Goal: Task Accomplishment & Management: Complete application form

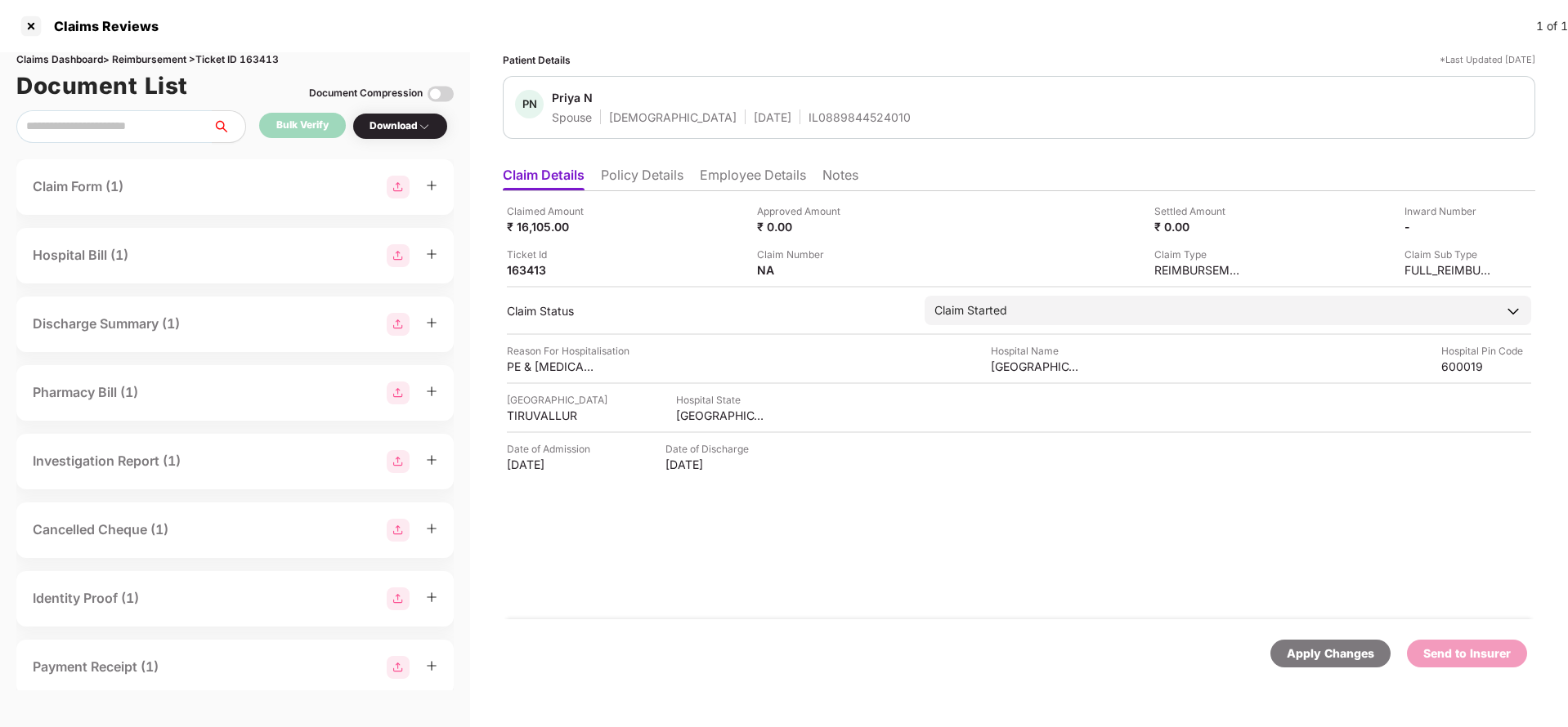
click at [670, 178] on li "Policy Details" at bounding box center [642, 178] width 83 height 24
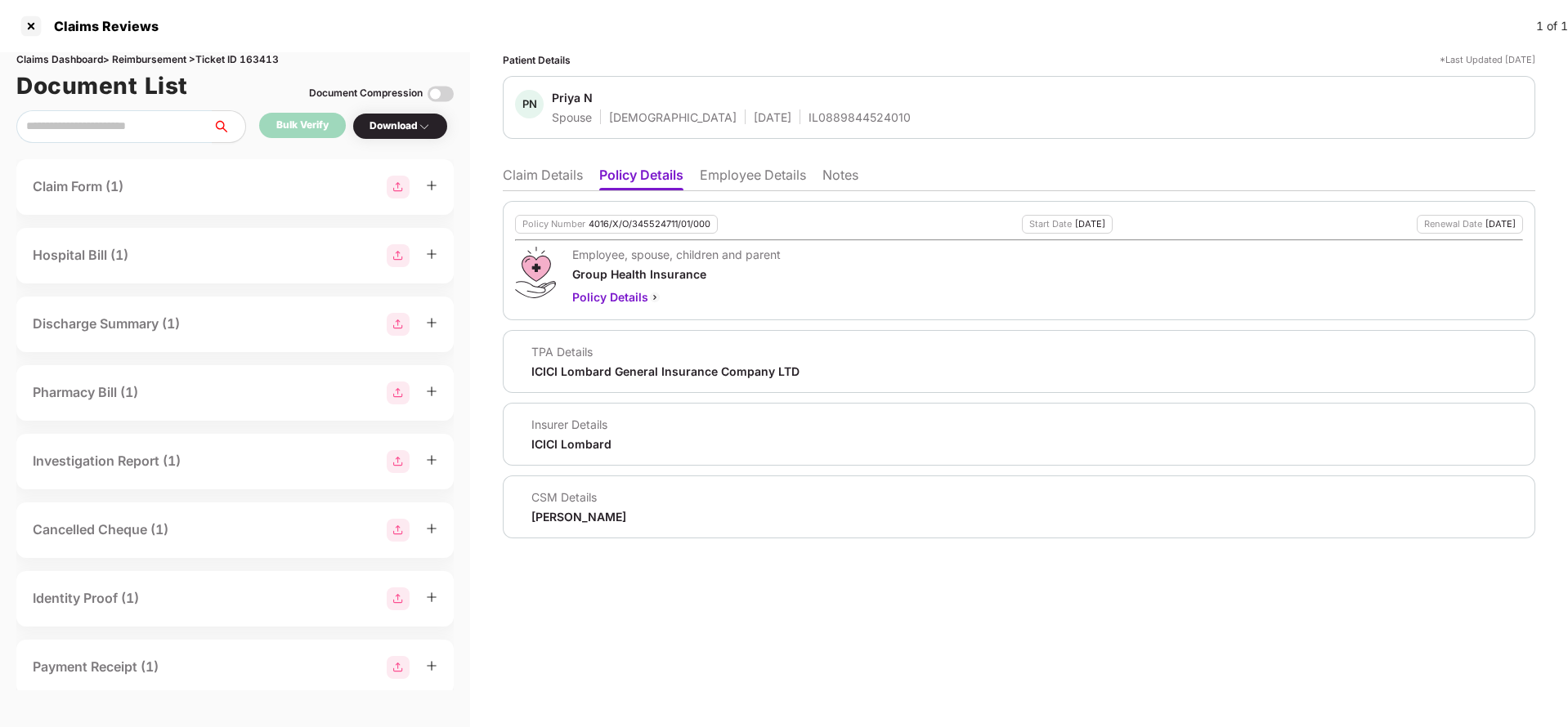
click at [648, 229] on div "4016/X/O/345524711/01/000" at bounding box center [649, 224] width 122 height 11
copy div "4016/X/O/345524711/01/000"
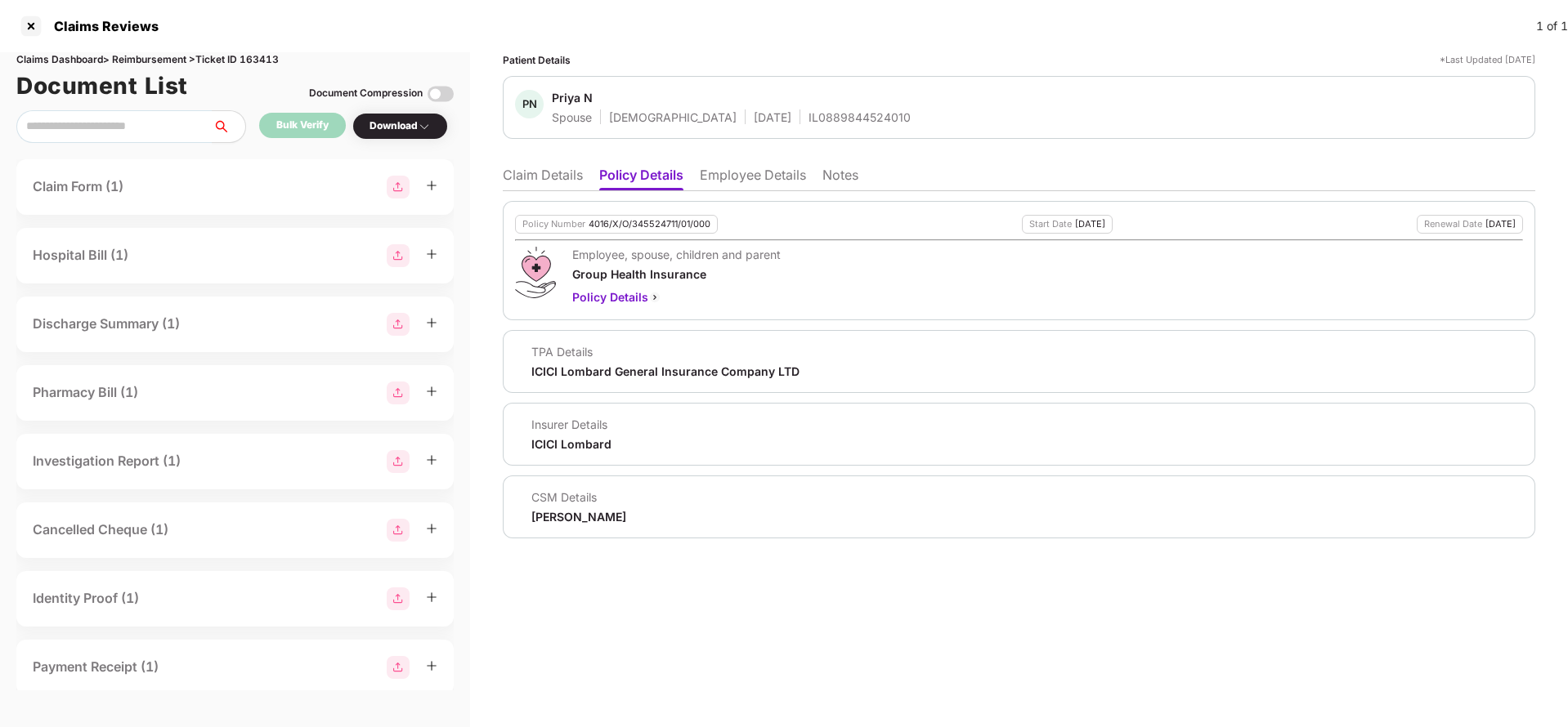
click at [808, 124] on div "IL0889844524010" at bounding box center [859, 117] width 102 height 15
copy div "IL0889844524010"
click at [735, 176] on li "Employee Details" at bounding box center [752, 178] width 106 height 24
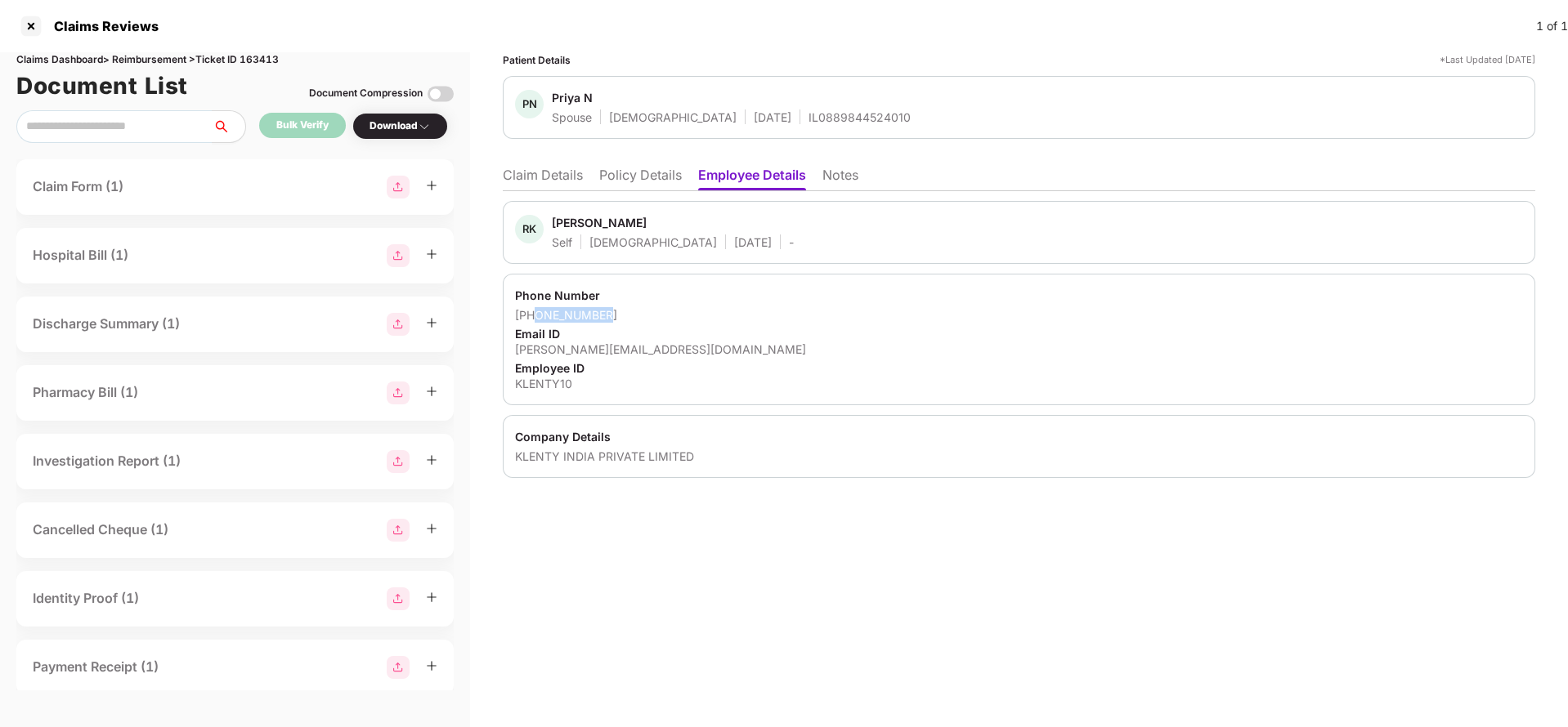
drag, startPoint x: 537, startPoint y: 317, endPoint x: 670, endPoint y: 317, distance: 133.0
click at [670, 317] on div "+918939578377" at bounding box center [1020, 314] width 1008 height 15
copy div "8939578377"
click at [553, 346] on div "rajesh@klenty.com" at bounding box center [1020, 349] width 1008 height 15
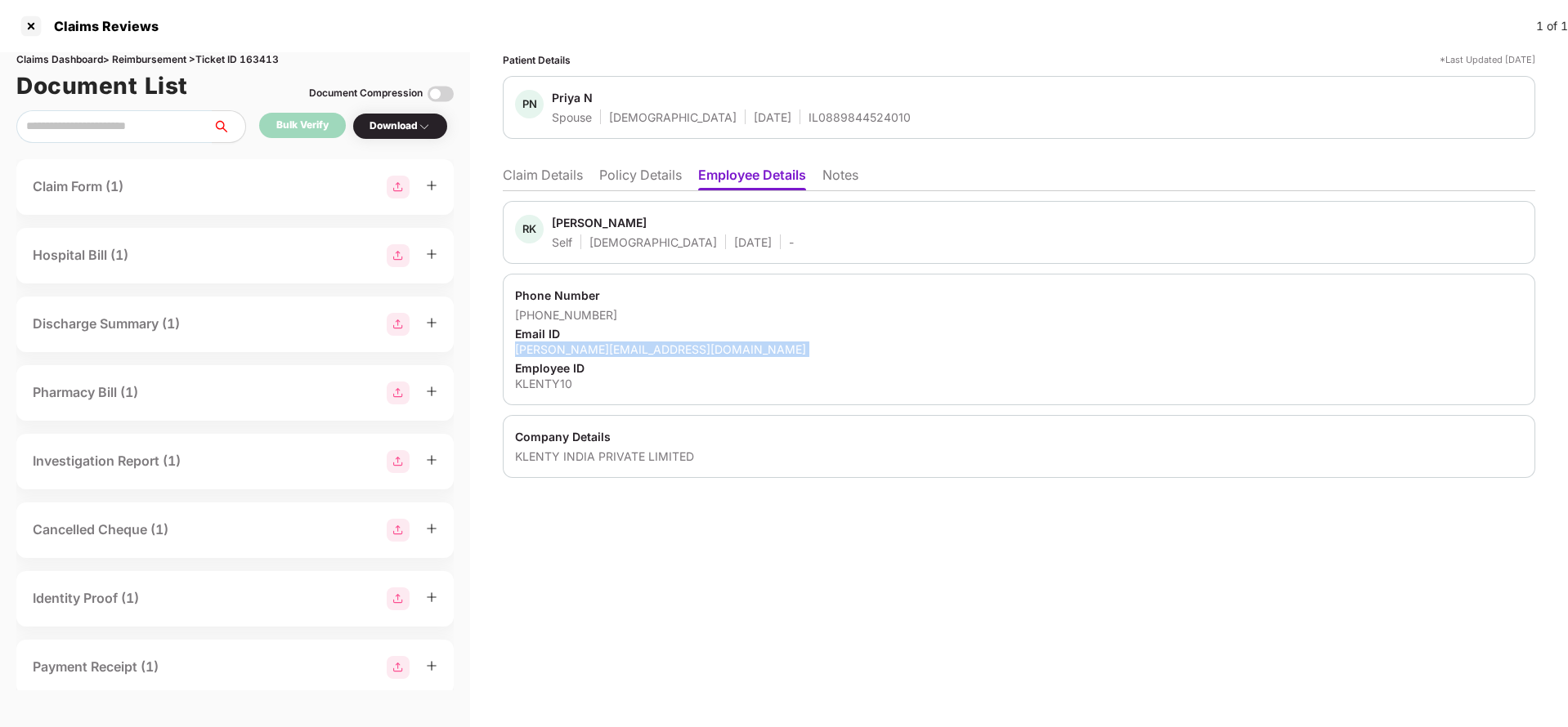
click at [553, 346] on div "rajesh@klenty.com" at bounding box center [1020, 349] width 1008 height 15
copy div "rajesh@klenty.com"
click at [547, 174] on li "Claim Details" at bounding box center [543, 178] width 80 height 24
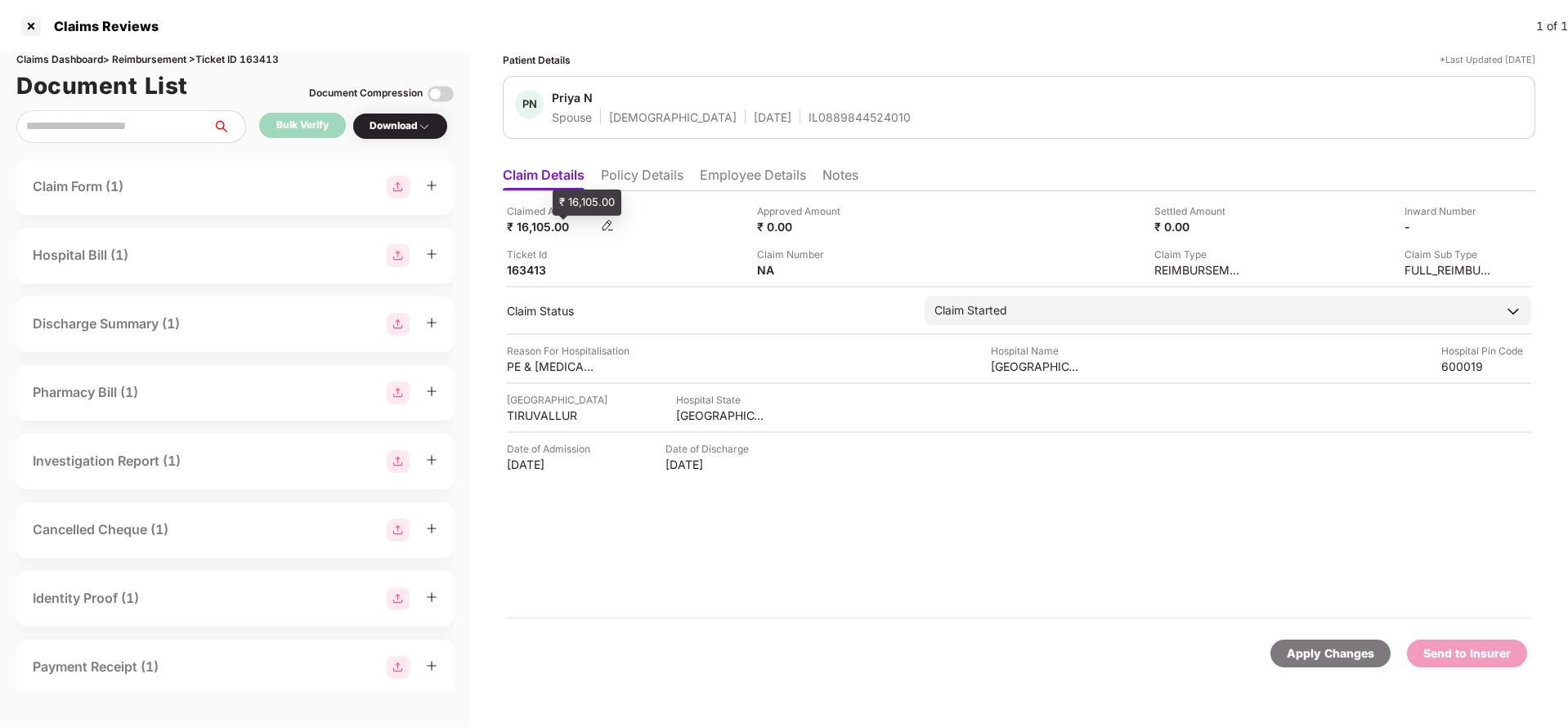
click at [526, 226] on div "₹ 16,105.00" at bounding box center [551, 226] width 90 height 15
copy div "16,105"
click at [1052, 359] on div "Vandana hospital" at bounding box center [1036, 366] width 90 height 15
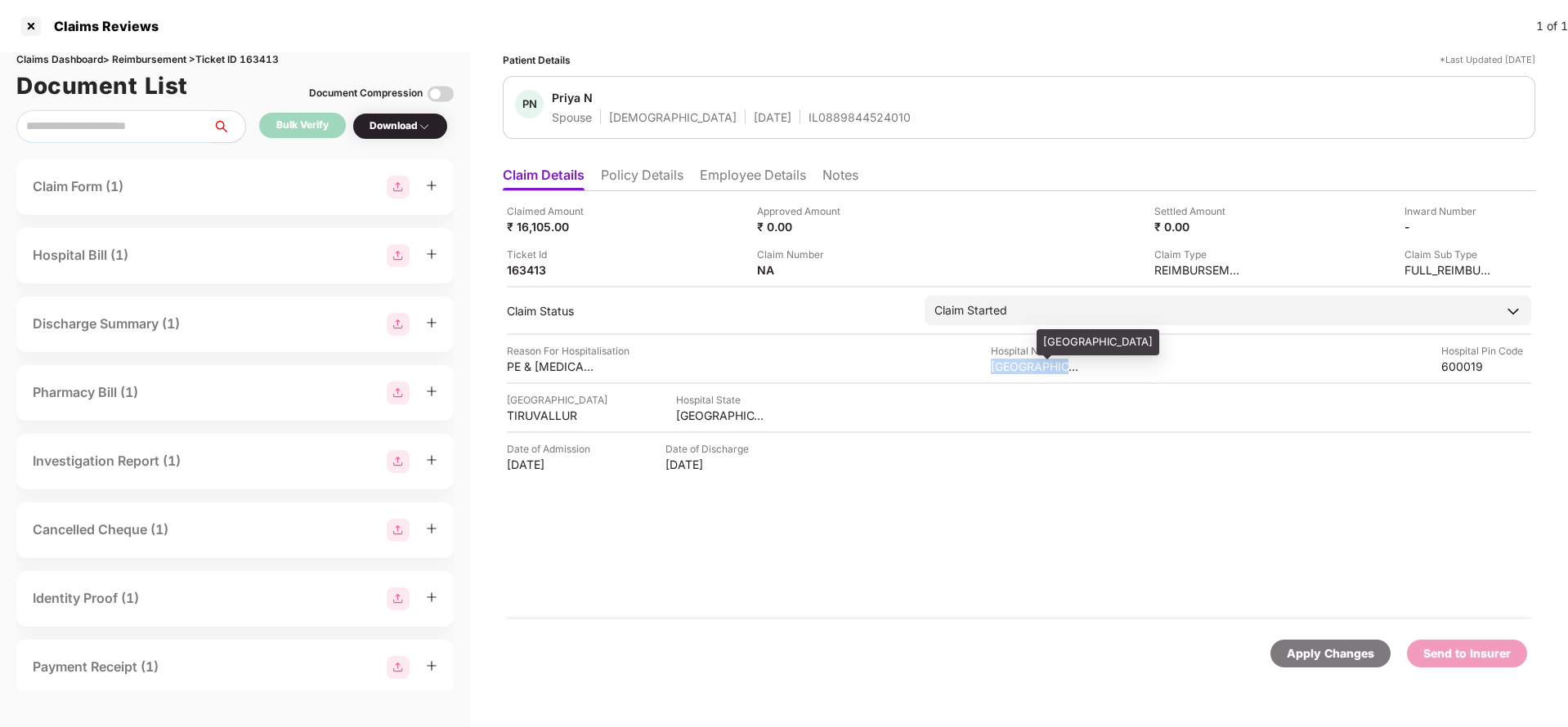
click at [1052, 359] on div "Vandana hospital" at bounding box center [1036, 366] width 90 height 15
copy div "Vandana hospital"
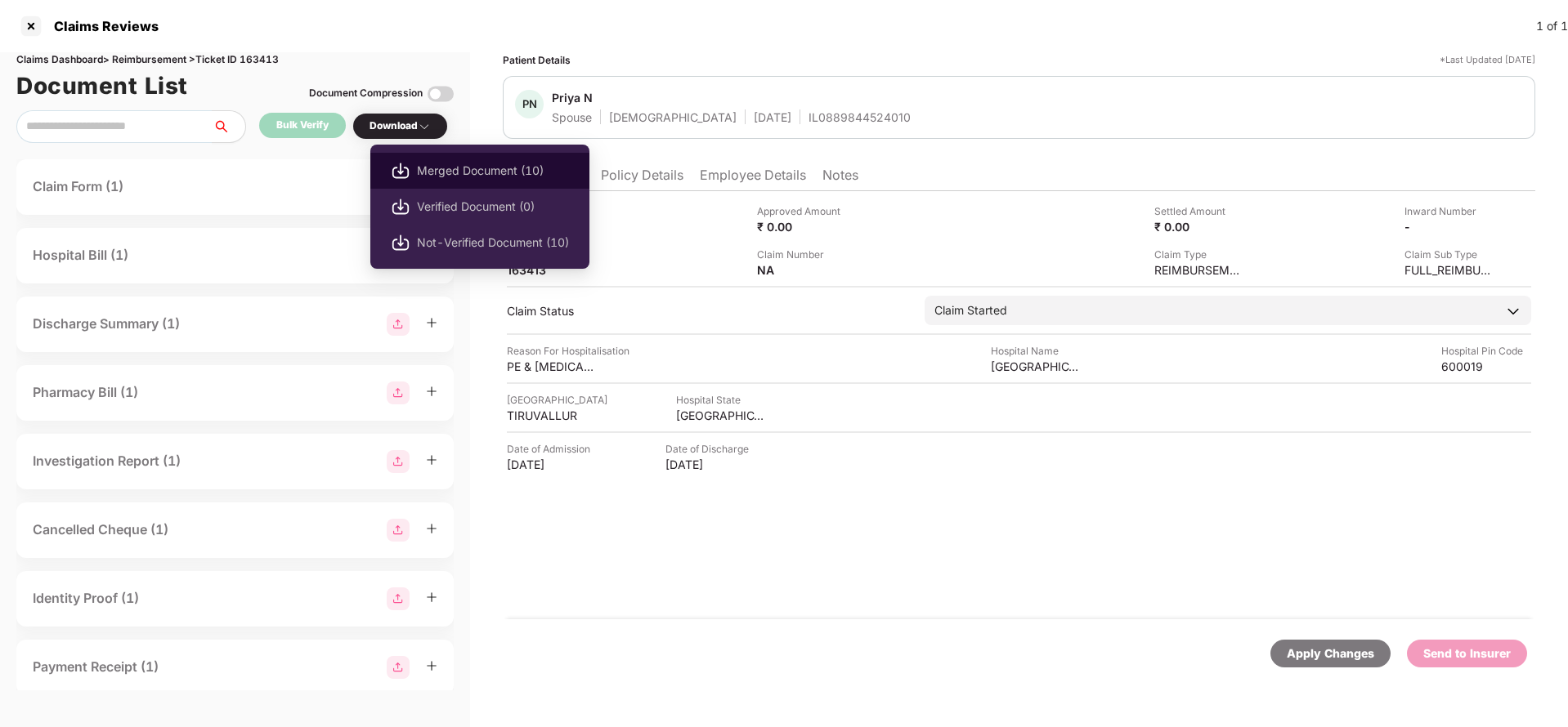
click at [489, 164] on span "Merged Document (10)" at bounding box center [492, 171] width 152 height 18
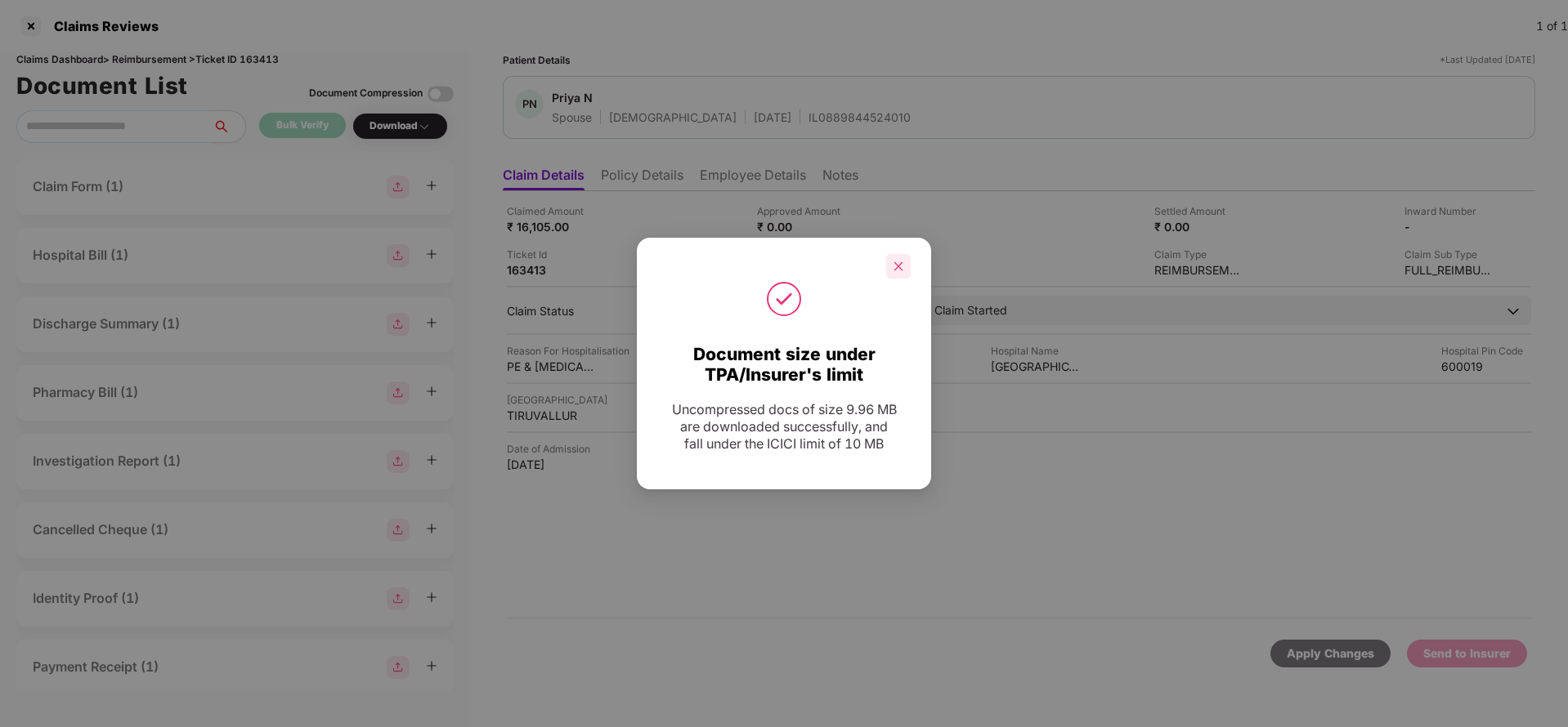
click at [893, 265] on icon "close" at bounding box center [898, 266] width 12 height 12
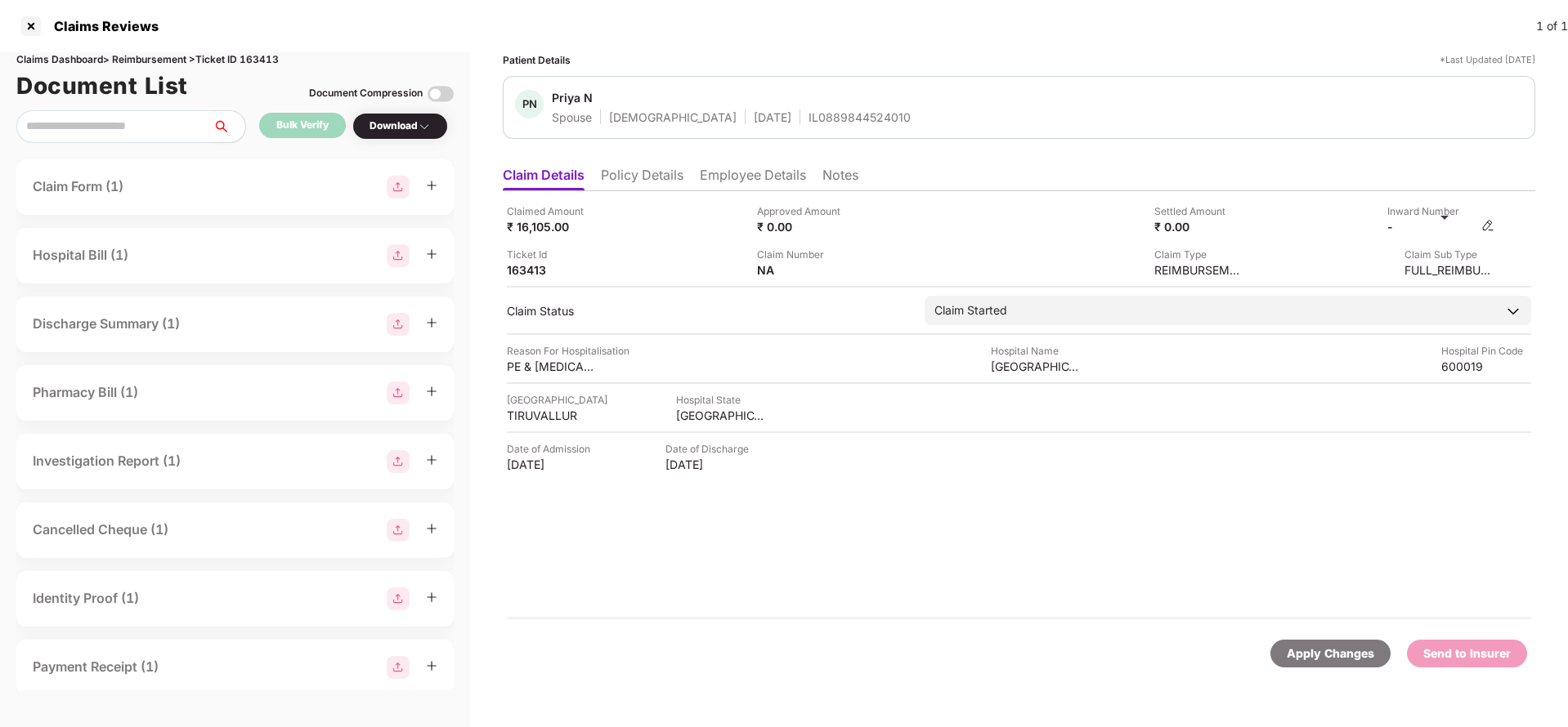
click at [1487, 230] on img at bounding box center [1488, 225] width 13 height 13
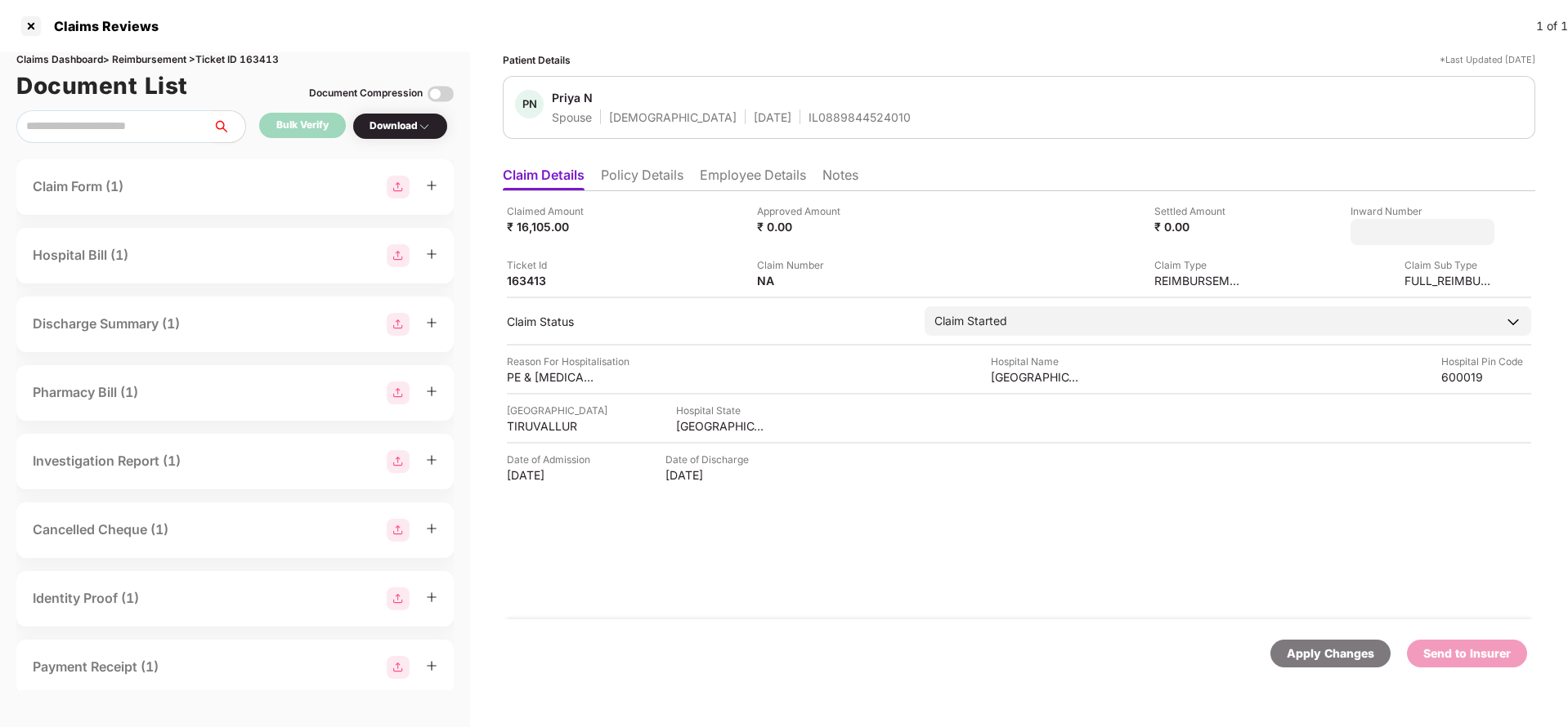
type input "**********"
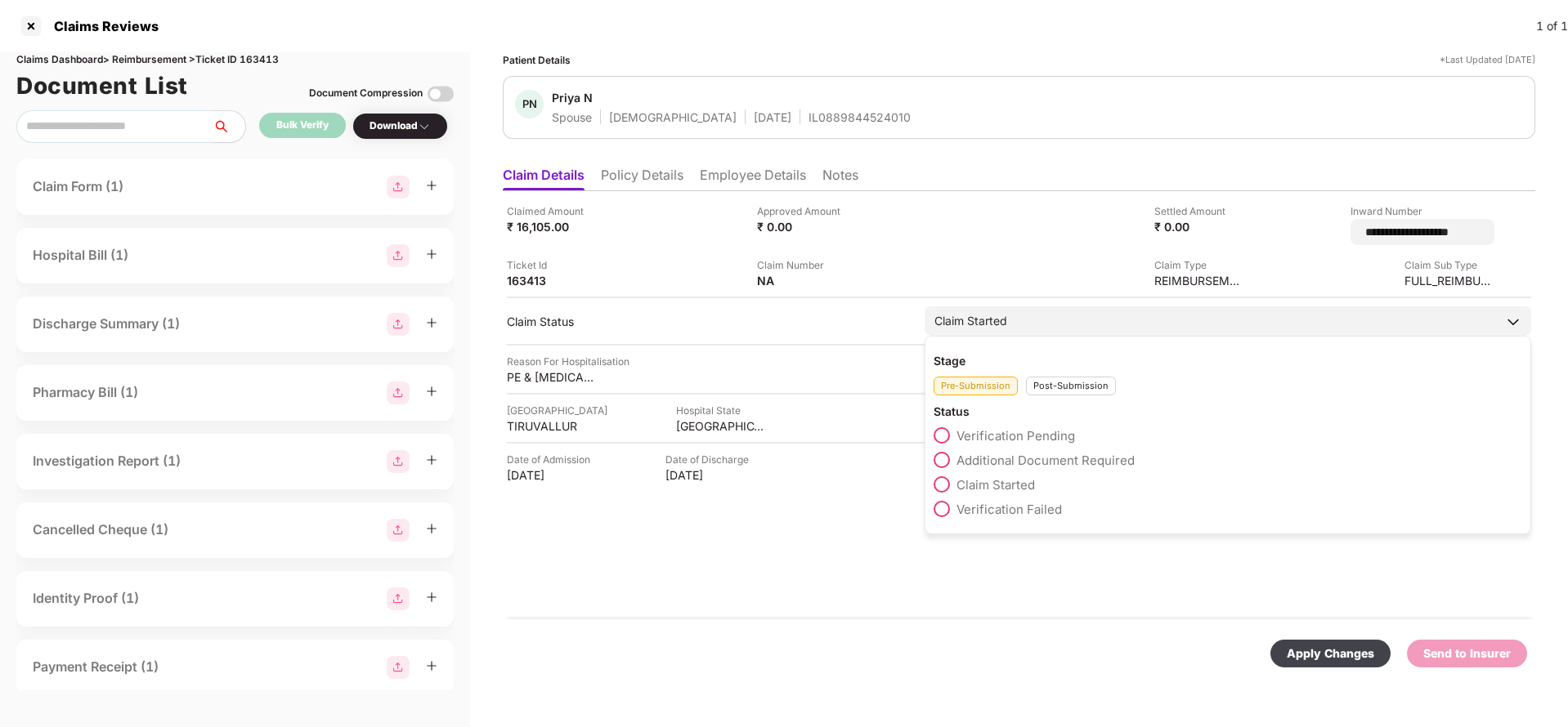
click at [1093, 313] on div "Claim Started" at bounding box center [1228, 320] width 606 height 29
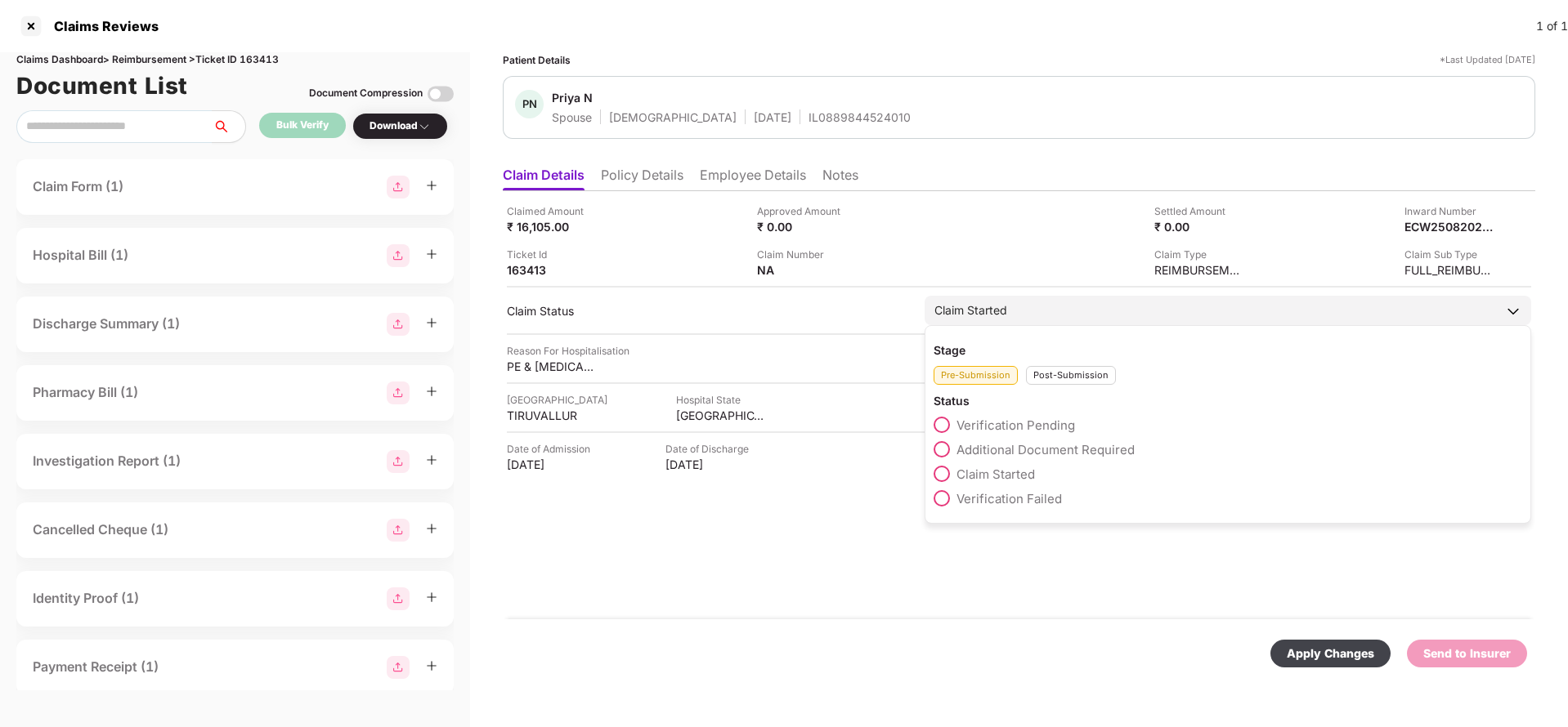
click at [1080, 377] on div "Post-Submission" at bounding box center [1071, 375] width 90 height 19
click at [1039, 450] on span "Claim Under Process" at bounding box center [1018, 449] width 124 height 15
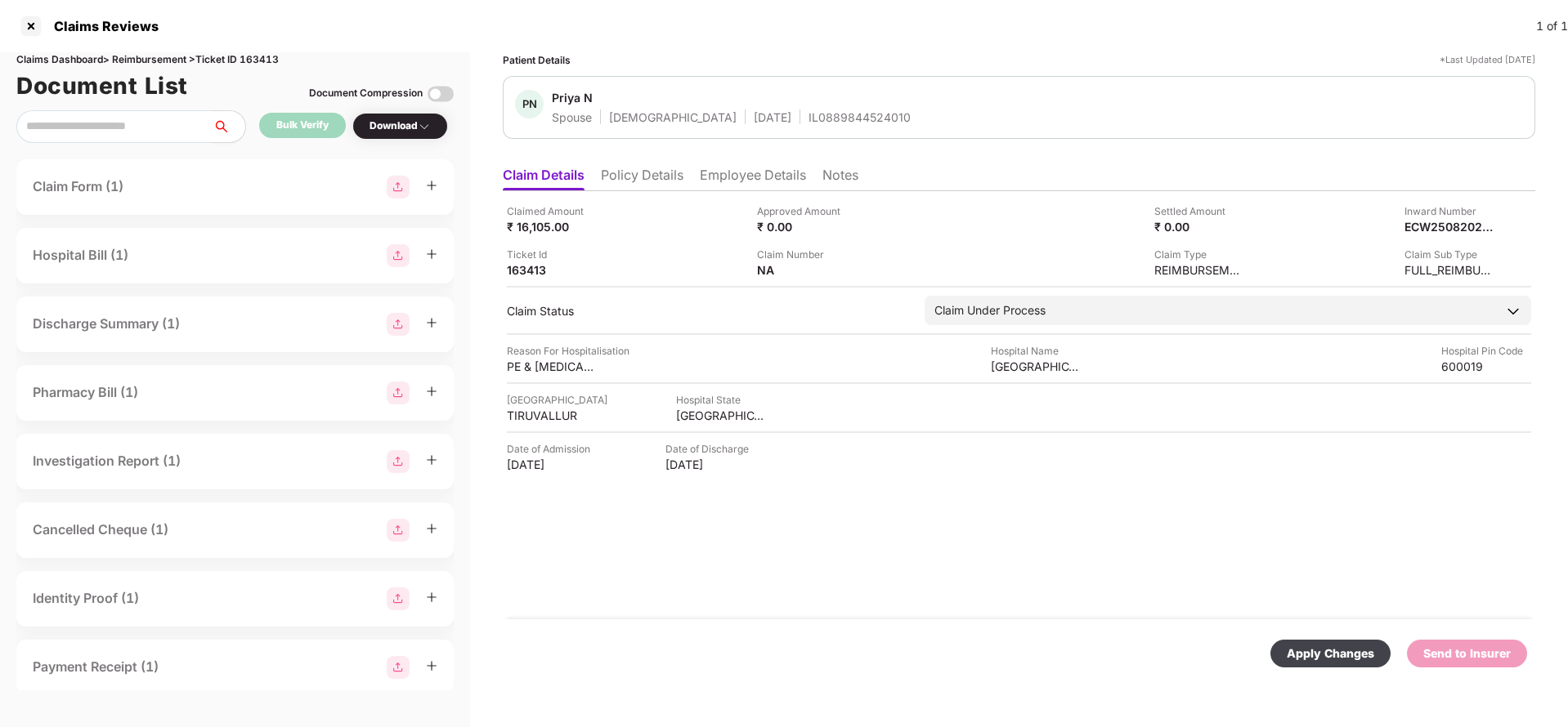
click at [1328, 653] on div "Apply Changes" at bounding box center [1330, 654] width 87 height 18
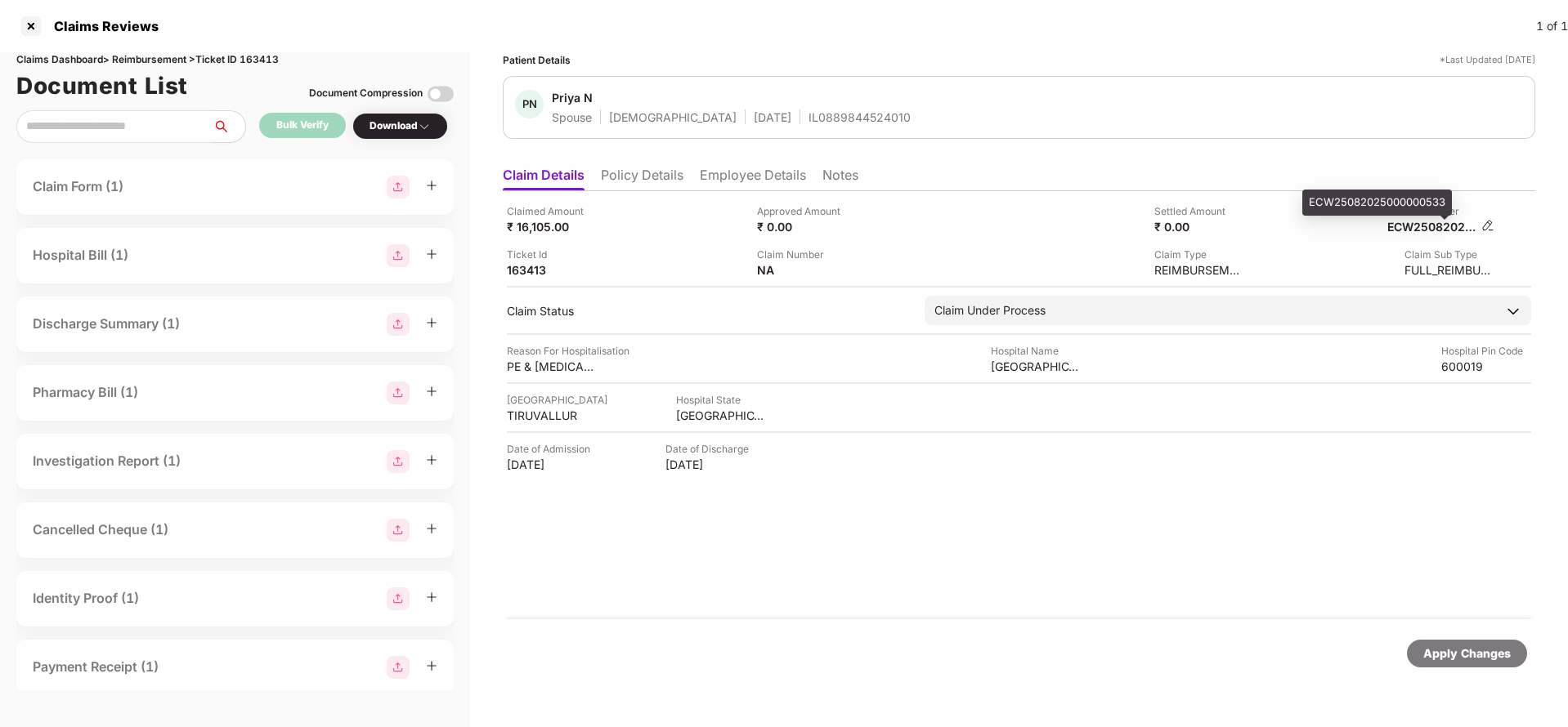
click at [1445, 230] on div "ECW25082025000000533" at bounding box center [1432, 226] width 90 height 15
copy div "ECW25082025000000533"
click at [803, 105] on span "Priya N" at bounding box center [731, 100] width 359 height 20
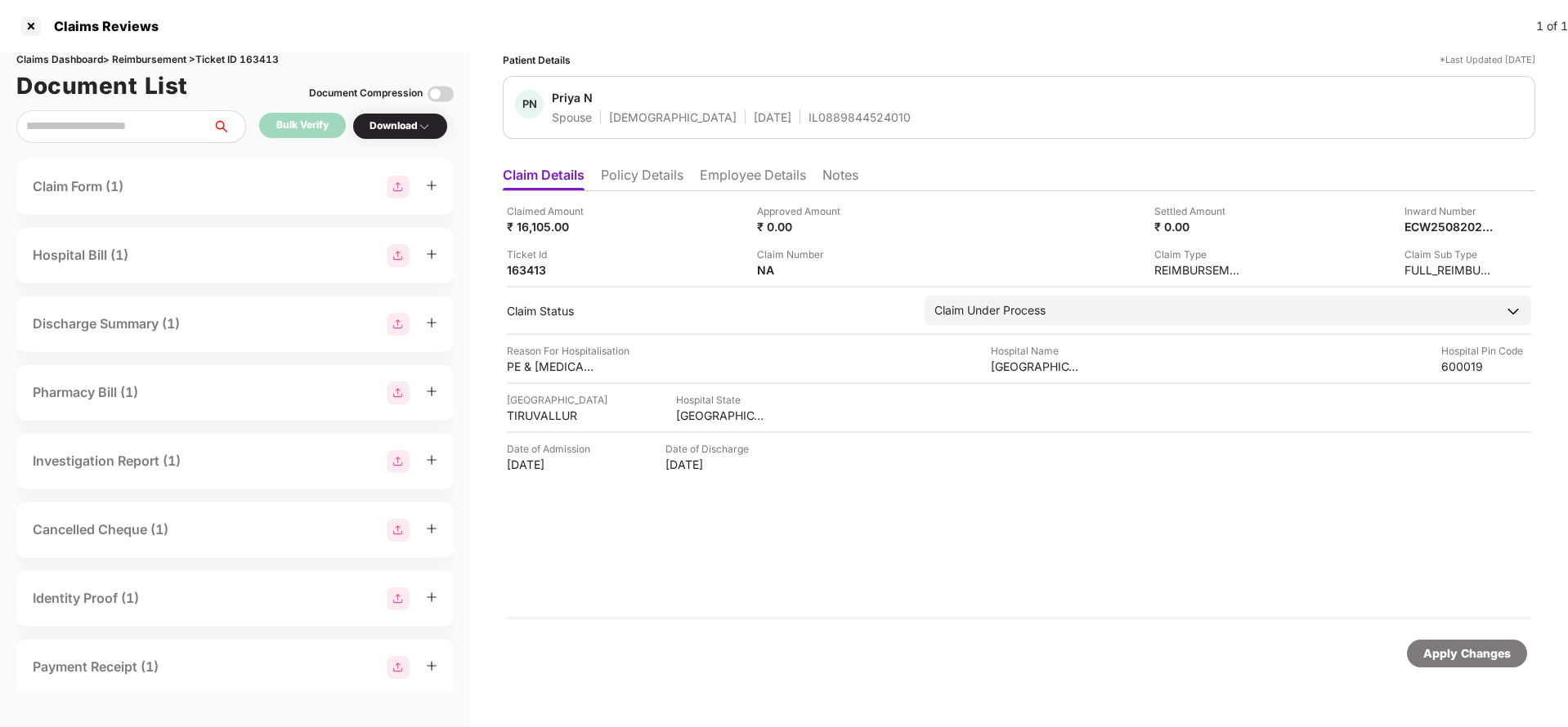
click at [803, 105] on span "Priya N" at bounding box center [731, 100] width 359 height 20
click at [804, 128] on div "PN Priya N Spouse Female 01 Oct 1996 IL0889844524010" at bounding box center [1020, 107] width 1033 height 63
copy div "IL0889844524010"
click at [1455, 652] on div "Apply Changes" at bounding box center [1467, 654] width 87 height 18
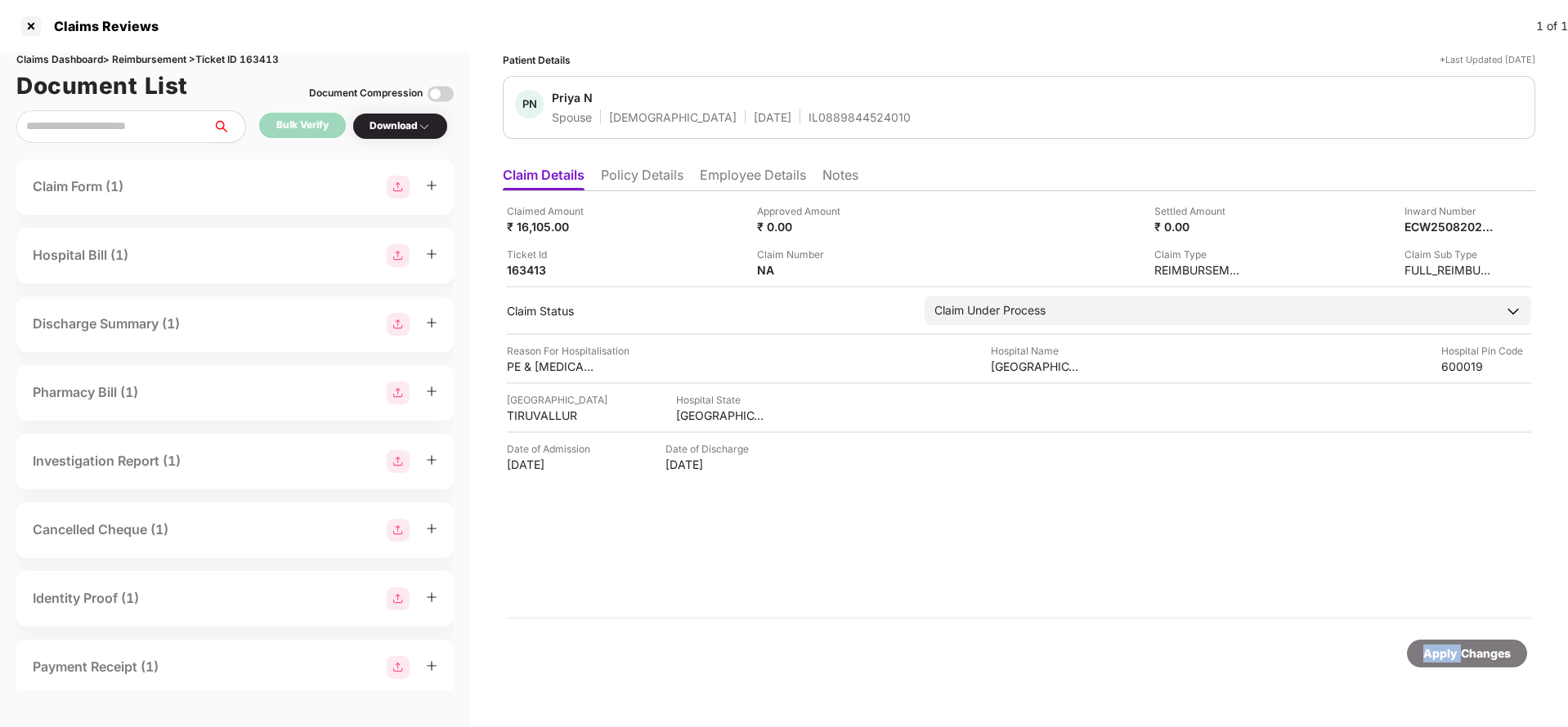
click at [1455, 652] on div "Apply Changes" at bounding box center [1467, 654] width 87 height 18
click at [268, 57] on div "Claims Dashboard > Reimbursement > Ticket ID 163413" at bounding box center [234, 60] width 437 height 15
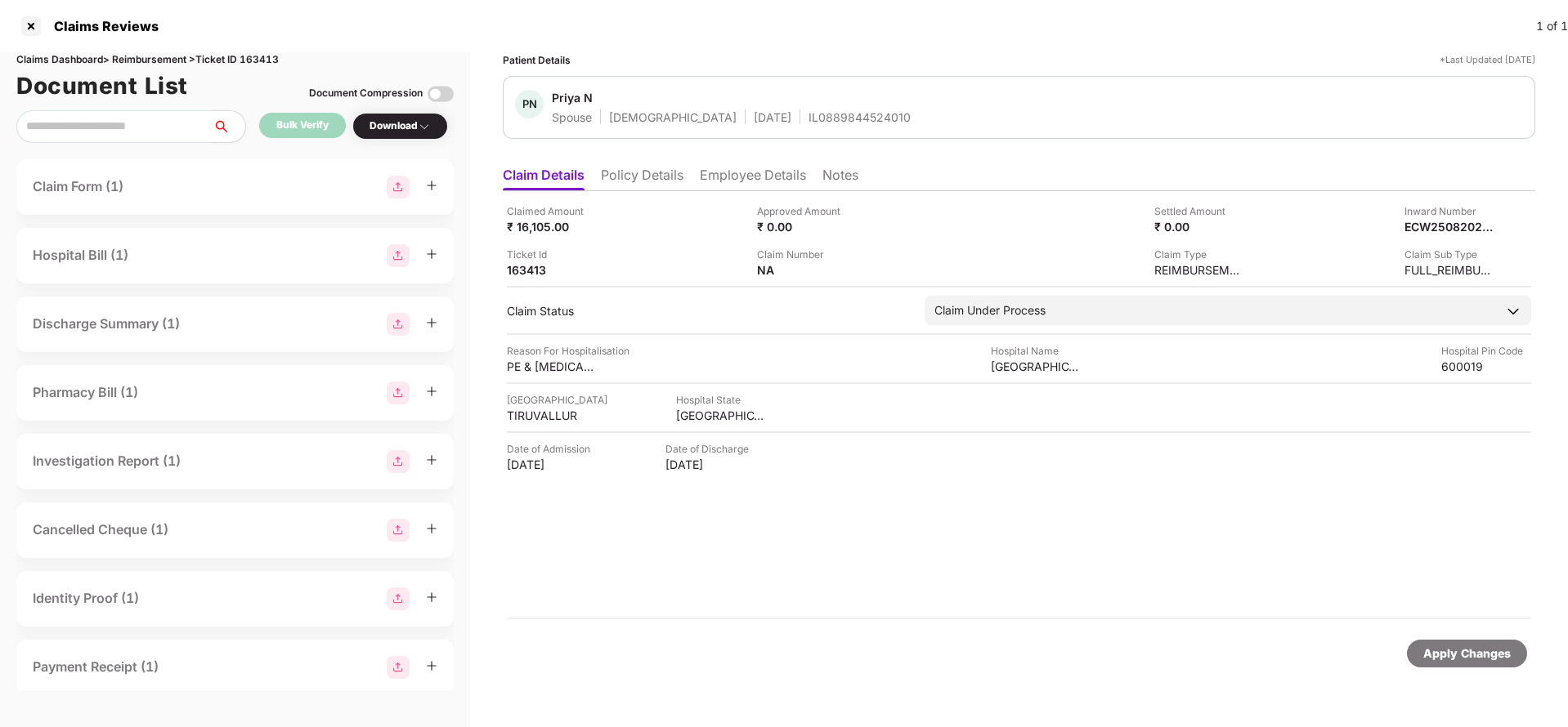
click at [1474, 655] on div "Apply Changes" at bounding box center [1467, 654] width 87 height 18
click at [646, 178] on li "Policy Details" at bounding box center [642, 178] width 83 height 24
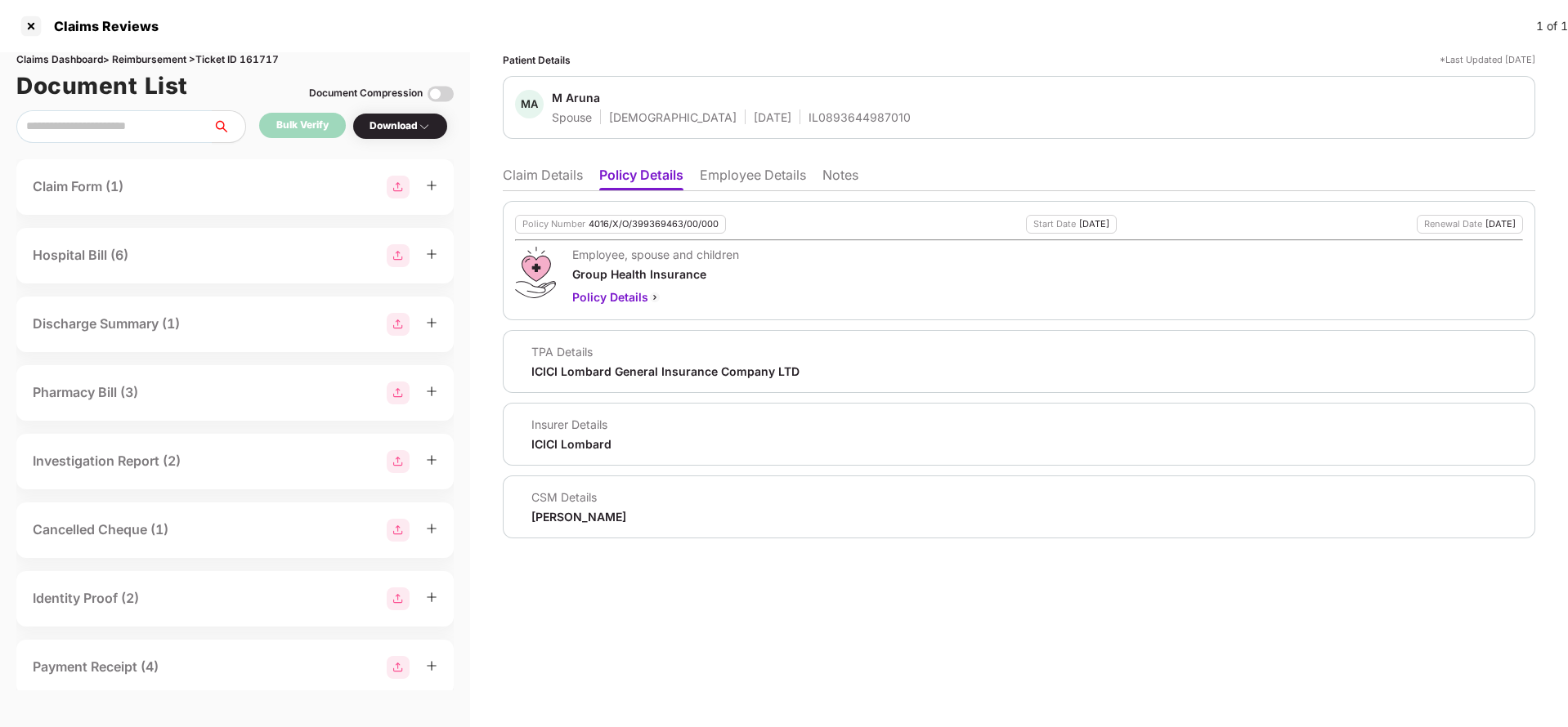
click at [646, 229] on div "4016/X/O/399369463/00/000" at bounding box center [654, 224] width 130 height 11
copy div "4016/X/O/399369463/00/000"
click at [548, 182] on li "Claim Details" at bounding box center [543, 178] width 80 height 24
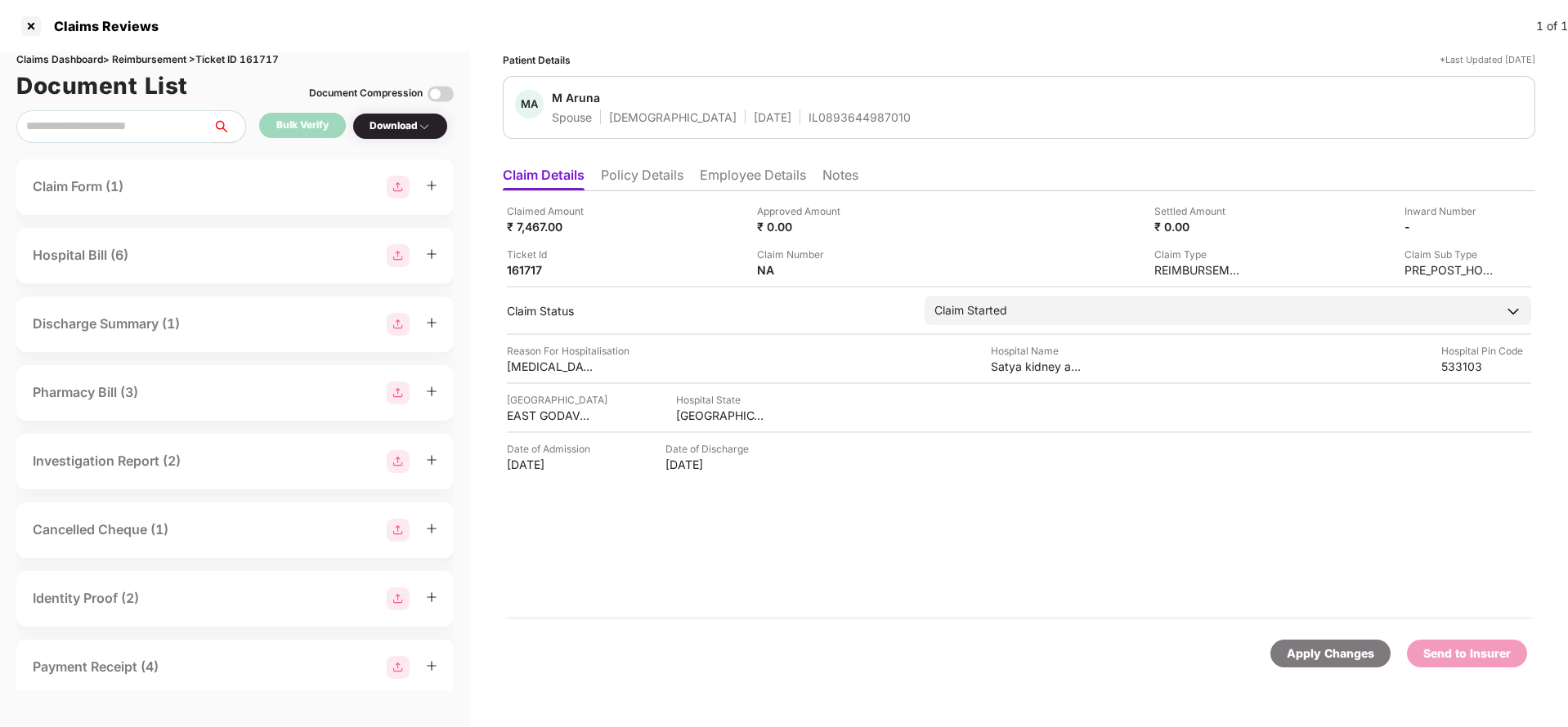
click at [1312, 651] on div "Apply Changes" at bounding box center [1330, 654] width 87 height 18
click at [258, 51] on div "Claims Reviews 1 of 1" at bounding box center [784, 26] width 1568 height 53
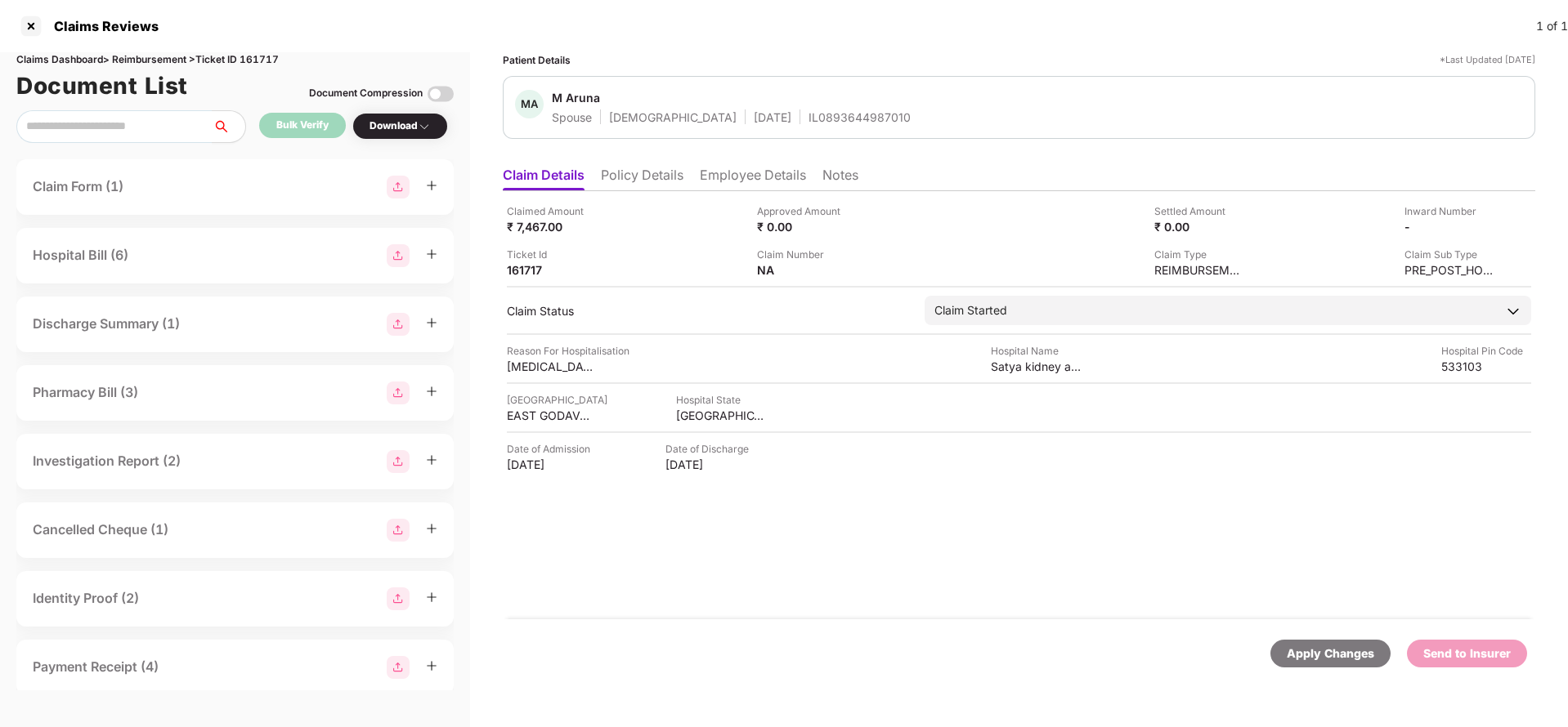
click at [271, 55] on div "Claims Dashboard > Reimbursement > Ticket ID 161717" at bounding box center [234, 60] width 437 height 15
copy div "161717"
click at [1361, 666] on div "Apply Changes" at bounding box center [1330, 653] width 120 height 28
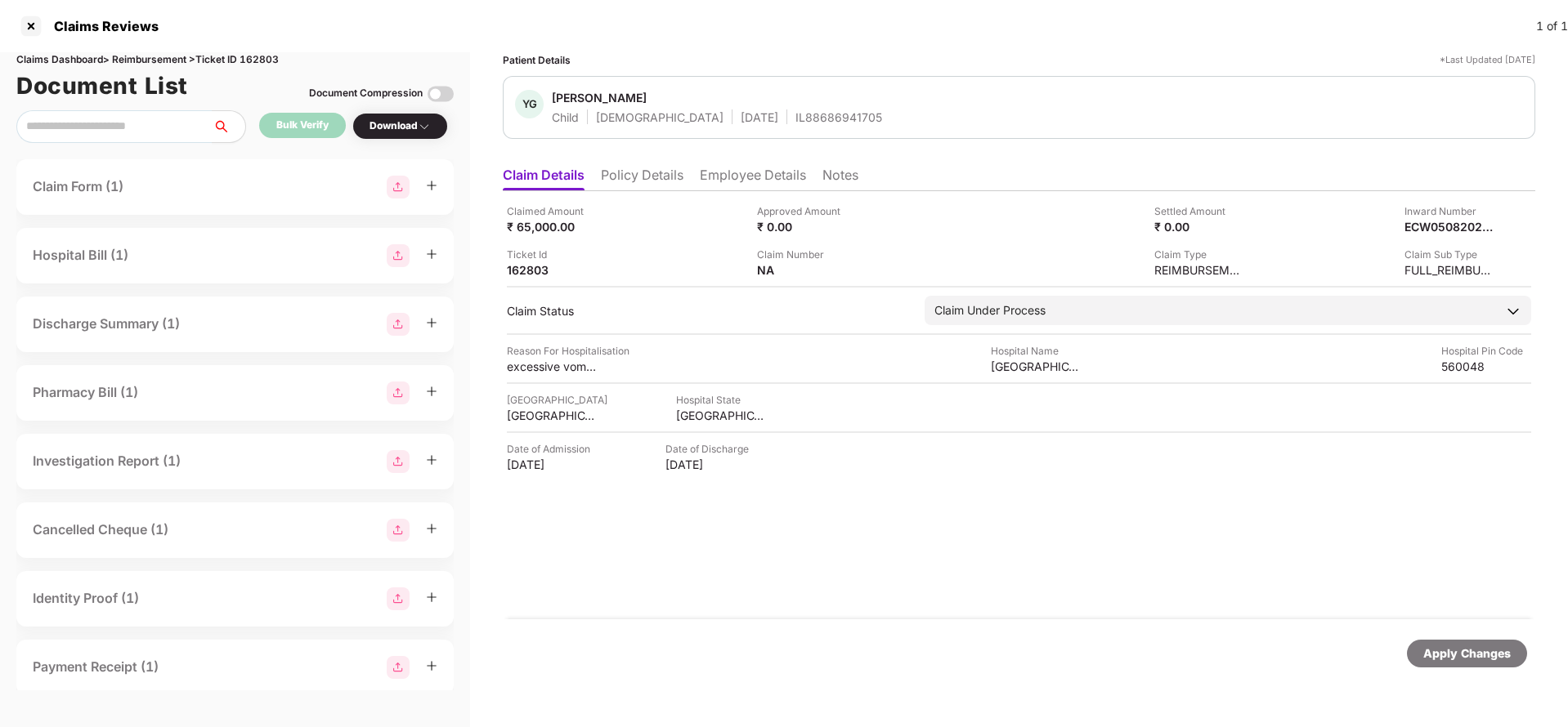
click at [629, 182] on li "Policy Details" at bounding box center [642, 178] width 83 height 24
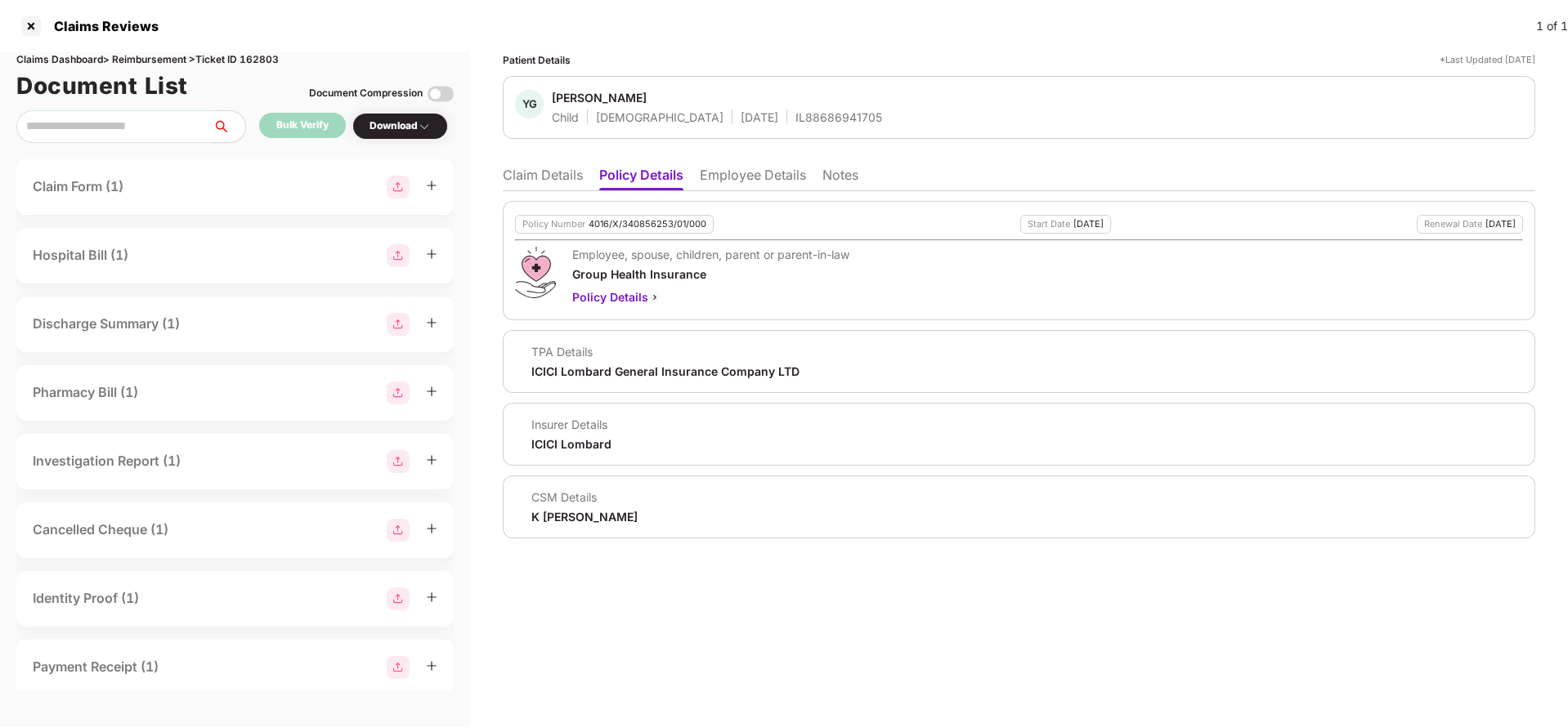
click at [635, 211] on div "Policy Number 4016/X/340856253/01/000 Start Date 02 Mar 2025 Renewal Date 01 Ma…" at bounding box center [1020, 261] width 1033 height 119
copy div "4016/X/340856253/01/000"
click at [796, 119] on div "IL88686941705" at bounding box center [839, 117] width 86 height 15
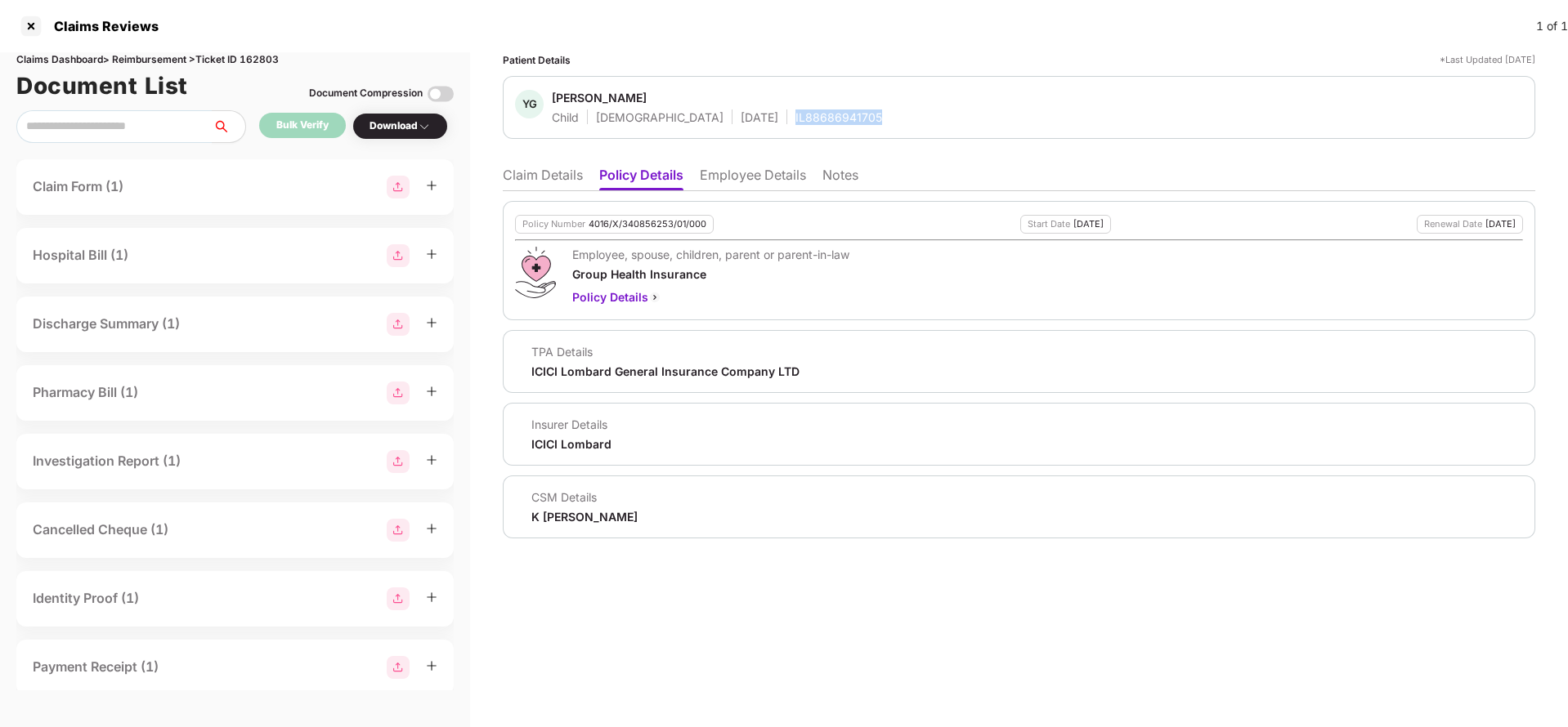
click at [796, 119] on div "IL88686941705" at bounding box center [839, 117] width 86 height 15
copy div "IL88686941705"
click at [581, 184] on li "Claim Details" at bounding box center [543, 178] width 80 height 24
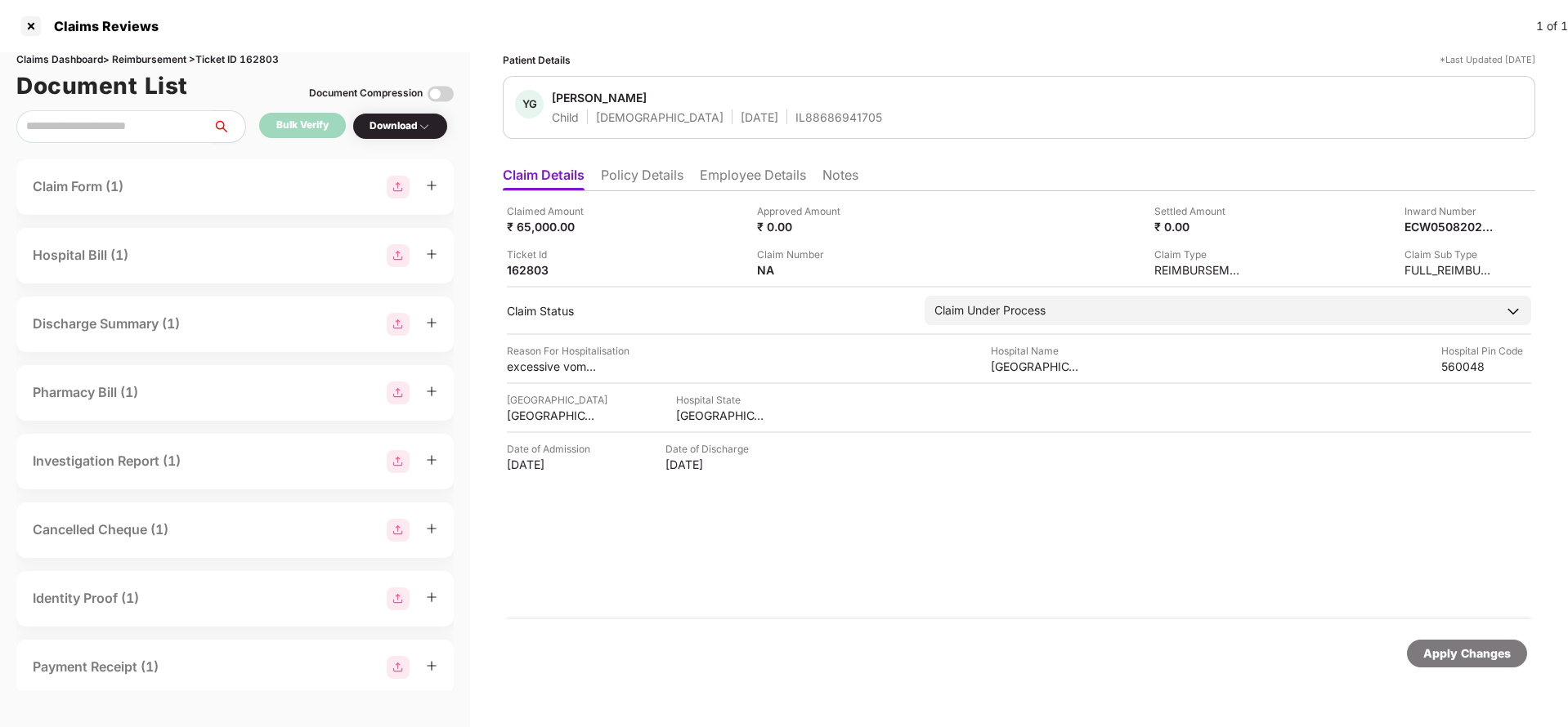
click at [1459, 666] on div "Apply Changes" at bounding box center [1466, 653] width 120 height 28
click at [259, 58] on div "Claims Dashboard > Reimbursement > Ticket ID 162803" at bounding box center [234, 60] width 437 height 15
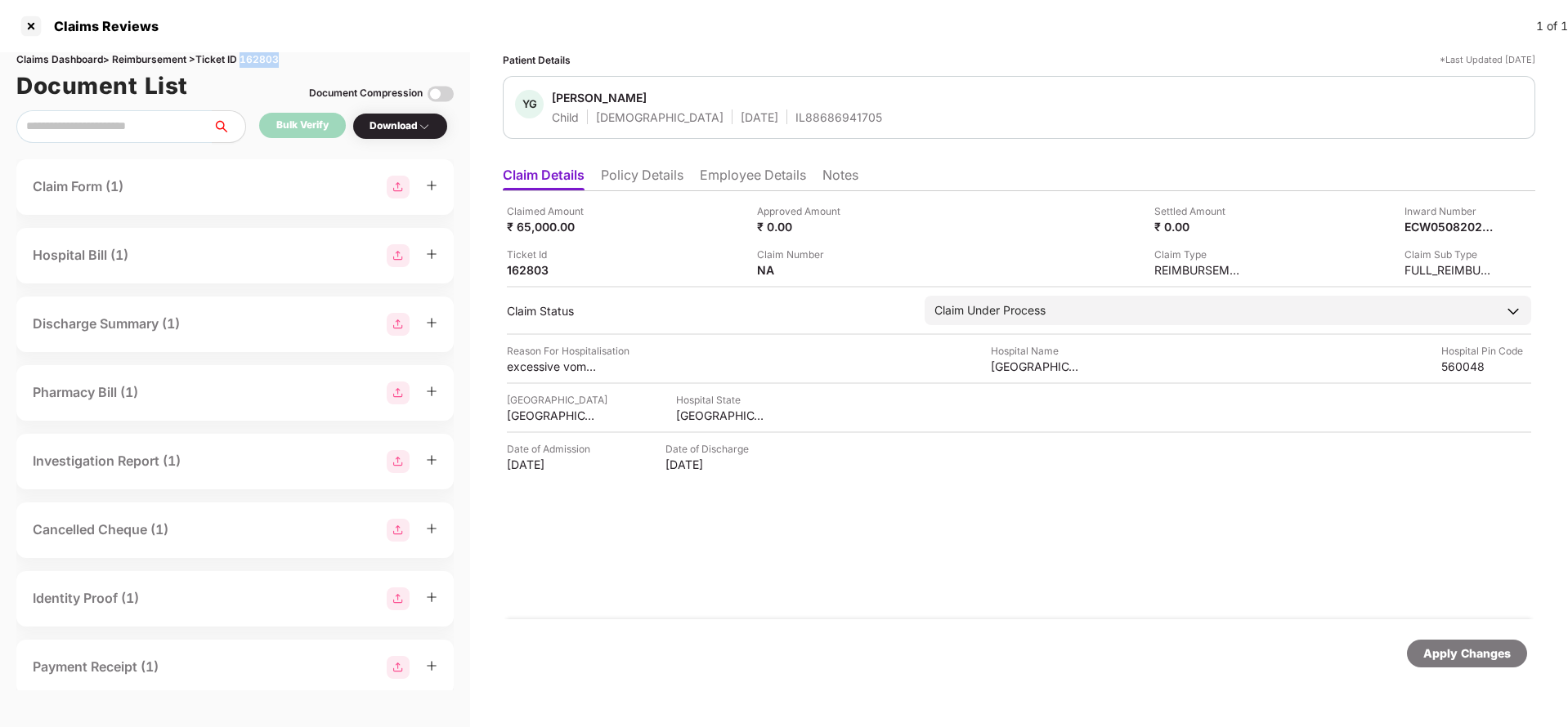
copy div "162803"
click at [1453, 653] on div "Apply Changes" at bounding box center [1467, 654] width 87 height 18
click at [656, 182] on li "Policy Details" at bounding box center [642, 178] width 83 height 24
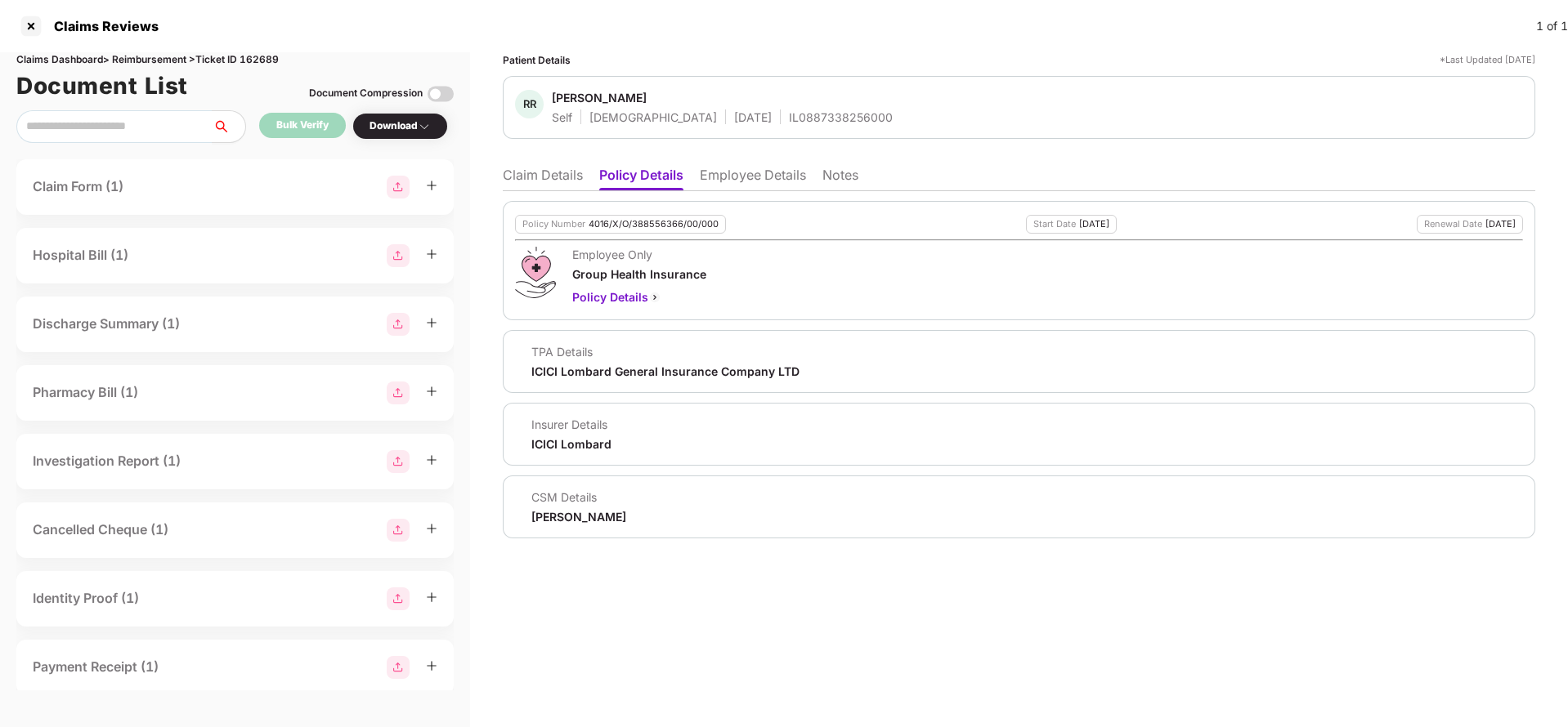
click at [622, 228] on div "4016/X/O/388556366/00/000" at bounding box center [654, 224] width 130 height 11
copy div "4016/X/O/388556366/00/000"
click at [731, 117] on div "Self Female 29 Sept 1998 IL0887338256000" at bounding box center [722, 117] width 341 height 15
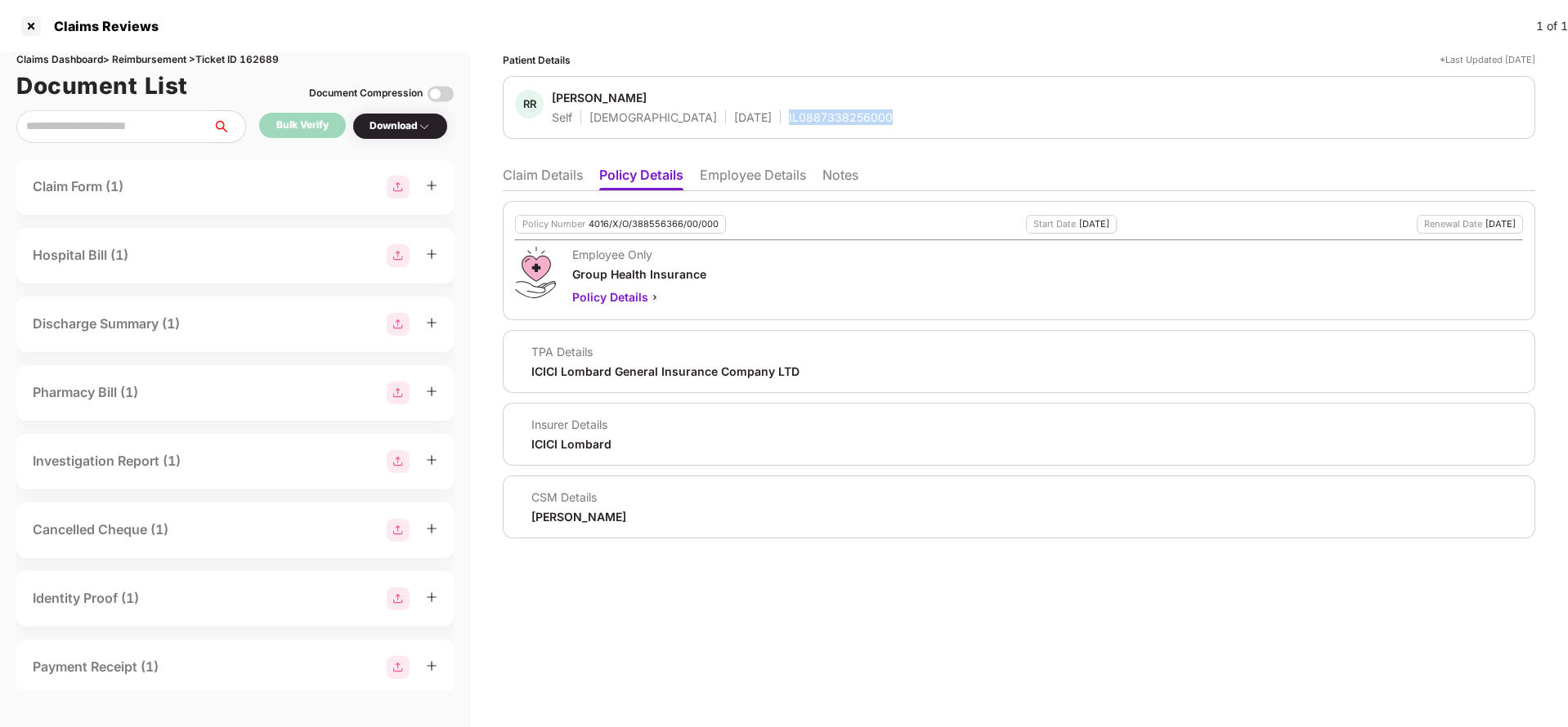
click at [731, 117] on div "Self Female 29 Sept 1998 IL0887338256000" at bounding box center [722, 117] width 341 height 15
copy div "IL0887338256000"
click at [553, 175] on li "Claim Details" at bounding box center [543, 178] width 80 height 24
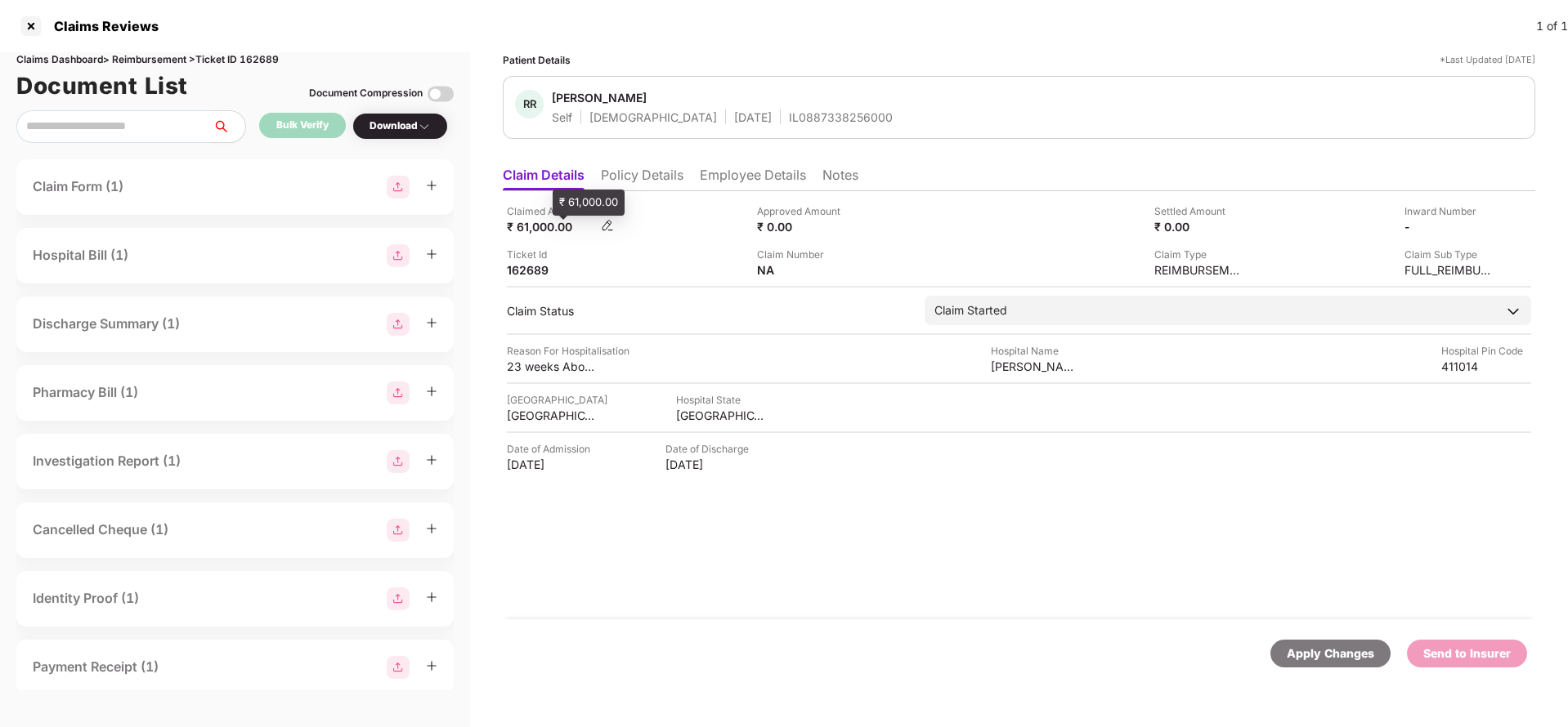
click at [540, 223] on div "₹ 61,000.00" at bounding box center [551, 226] width 90 height 15
copy div "61,000"
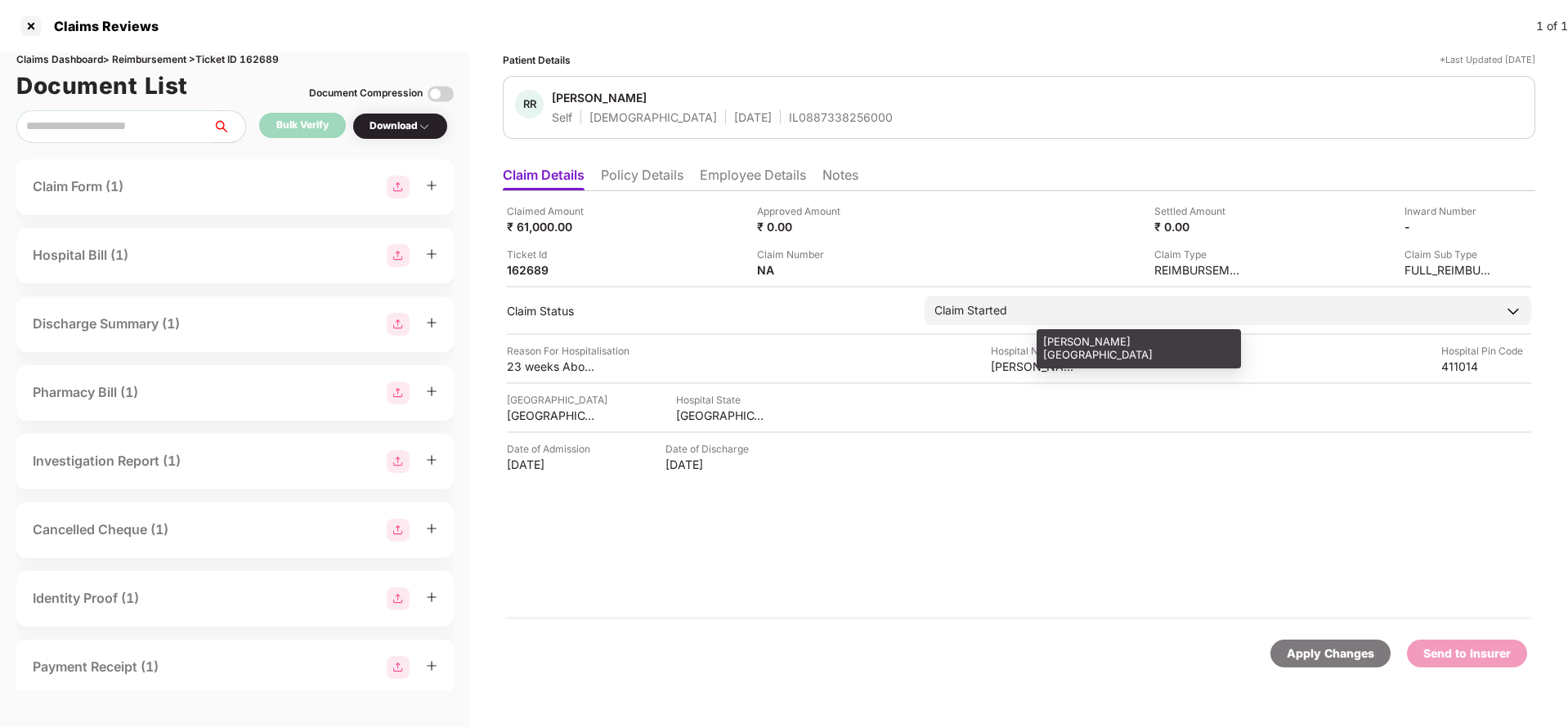
click at [1065, 365] on div "VATSALYA HOSPITAL" at bounding box center [1036, 366] width 90 height 15
copy div "VATSALYA HOSPITAL"
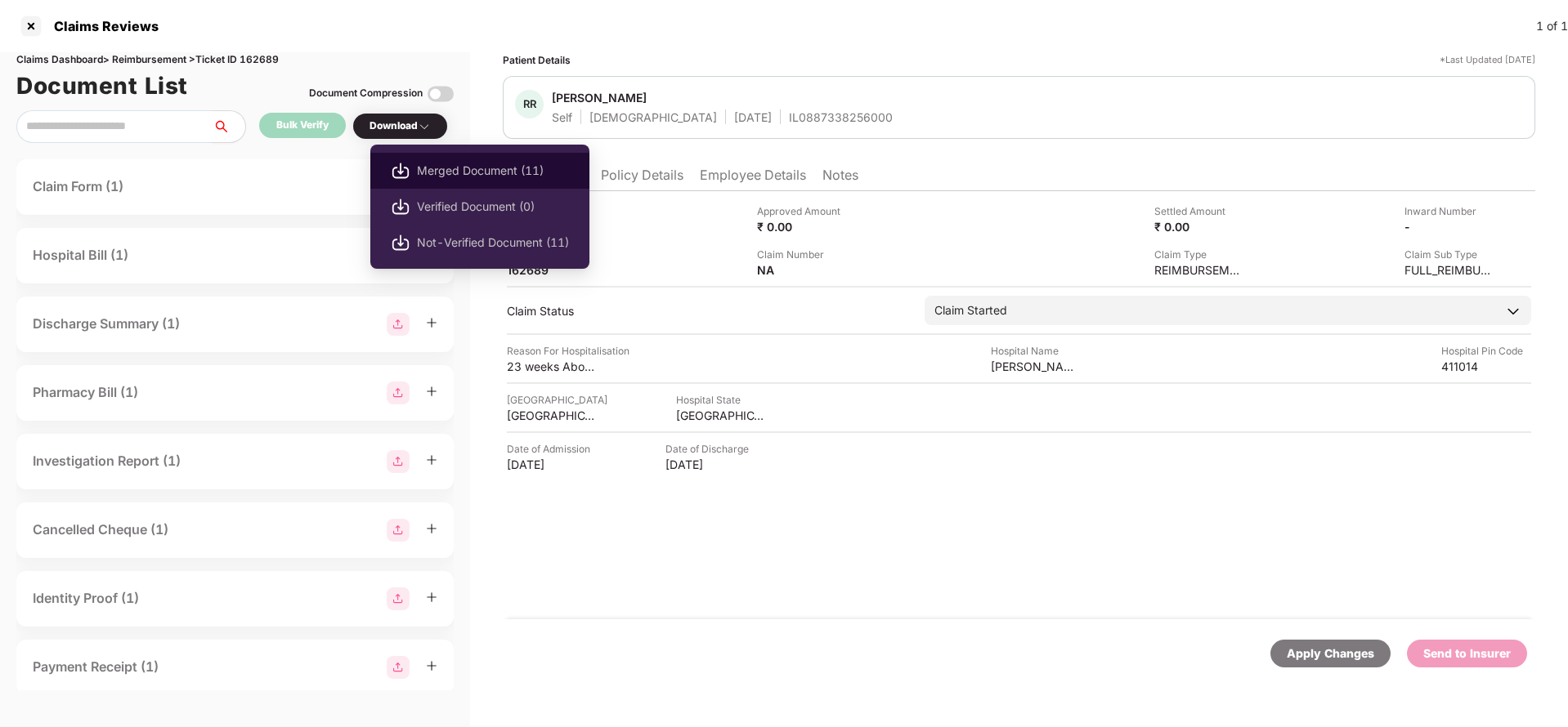
click at [448, 171] on span "Merged Document (11)" at bounding box center [492, 171] width 152 height 18
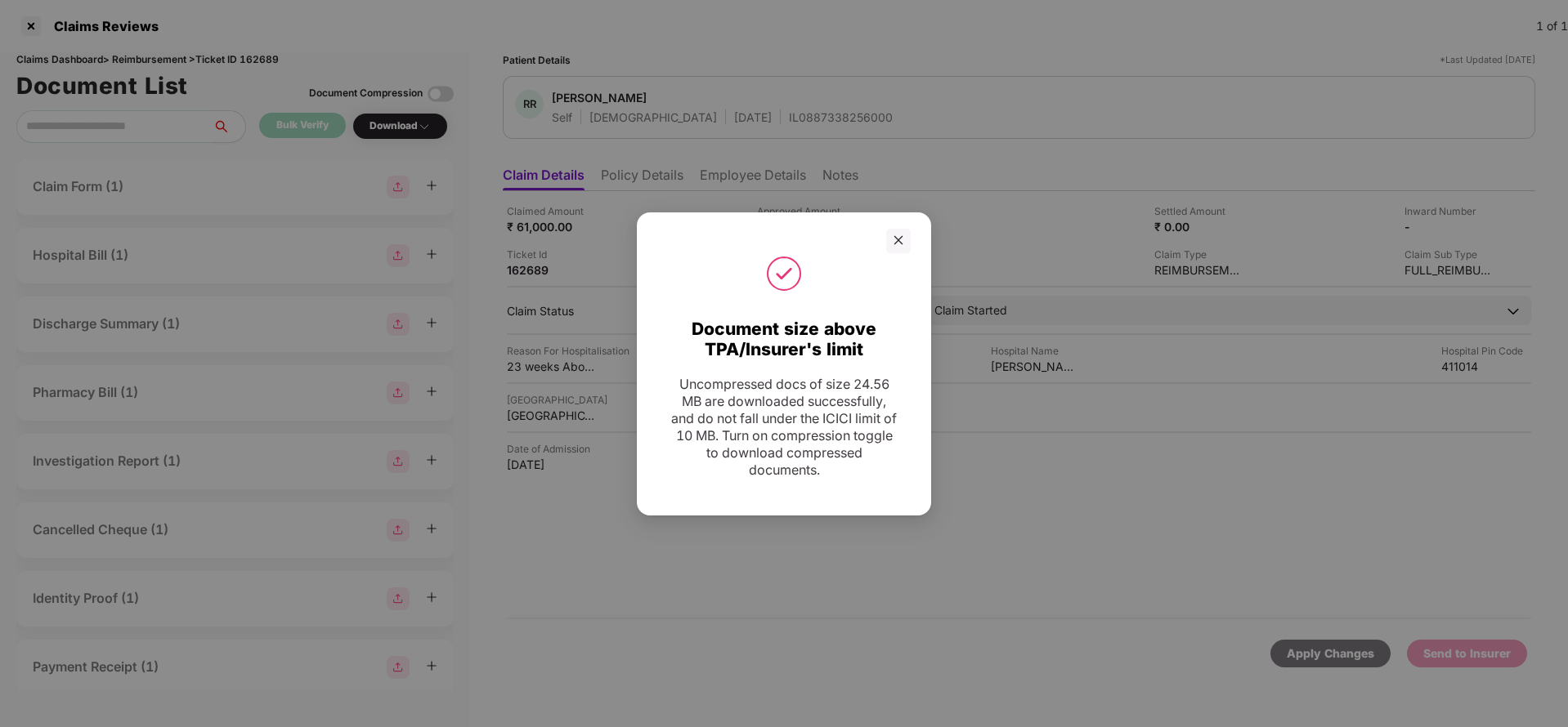
click at [898, 243] on icon "close" at bounding box center [898, 240] width 12 height 12
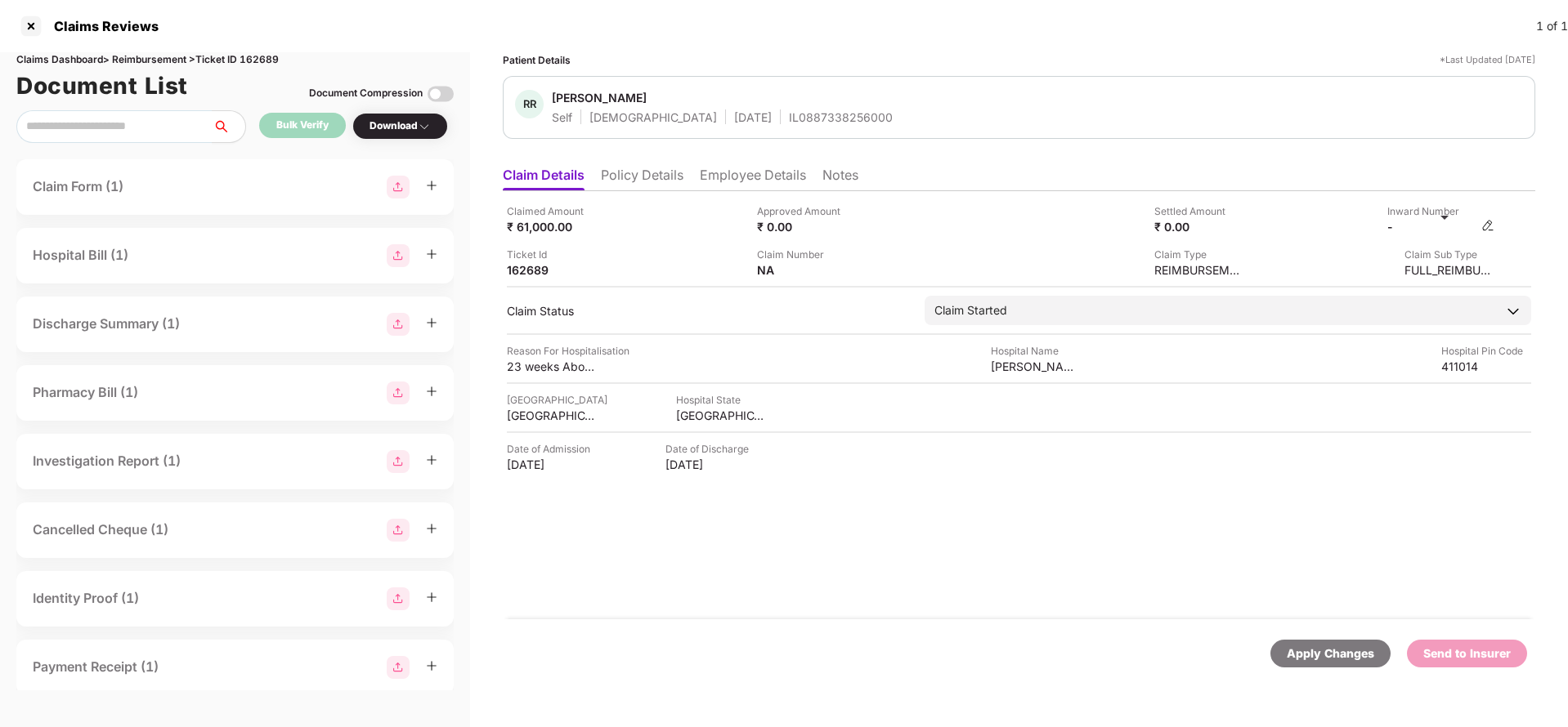
click at [1491, 225] on img at bounding box center [1488, 225] width 13 height 13
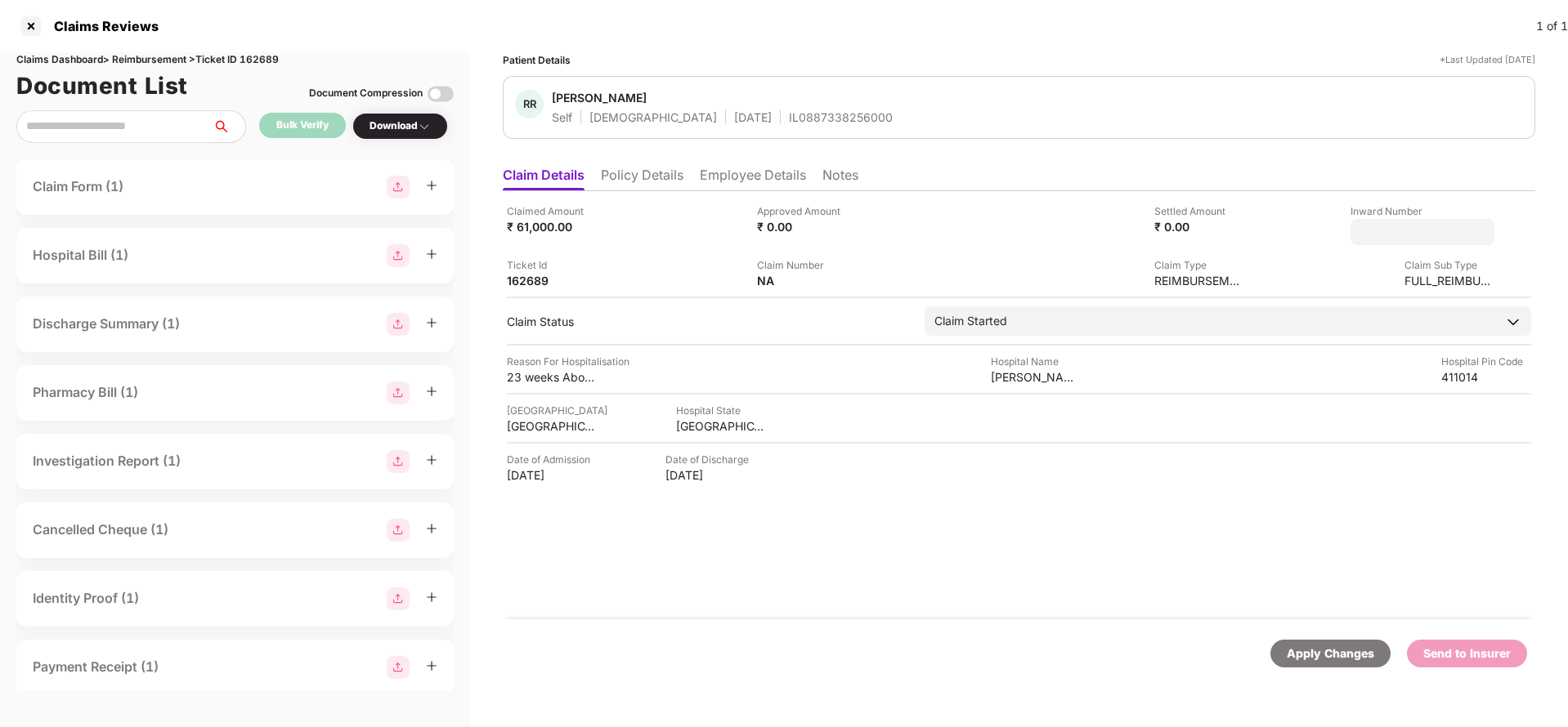
type input "**********"
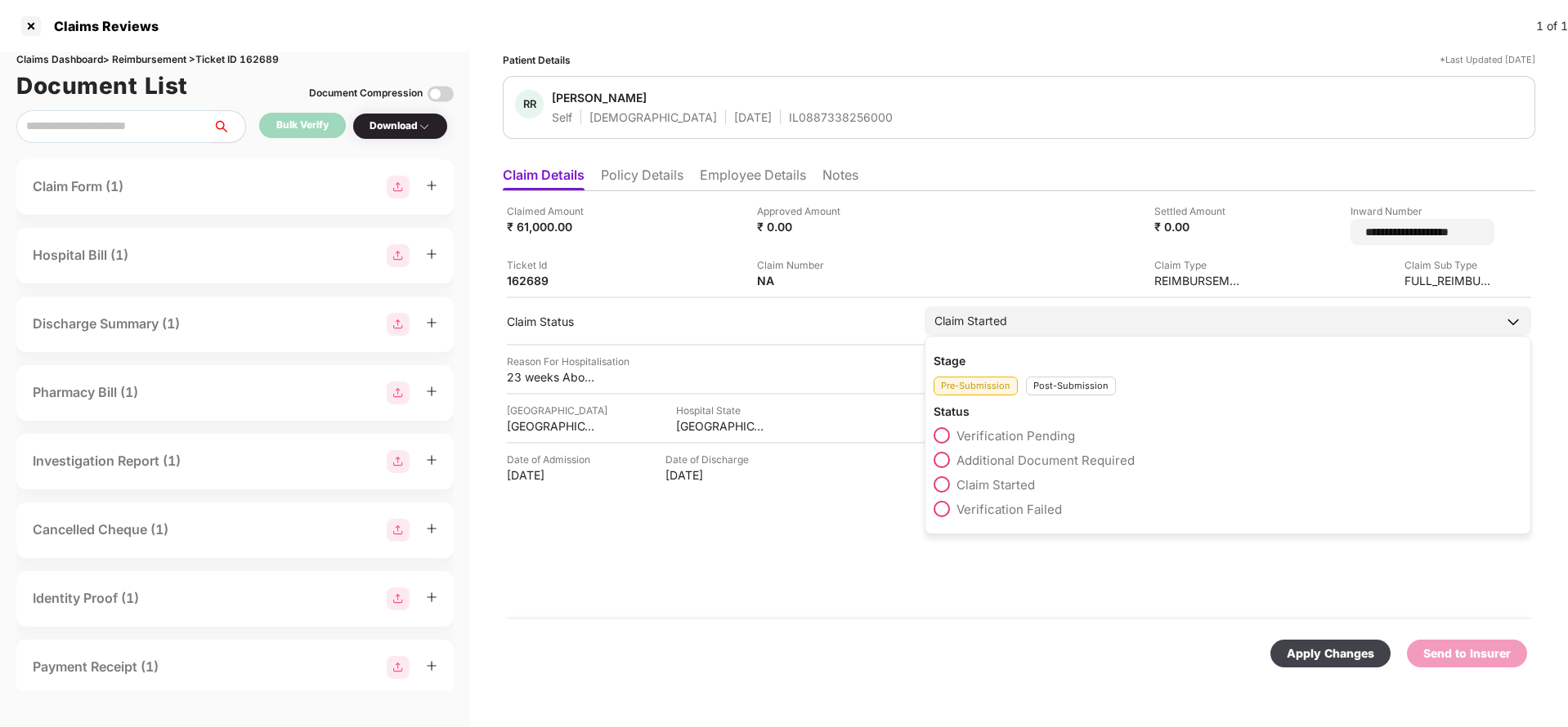
click at [1122, 317] on div "Claim Started" at bounding box center [1228, 320] width 606 height 29
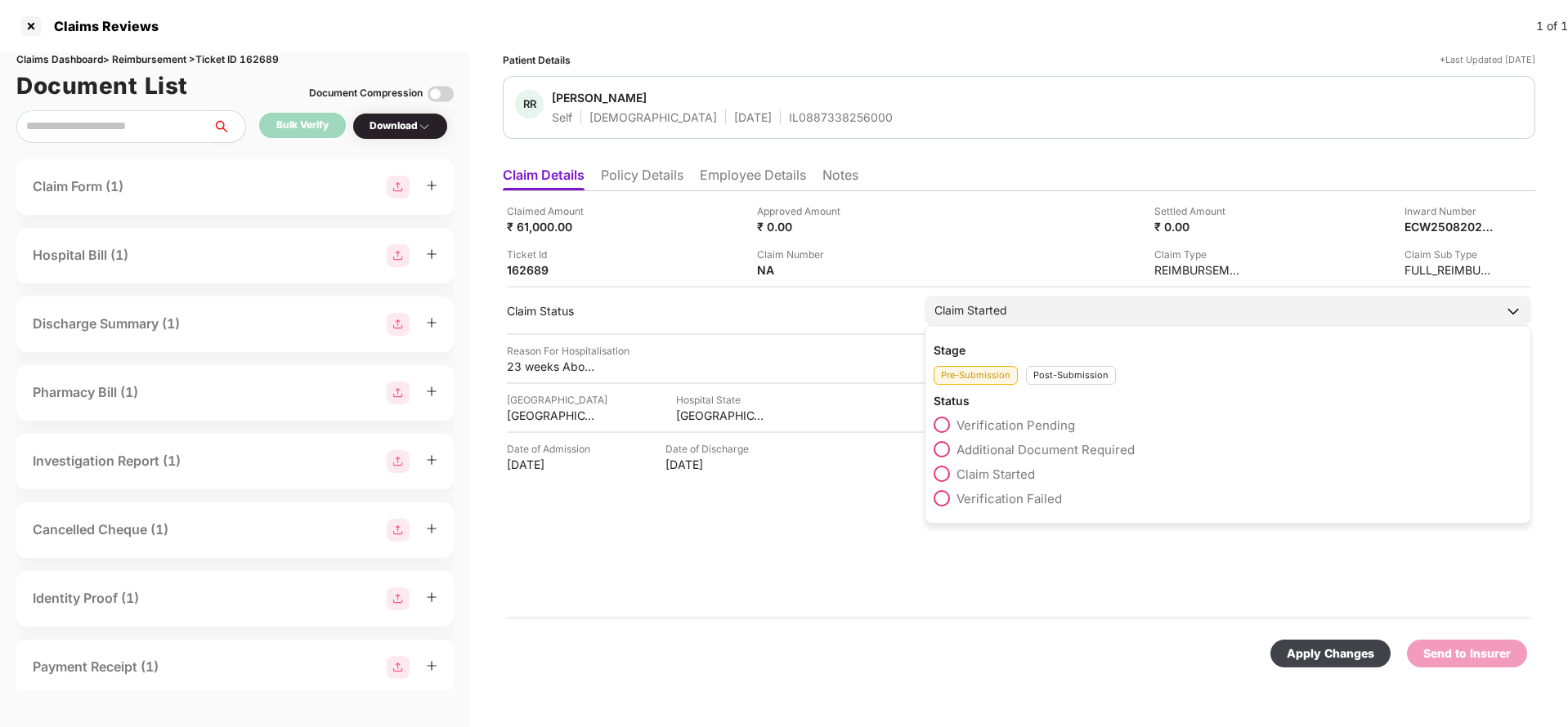
click at [1086, 371] on div "Post-Submission" at bounding box center [1071, 375] width 90 height 19
click at [1036, 449] on span "Claim Under Process" at bounding box center [1018, 449] width 124 height 15
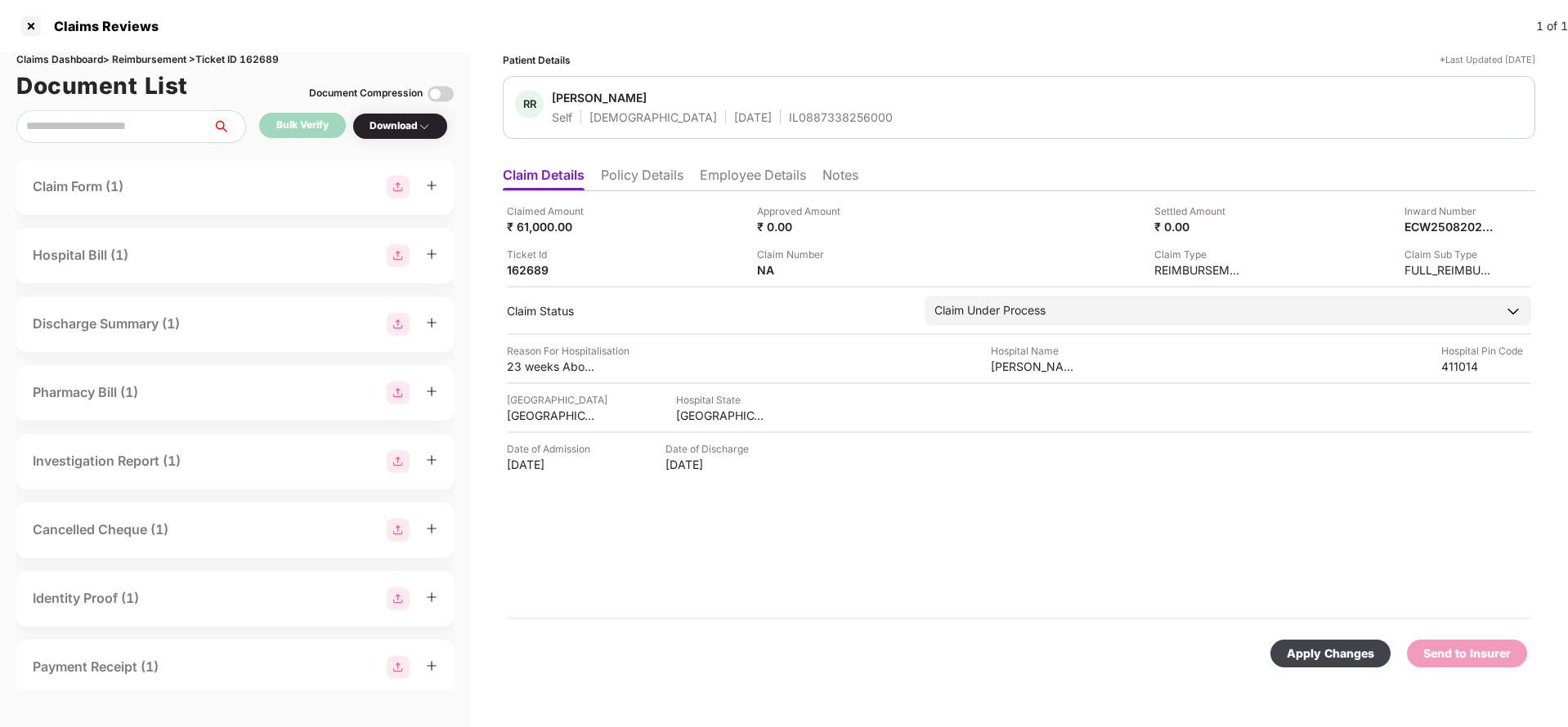
click at [1306, 653] on div "Apply Changes" at bounding box center [1330, 654] width 87 height 18
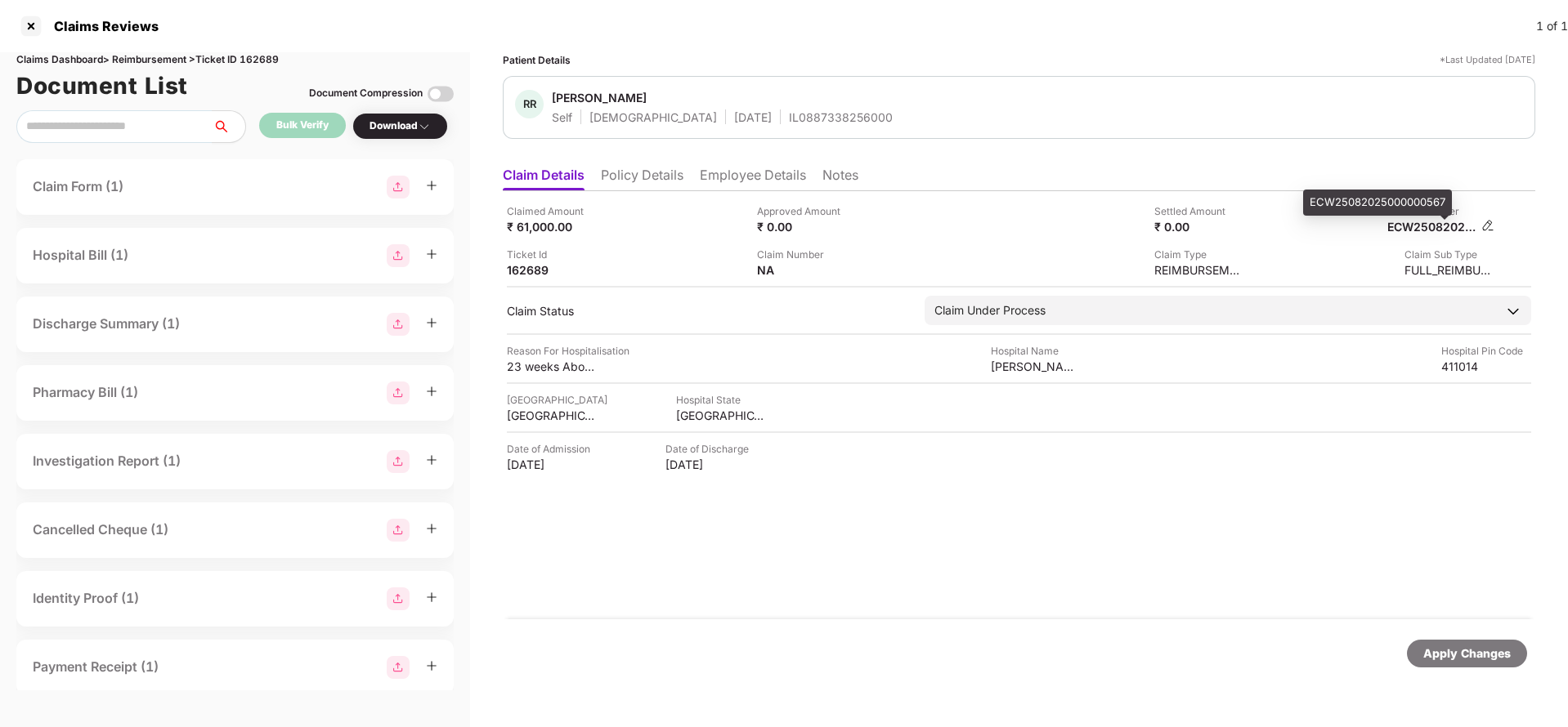
click at [1446, 223] on div "ECW25082025000000567" at bounding box center [1432, 226] width 90 height 15
copy div "ECW25082025000000567"
click at [823, 121] on div "IL0887338256000" at bounding box center [841, 117] width 104 height 15
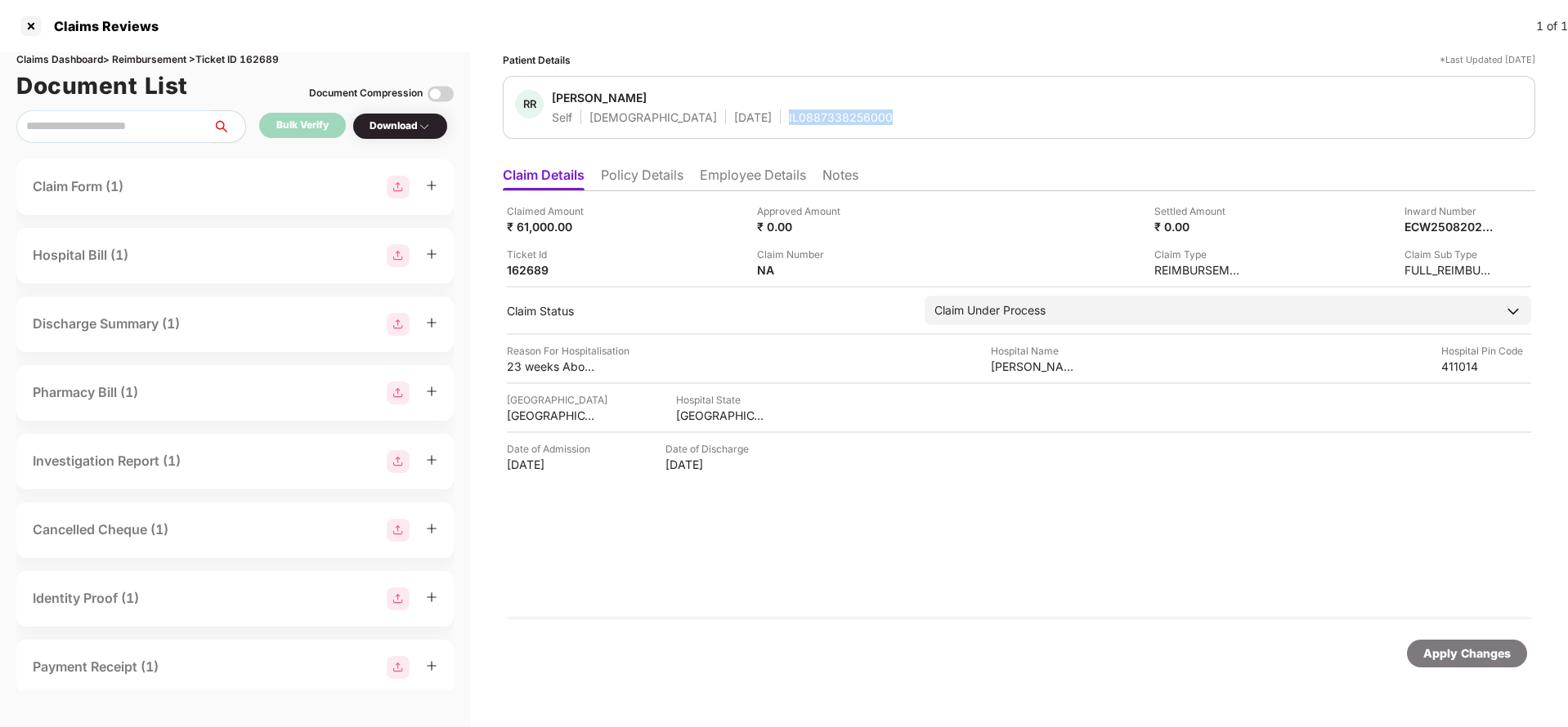
click at [823, 121] on div "IL0887338256000" at bounding box center [841, 117] width 104 height 15
copy div "IL0887338256000"
click at [1479, 659] on div "Apply Changes" at bounding box center [1467, 654] width 87 height 18
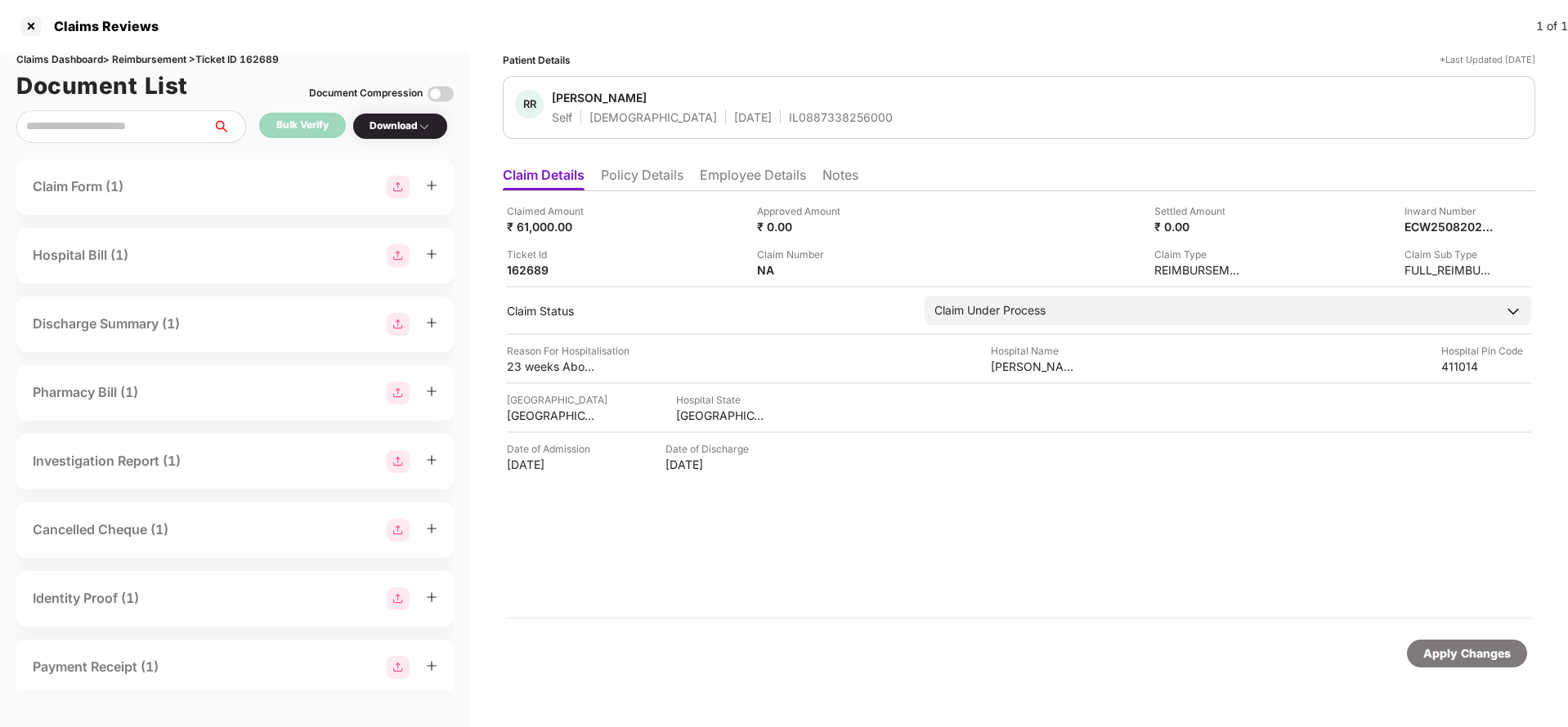
click at [263, 55] on div "Claims Dashboard > Reimbursement > Ticket ID 162689" at bounding box center [234, 60] width 437 height 15
copy div "162689"
click at [1451, 653] on div "Apply Changes" at bounding box center [1467, 654] width 87 height 18
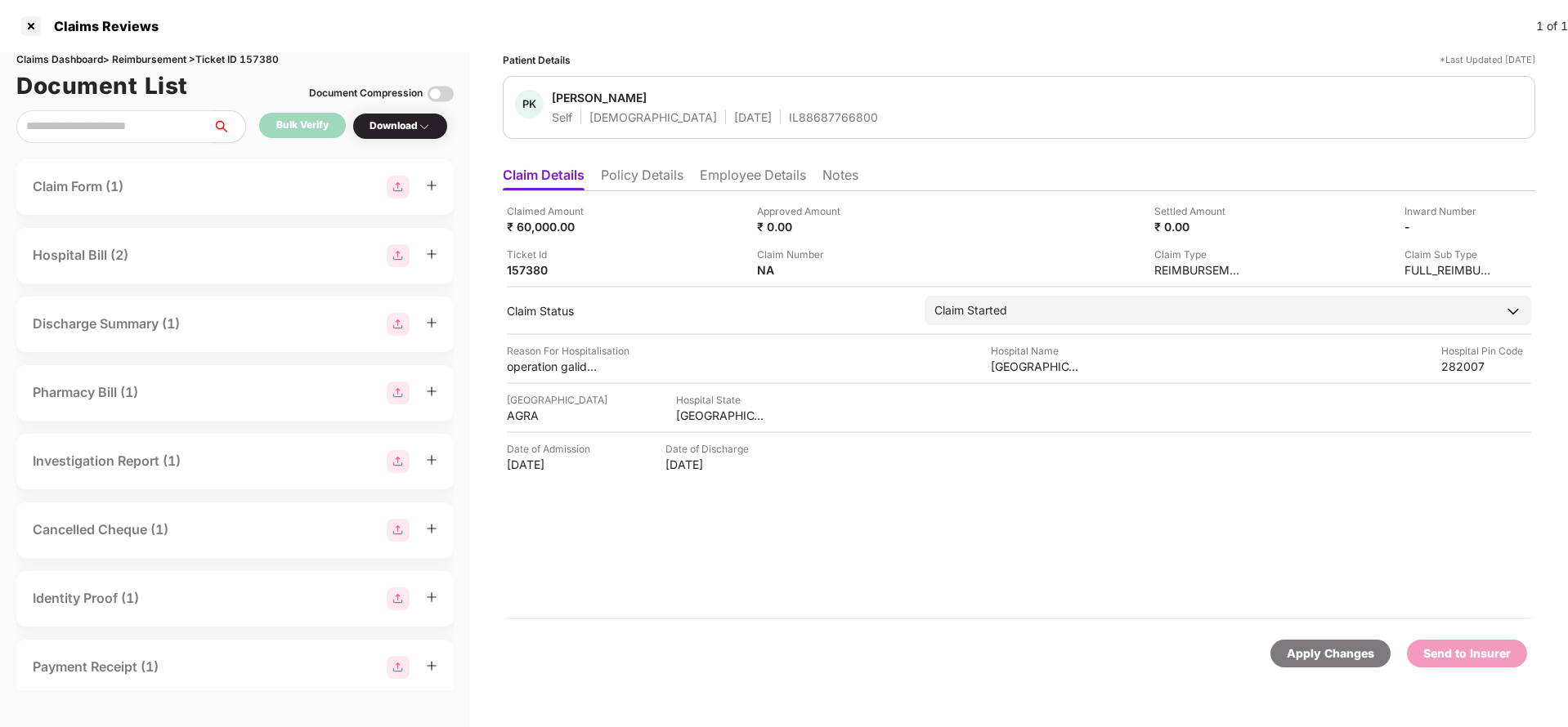
click at [720, 182] on li "Employee Details" at bounding box center [752, 178] width 106 height 24
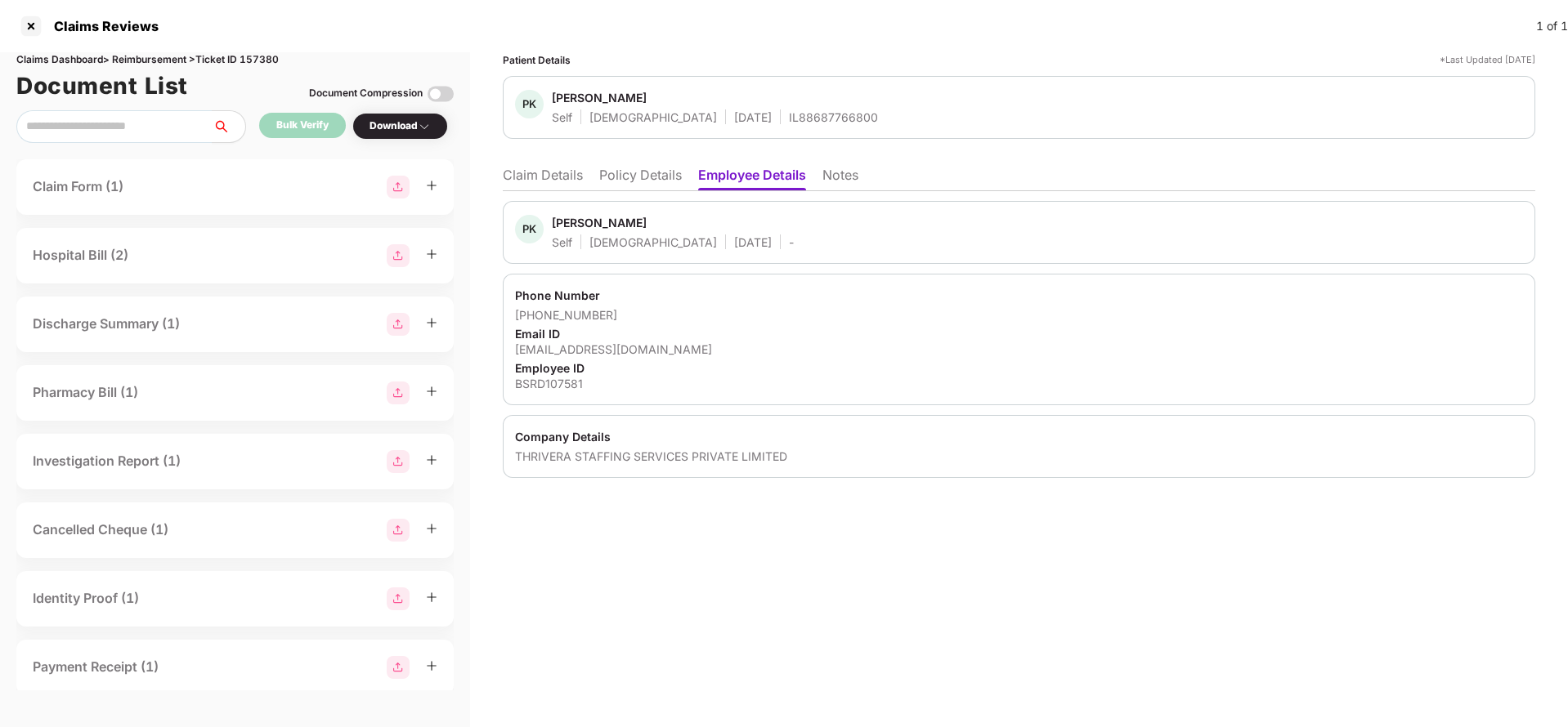
click at [541, 175] on li "Claim Details" at bounding box center [543, 178] width 80 height 24
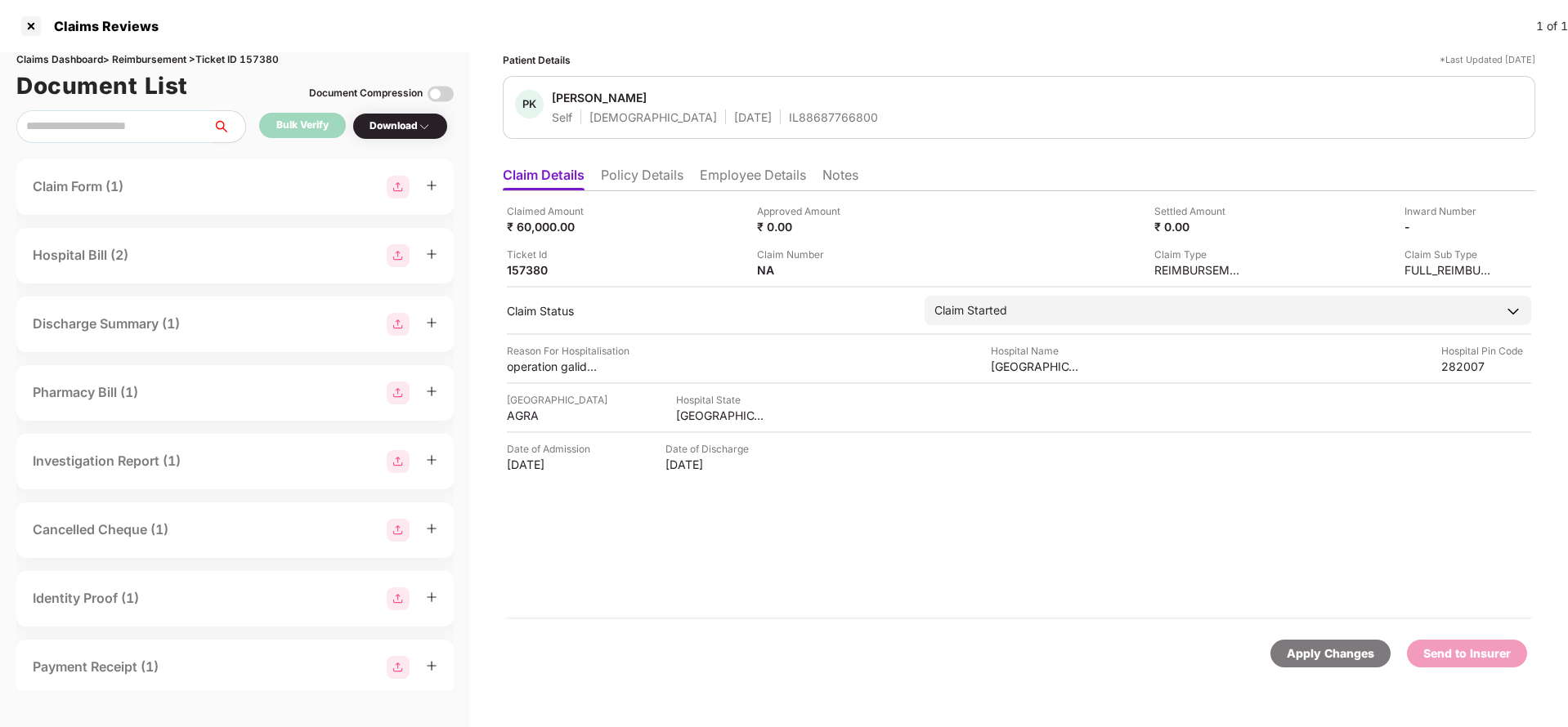
click at [1314, 658] on div "Apply Changes" at bounding box center [1330, 654] width 87 height 18
click at [274, 61] on div "Claims Dashboard > Reimbursement > Ticket ID 157380" at bounding box center [234, 60] width 437 height 15
copy div "157380"
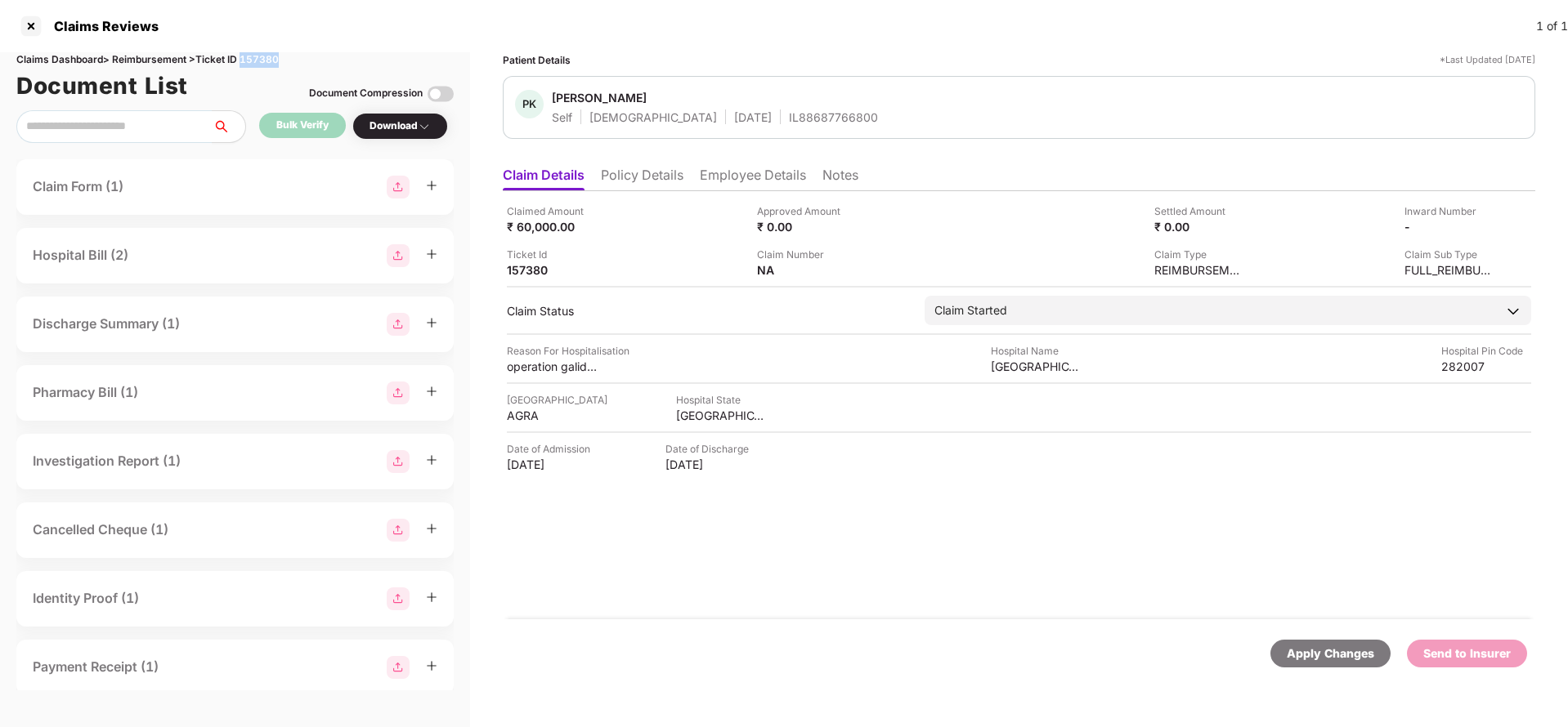
click at [1333, 641] on div "Apply Changes" at bounding box center [1330, 653] width 120 height 28
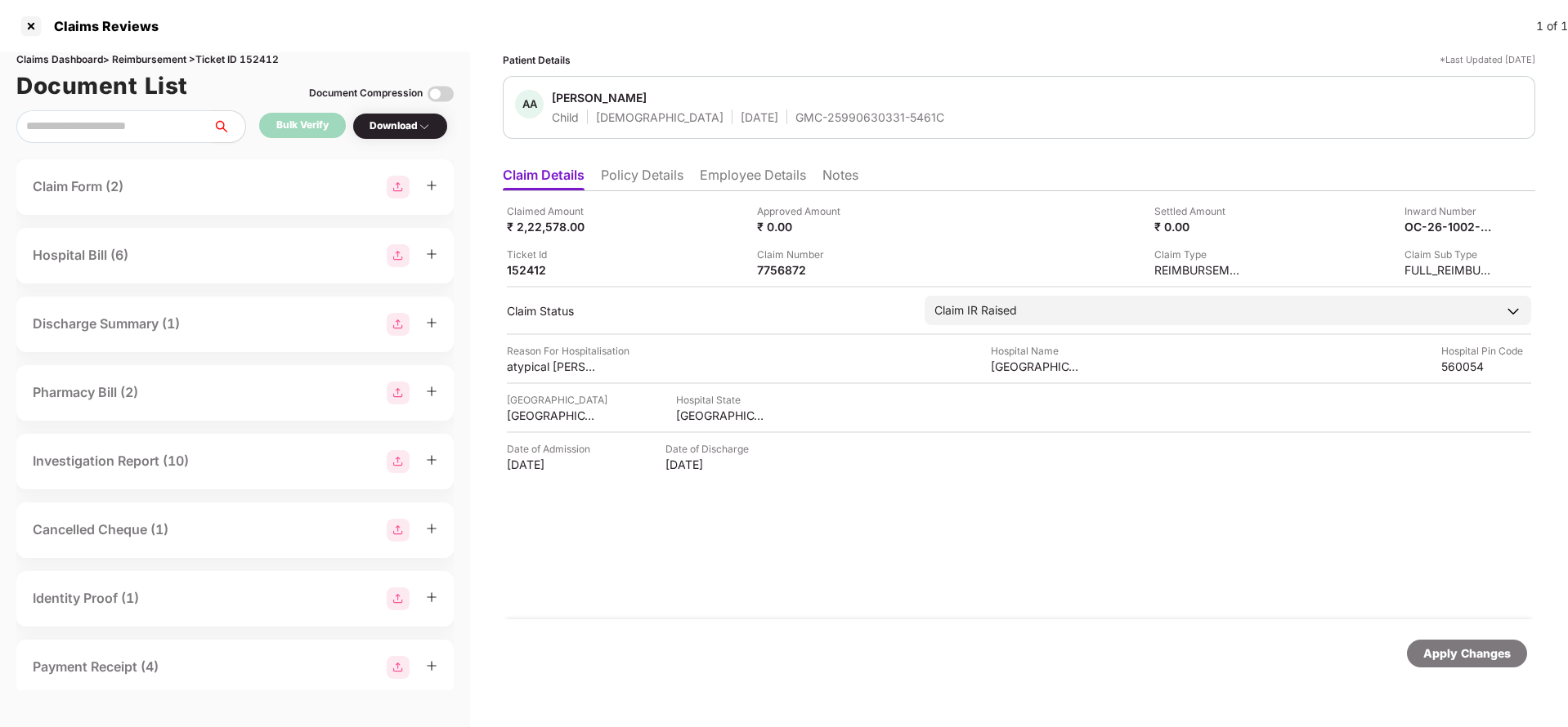
click at [796, 117] on div "GMC-25990630331-5461C" at bounding box center [870, 117] width 149 height 15
copy div "GMC-25990630331-5461C"
click at [841, 174] on li "Notes" at bounding box center [841, 178] width 36 height 24
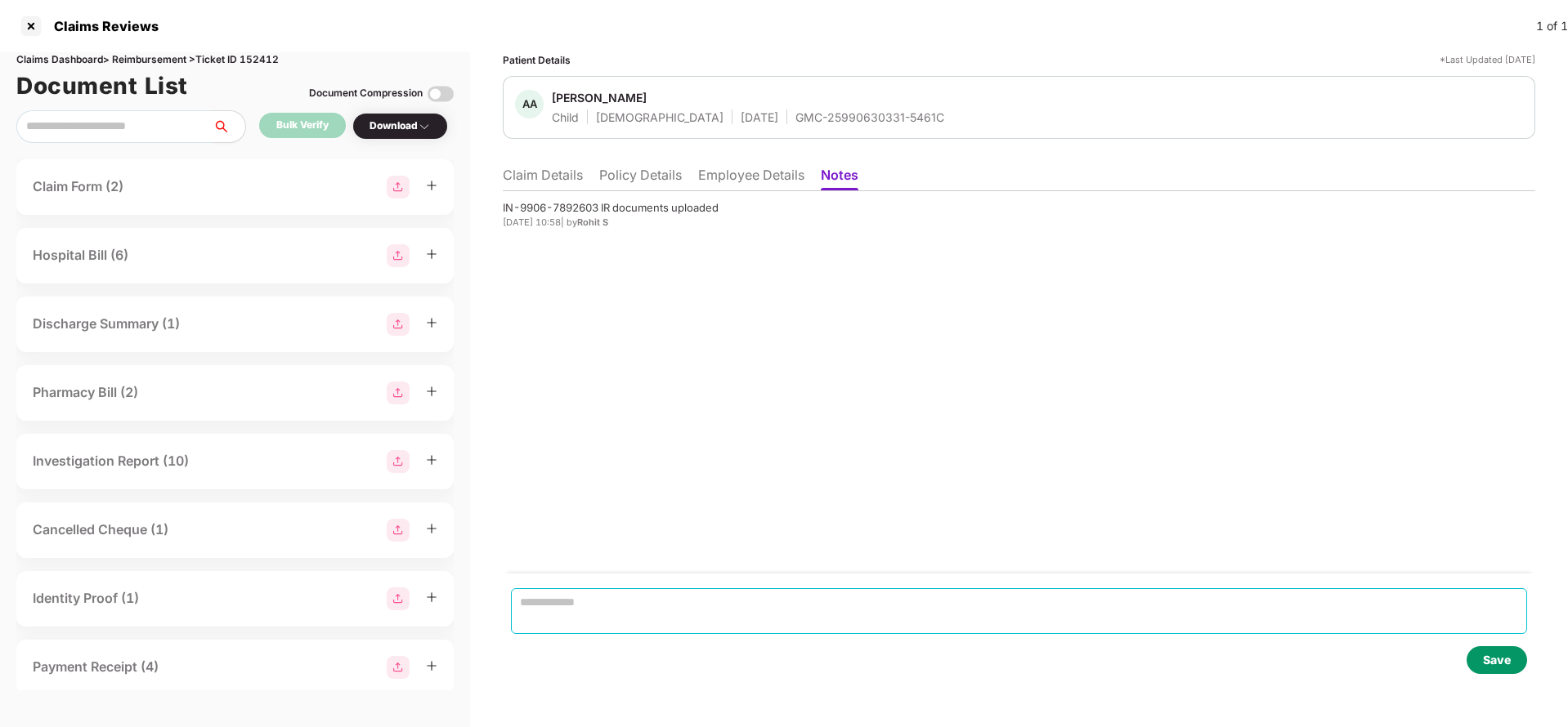
click at [573, 616] on textarea at bounding box center [1020, 610] width 1017 height 45
paste textarea "**********"
type textarea "**********"
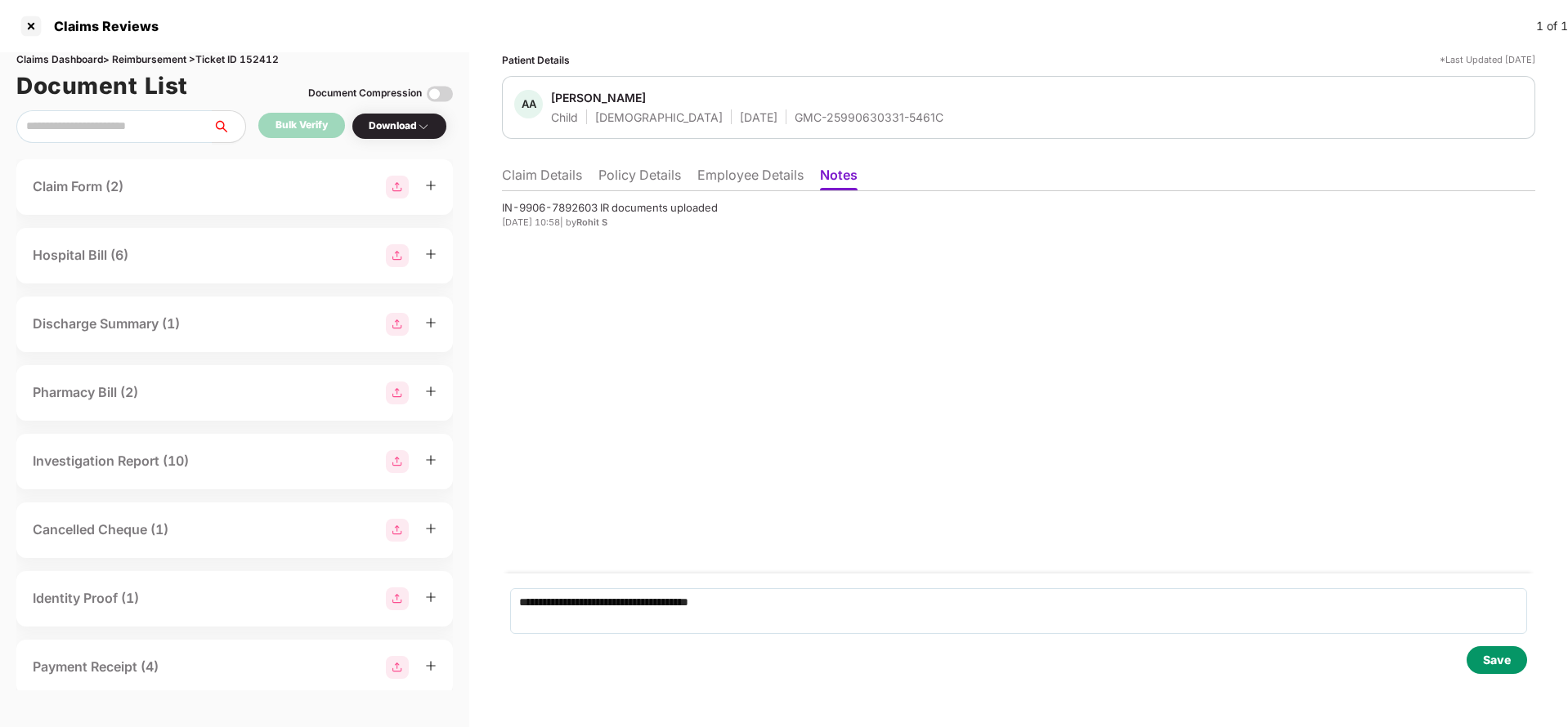
click at [1517, 662] on div "Save" at bounding box center [1498, 659] width 61 height 28
click at [547, 180] on li "Claim Details" at bounding box center [542, 178] width 80 height 24
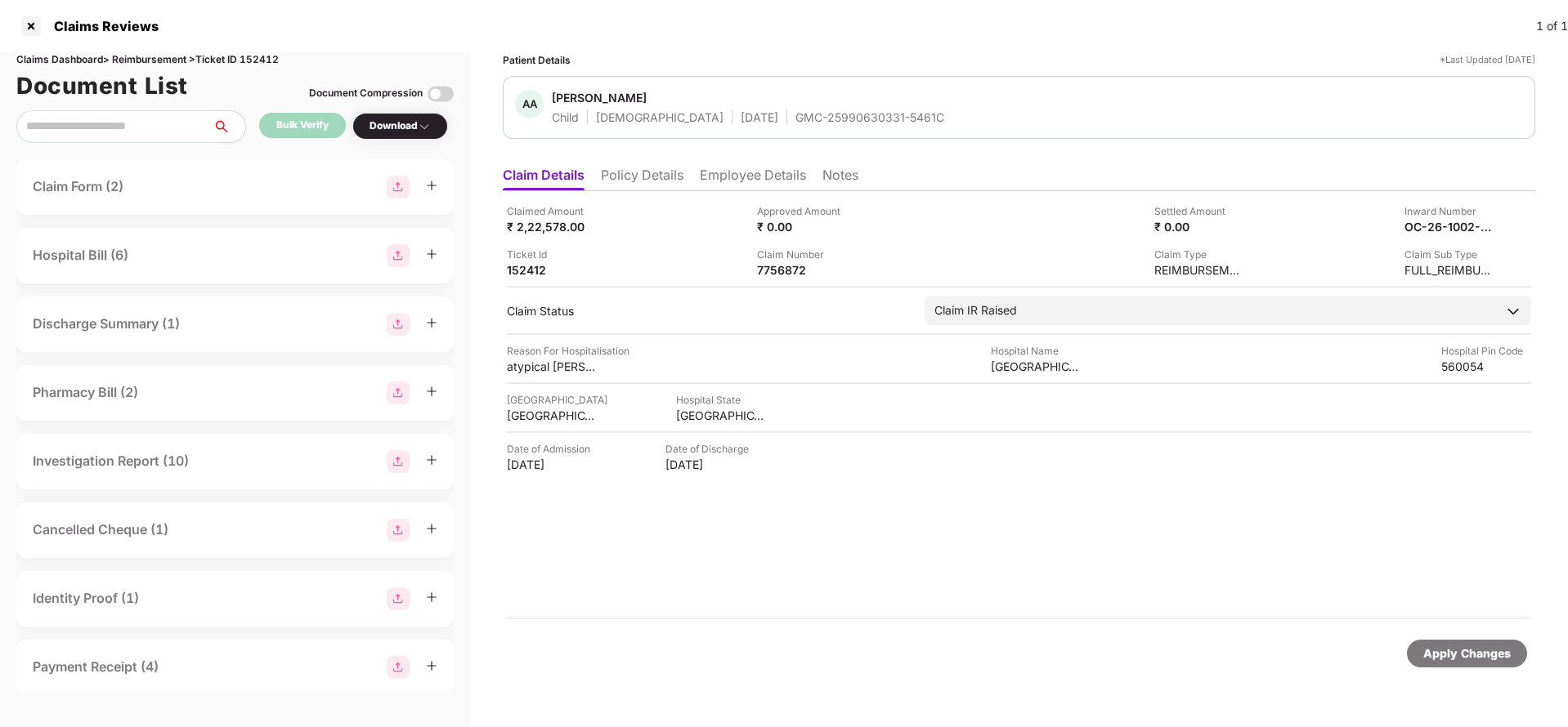
click at [740, 130] on div "AA [PERSON_NAME] Child [DEMOGRAPHIC_DATA] [DATE] GMC-25990630331-5461C" at bounding box center [1020, 107] width 1033 height 63
copy div "GMC-25990630331-5461C"
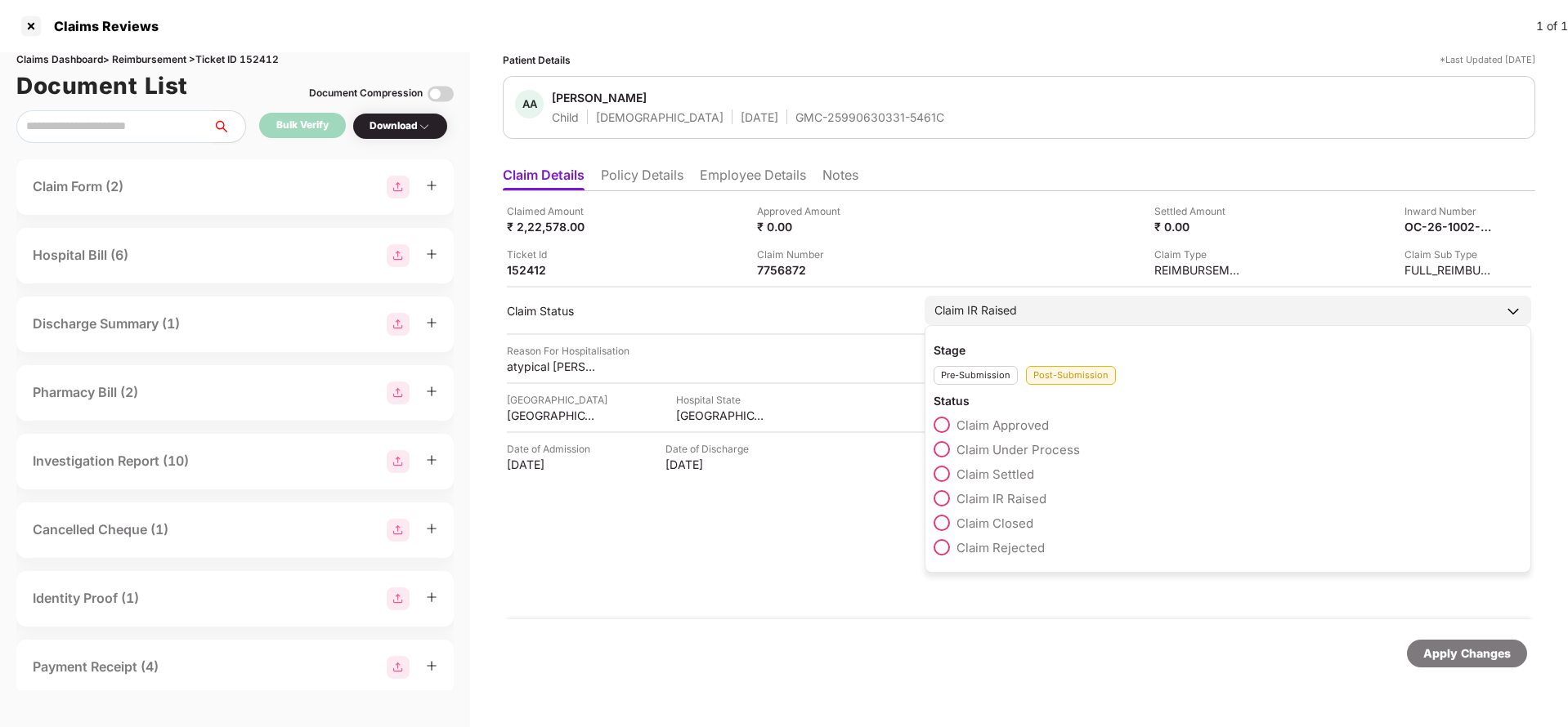
click at [1020, 442] on span "Claim Under Process" at bounding box center [1018, 449] width 124 height 15
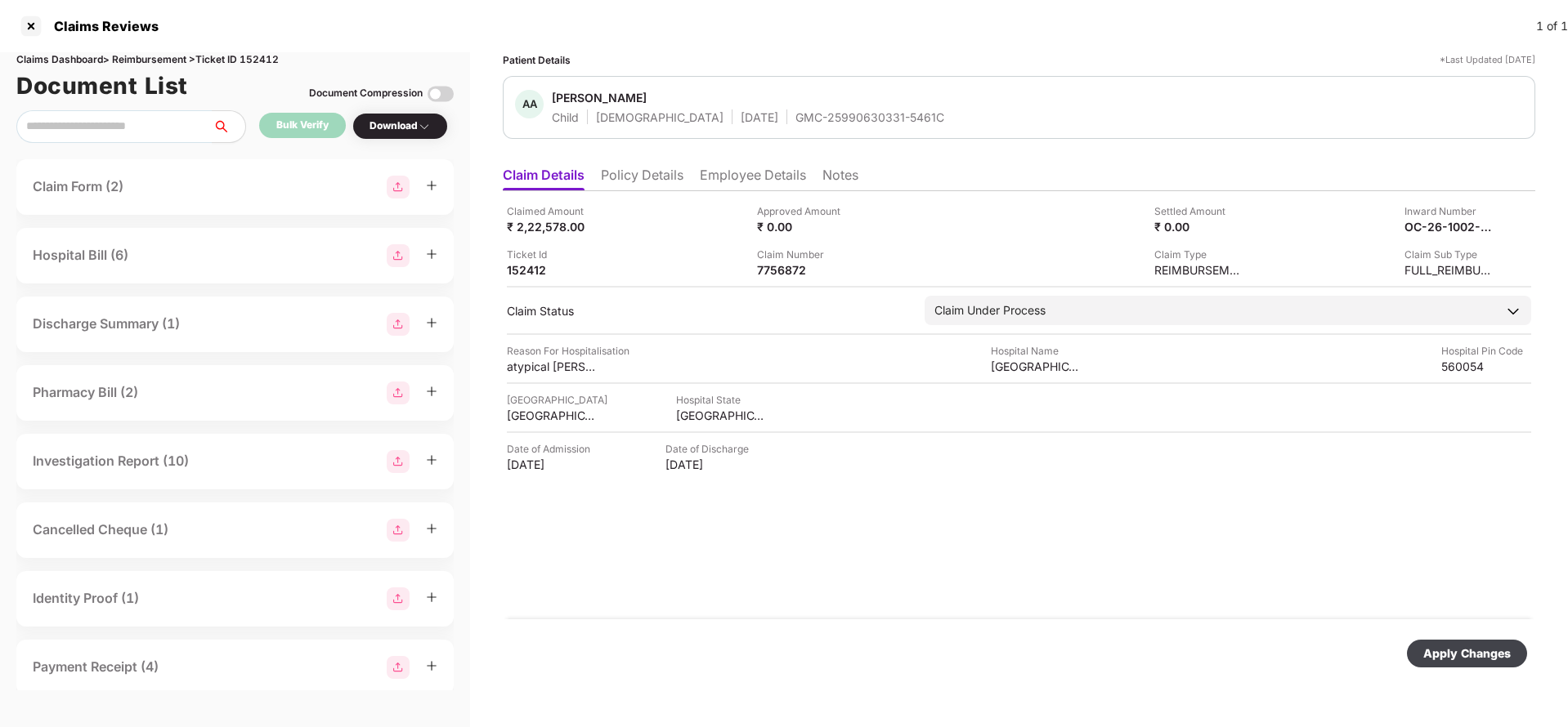
click at [1485, 656] on div "Apply Changes" at bounding box center [1467, 654] width 87 height 18
click at [1463, 646] on div "Apply Changes" at bounding box center [1467, 654] width 87 height 18
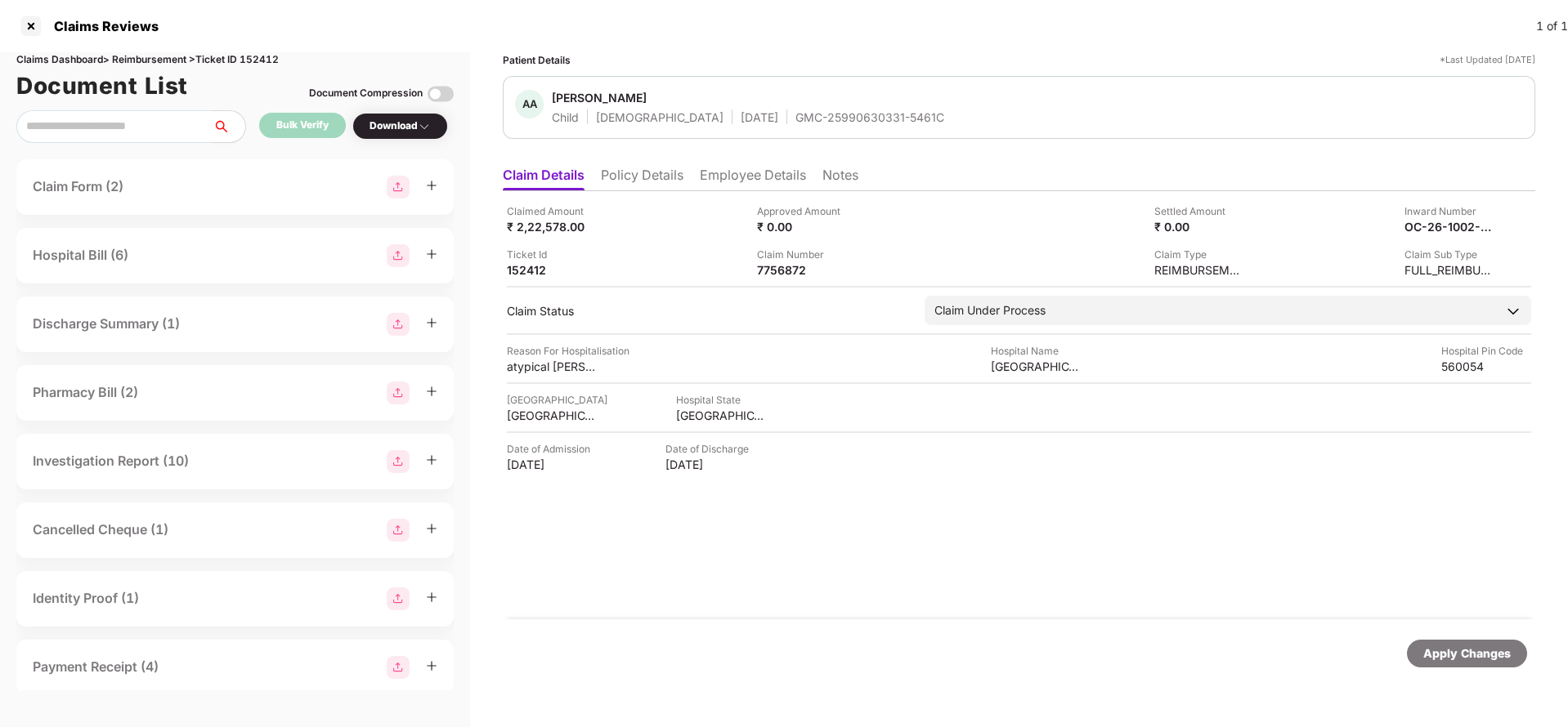
click at [256, 53] on div "Claims Dashboard > Reimbursement > Ticket ID 152412" at bounding box center [234, 60] width 437 height 15
copy div "152412"
click at [1486, 652] on div "Apply Changes" at bounding box center [1467, 654] width 87 height 18
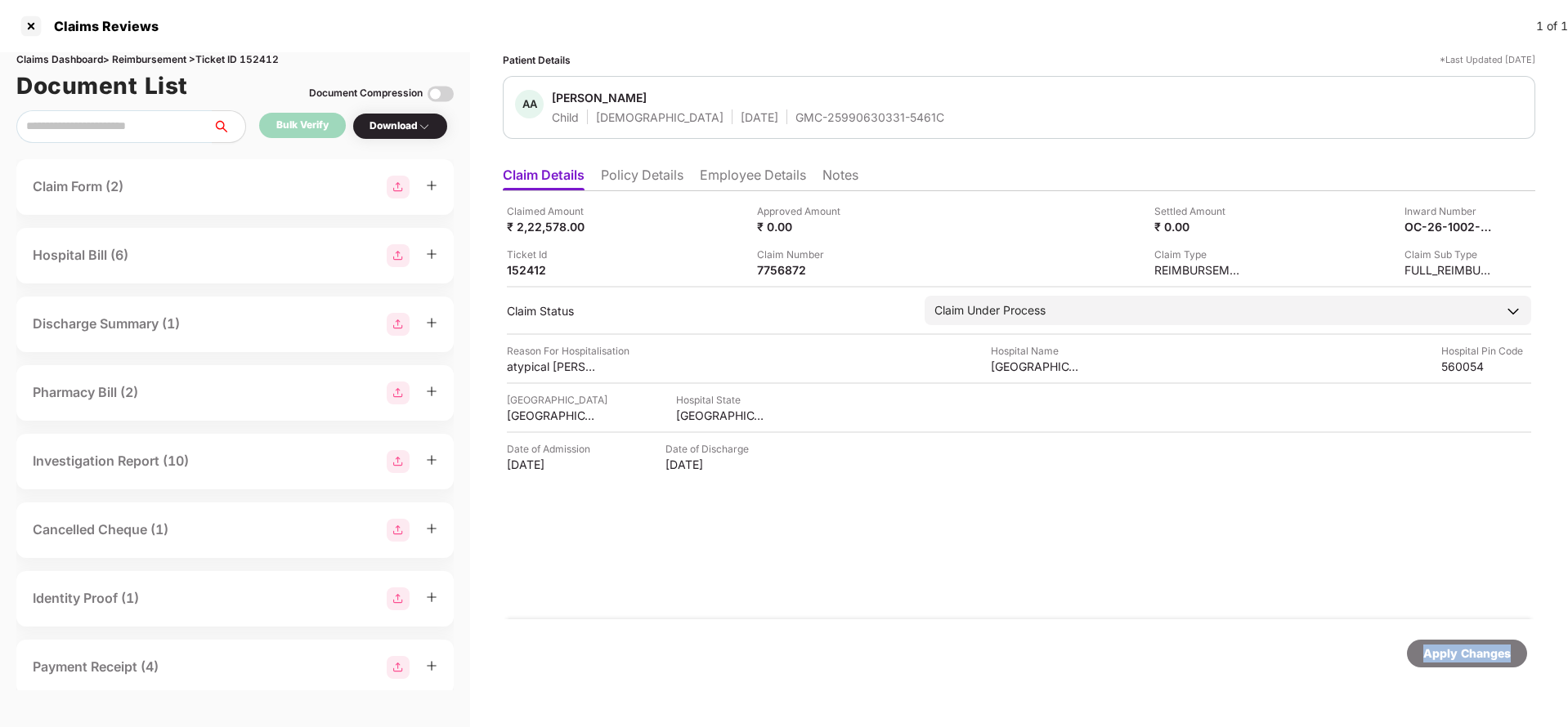
click at [1486, 652] on div "Apply Changes" at bounding box center [1467, 654] width 87 height 18
click at [1436, 229] on div "OC-26-1002-8403-00180144" at bounding box center [1432, 226] width 90 height 15
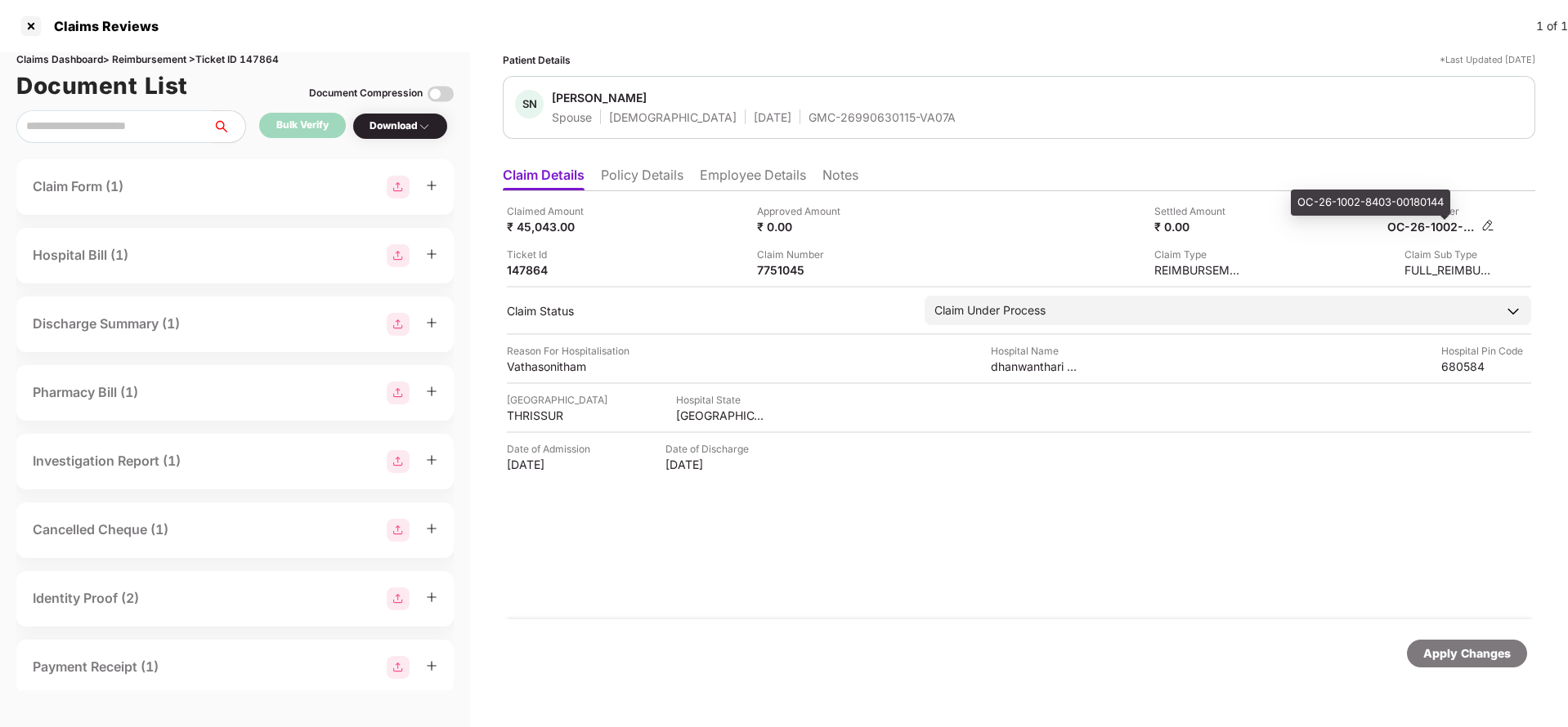
copy div
click at [808, 121] on div "GMC-26990630115-VA07A" at bounding box center [881, 117] width 147 height 15
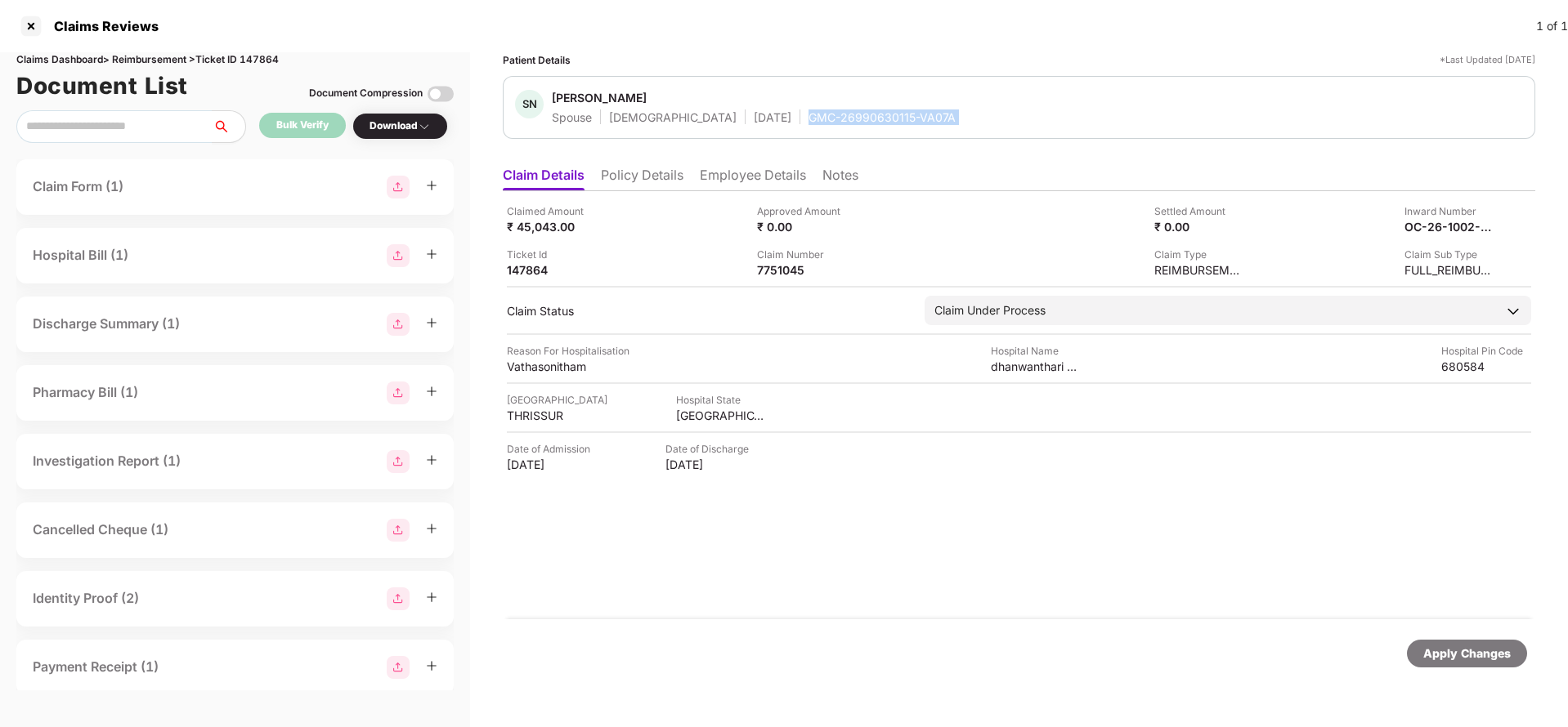
copy div "GMC-26990630115-VA07A"
click at [1430, 224] on div "OC-26-1002-8403-00180144" at bounding box center [1432, 226] width 90 height 15
copy div
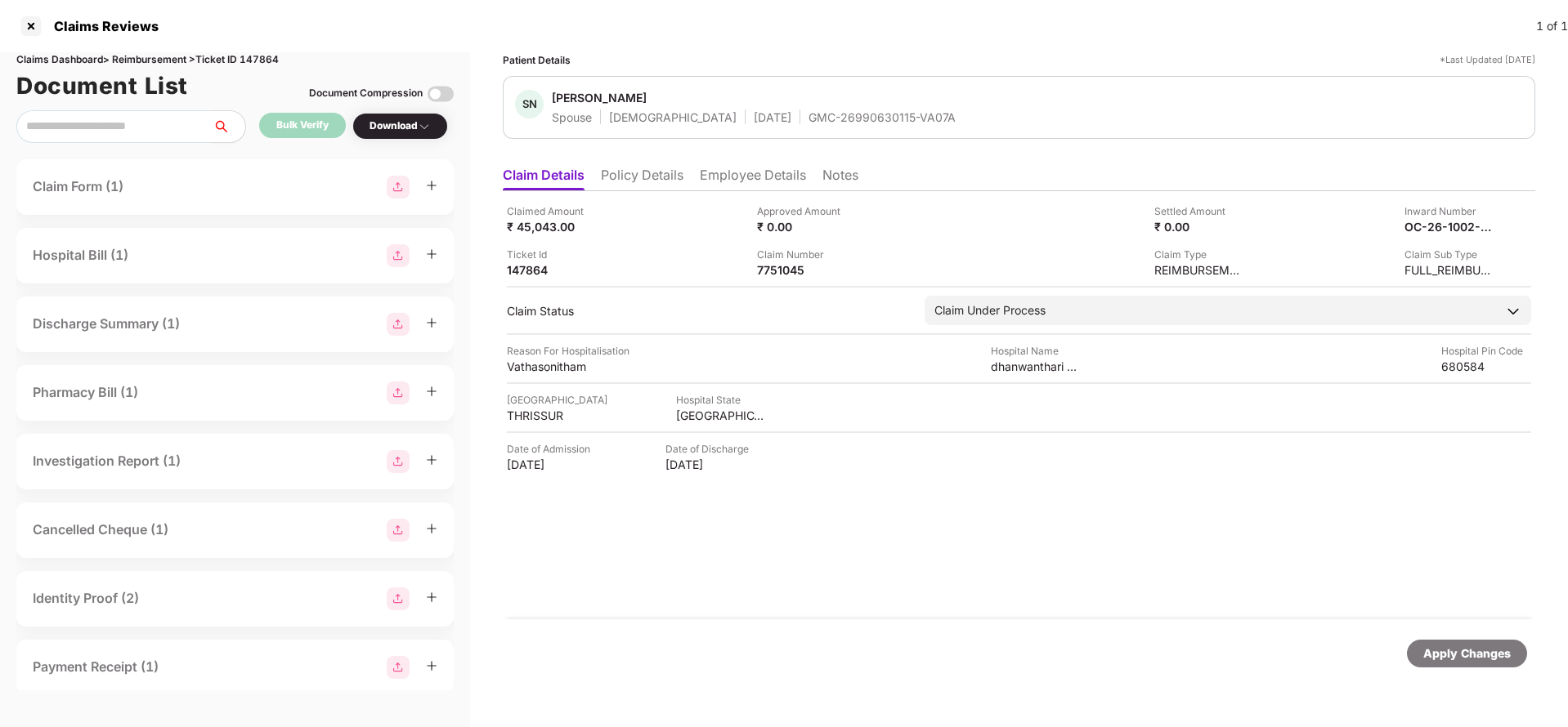
click at [809, 132] on div "SN Shaju Nair Spouse Male 17 Feb 1979 GMC-26990630115-VA07A" at bounding box center [1020, 107] width 1033 height 63
click at [808, 124] on div "GMC-26990630115-VA07A" at bounding box center [881, 117] width 147 height 15
click at [812, 118] on div "GMC-26990630115-VA07A" at bounding box center [881, 117] width 147 height 15
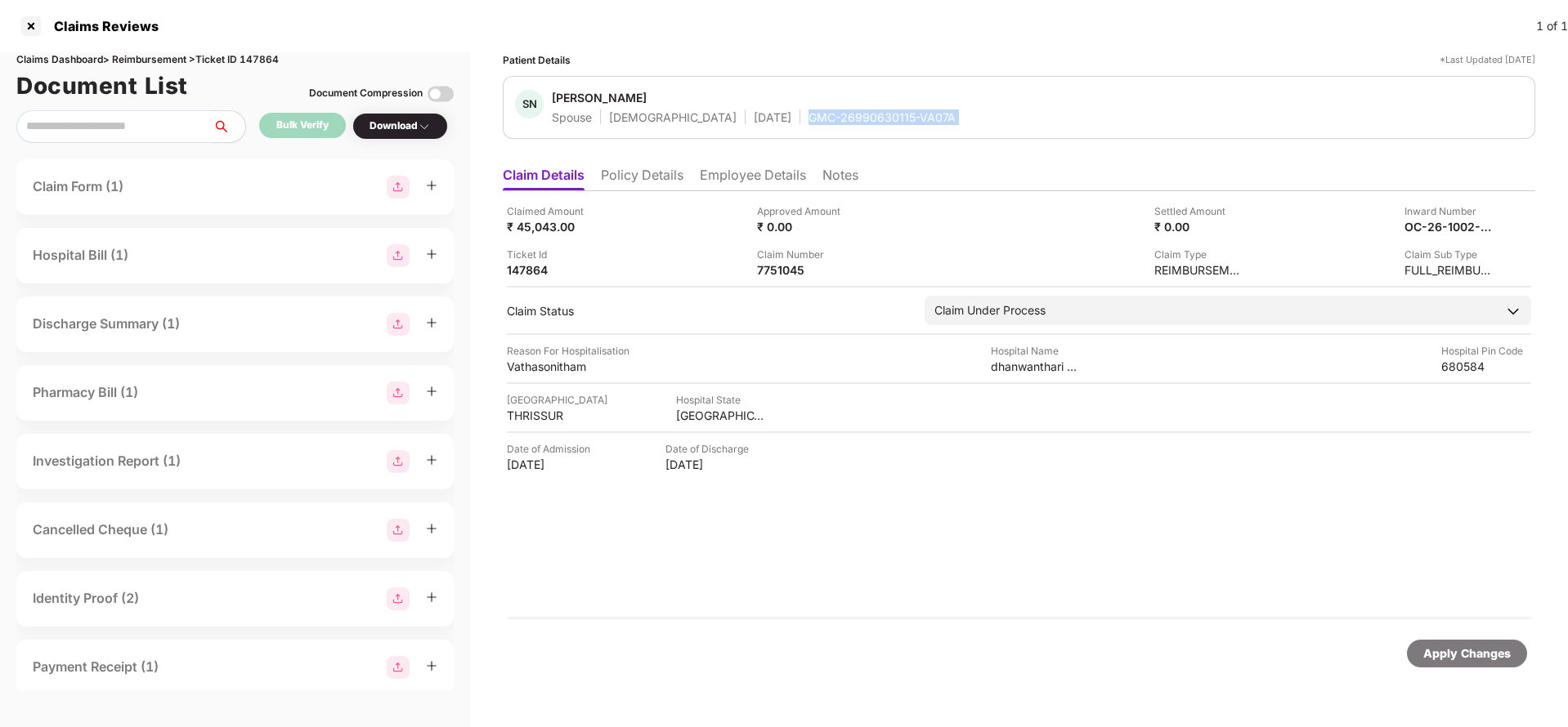
copy div "GMC-26990630115-VA07A"
click at [1462, 645] on div "Apply Changes" at bounding box center [1467, 654] width 87 height 18
click at [260, 54] on div "Claims Dashboard > Reimbursement > Ticket ID 147864" at bounding box center [234, 60] width 437 height 15
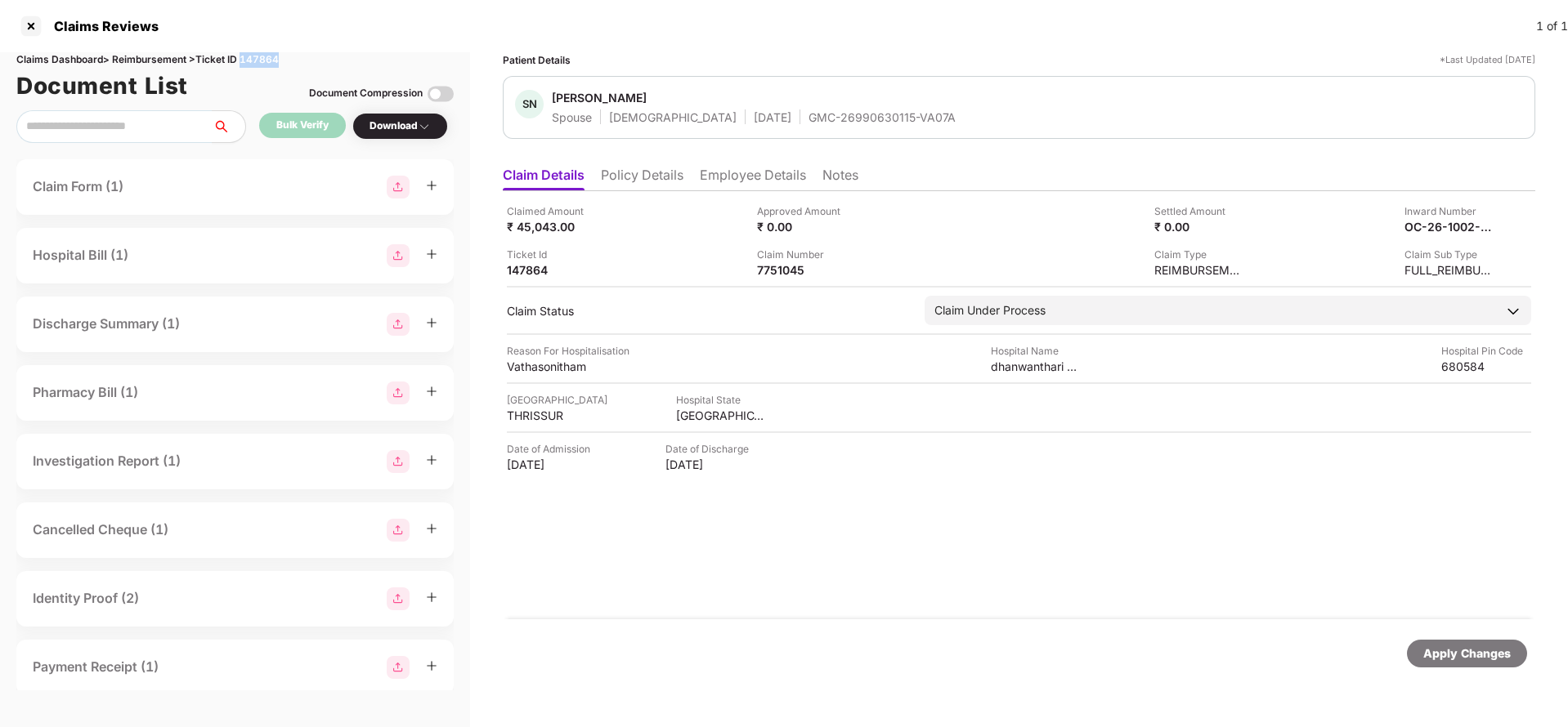
copy div "147864"
click at [1480, 666] on div "Apply Changes" at bounding box center [1466, 653] width 120 height 28
click at [1434, 229] on div "OC-26-1002-8403-00317377" at bounding box center [1432, 226] width 90 height 15
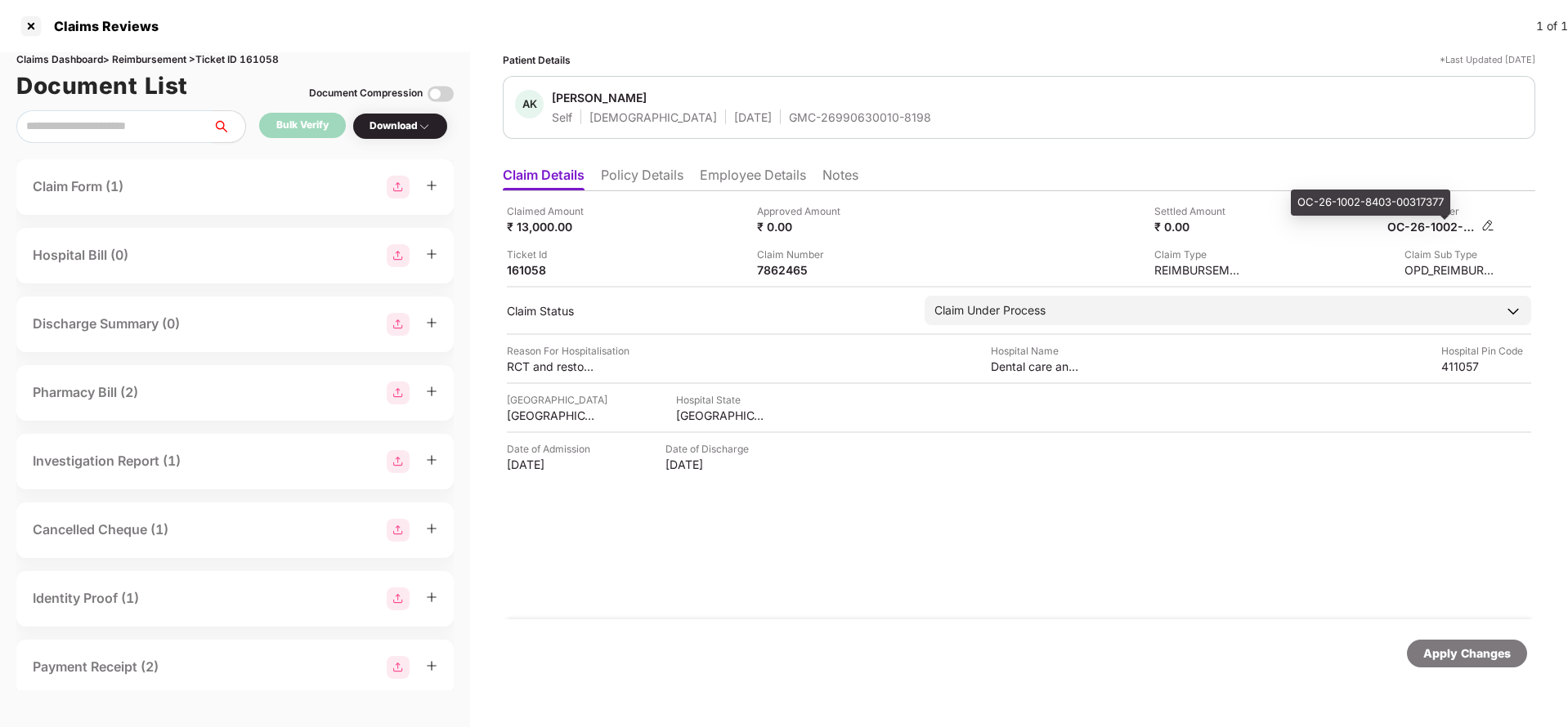
click at [1434, 229] on div "OC-26-1002-8403-00317377" at bounding box center [1432, 226] width 90 height 15
copy div
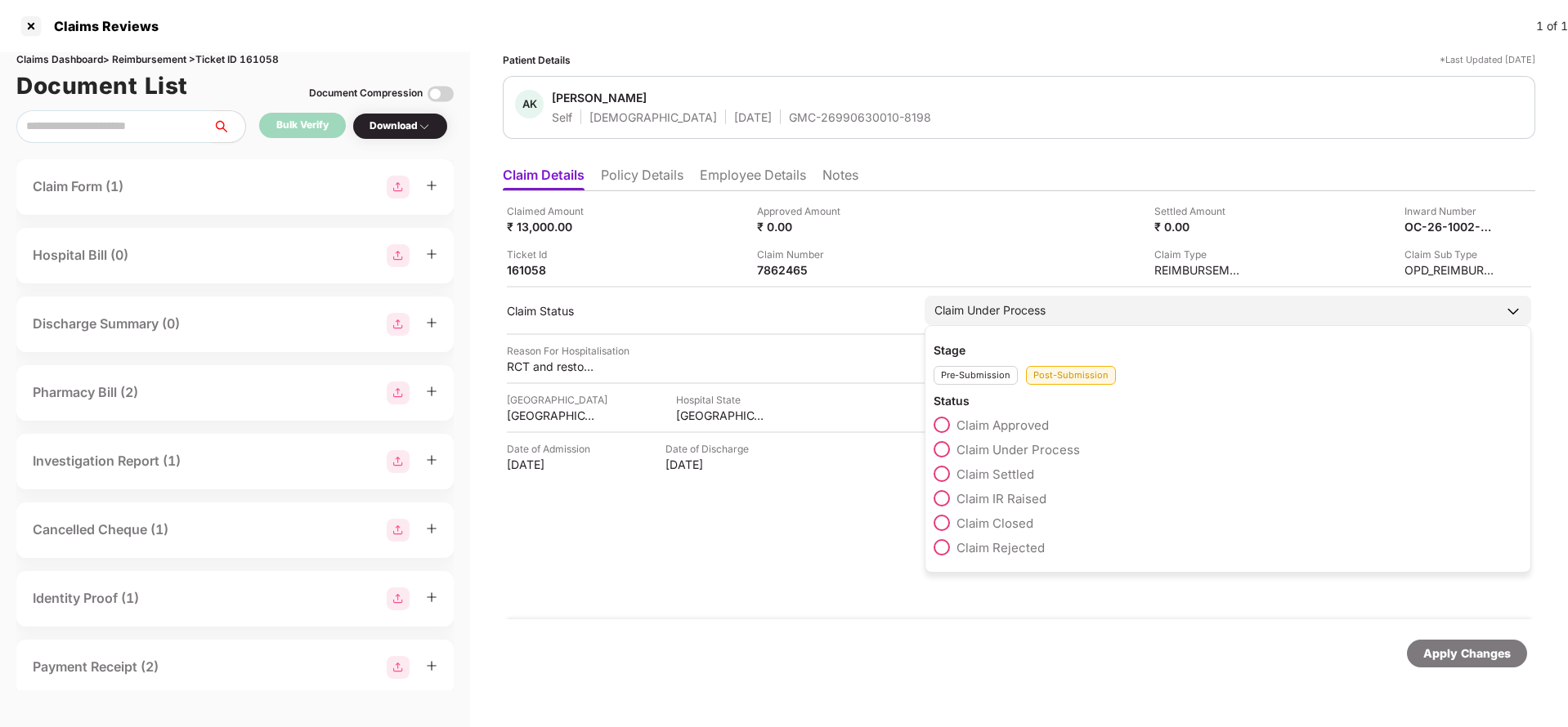
click at [1074, 302] on div "Claim Under Process" at bounding box center [1228, 310] width 606 height 29
click at [995, 547] on span "Claim Rejected" at bounding box center [1000, 547] width 88 height 15
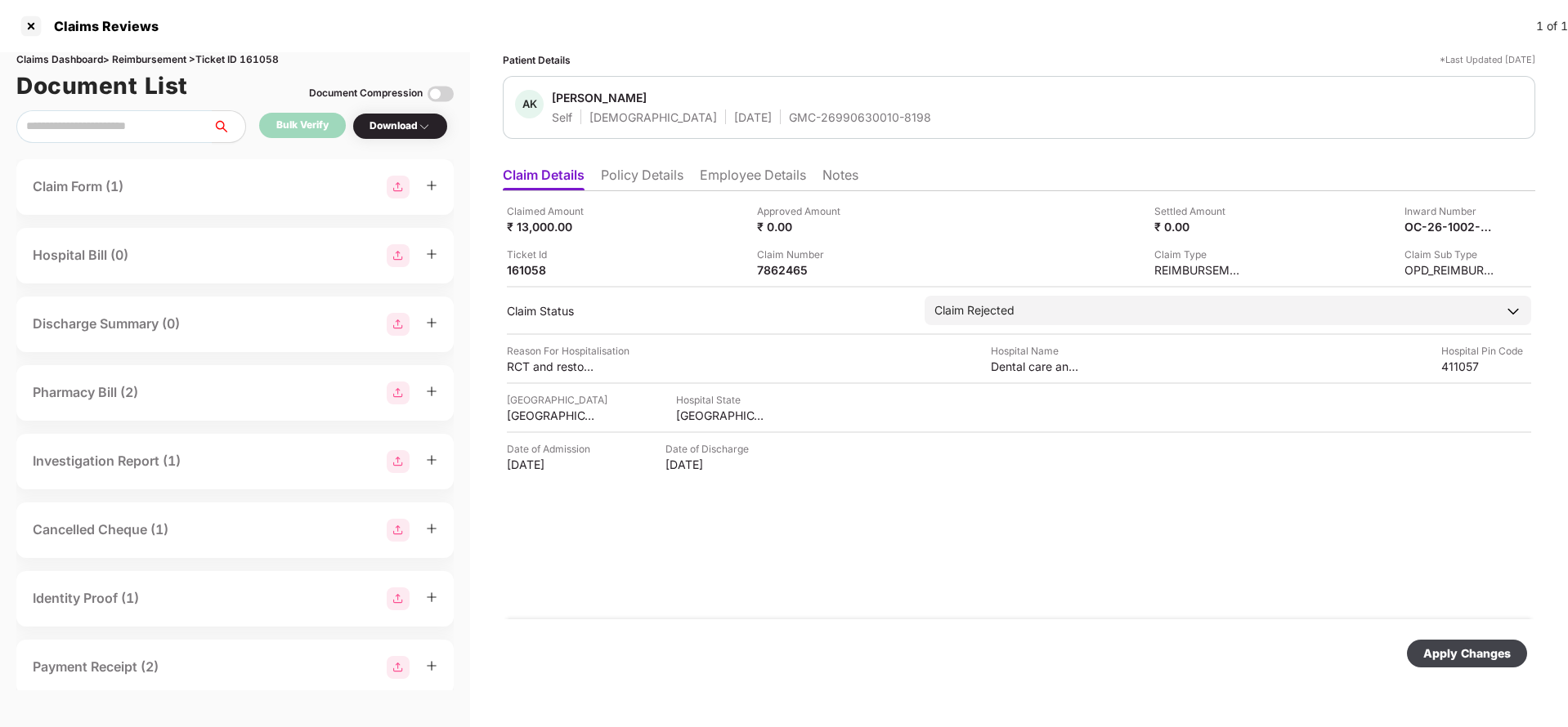
click at [1444, 657] on div "Apply Changes" at bounding box center [1467, 654] width 87 height 18
click at [1421, 223] on div "OC-26-1002-8403-00317377" at bounding box center [1432, 226] width 90 height 15
copy div
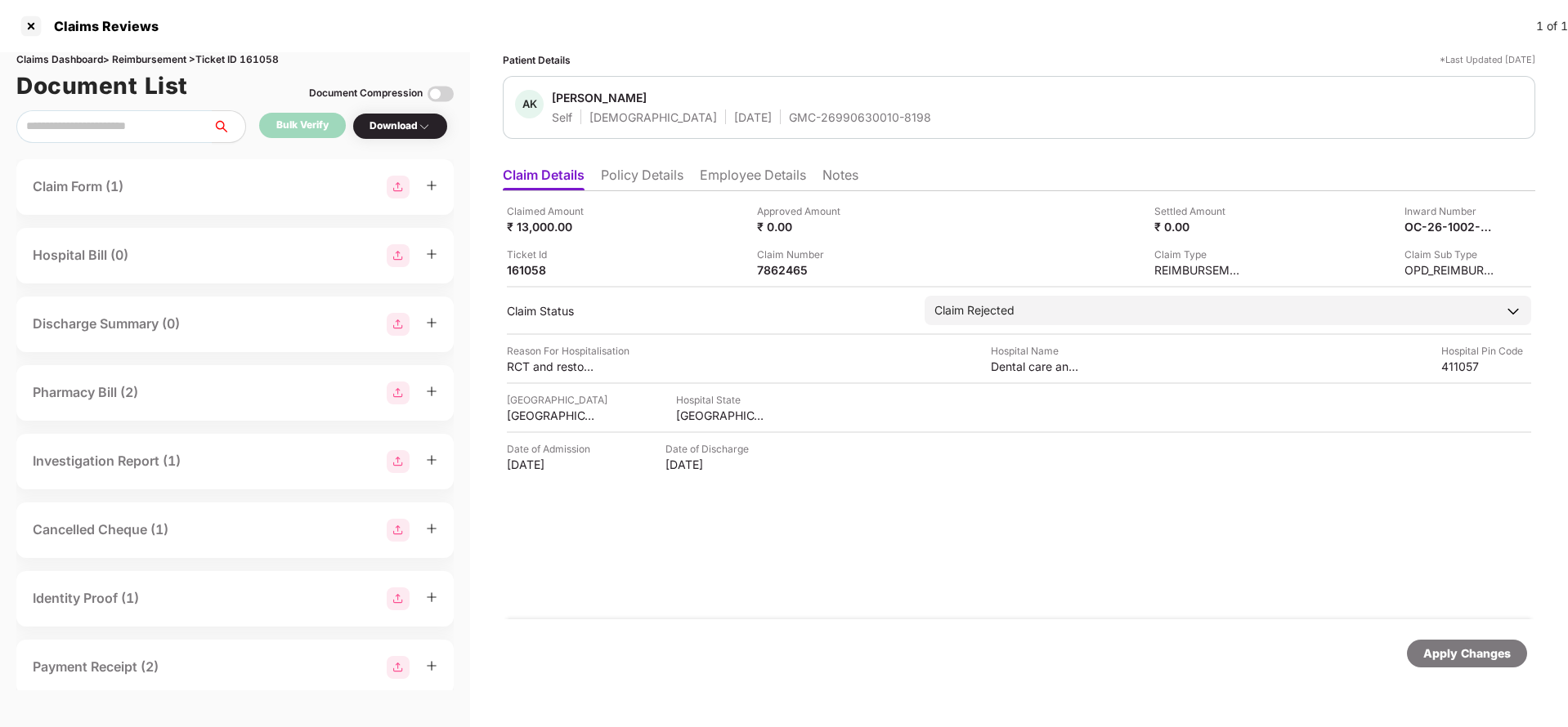
click at [789, 115] on div "GMC-26990630010-8198" at bounding box center [860, 117] width 142 height 15
copy div "GMC-26990630010-8198"
click at [1478, 650] on div "Apply Changes" at bounding box center [1467, 654] width 87 height 18
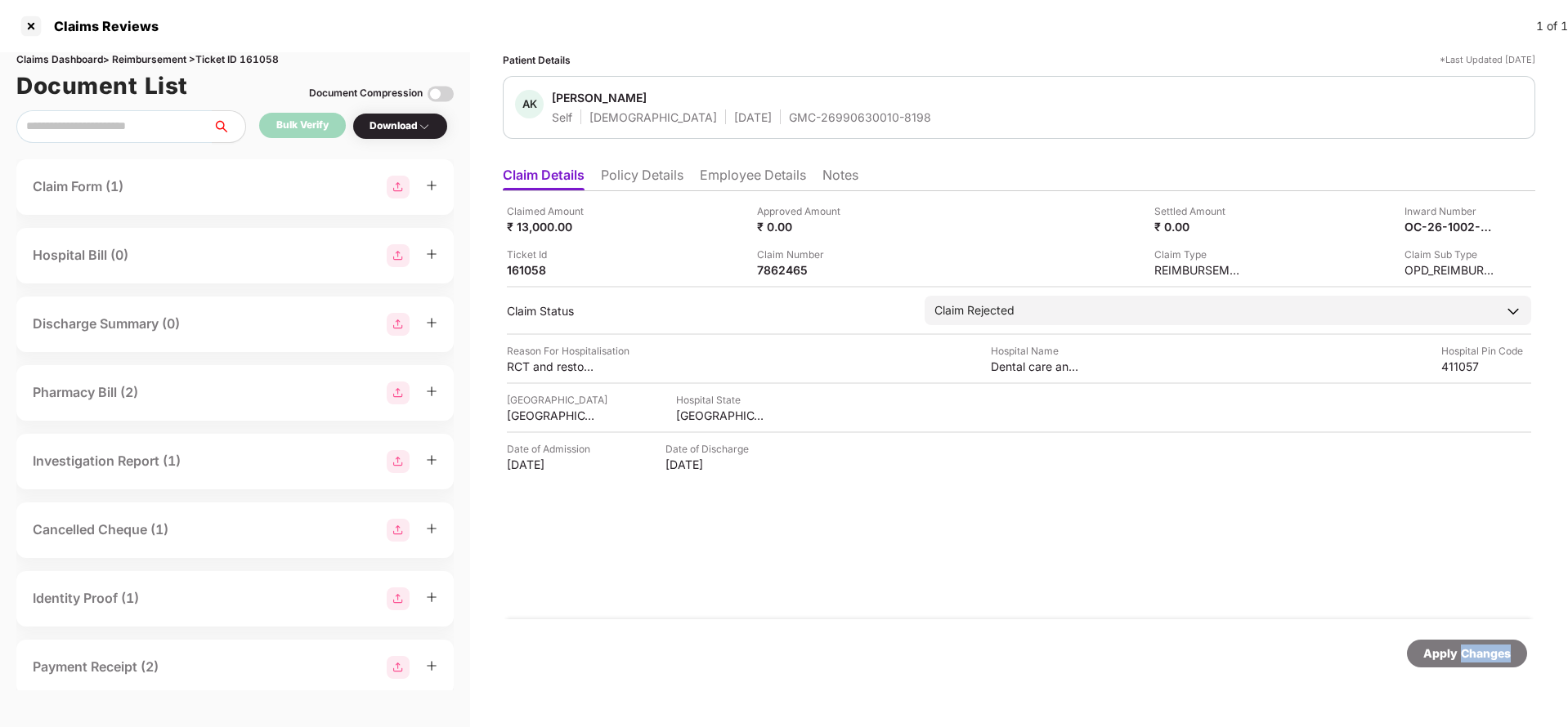
click at [1478, 650] on div "Apply Changes" at bounding box center [1467, 654] width 87 height 18
click at [274, 60] on div "Claims Dashboard > Reimbursement > Ticket ID 161058" at bounding box center [234, 60] width 437 height 15
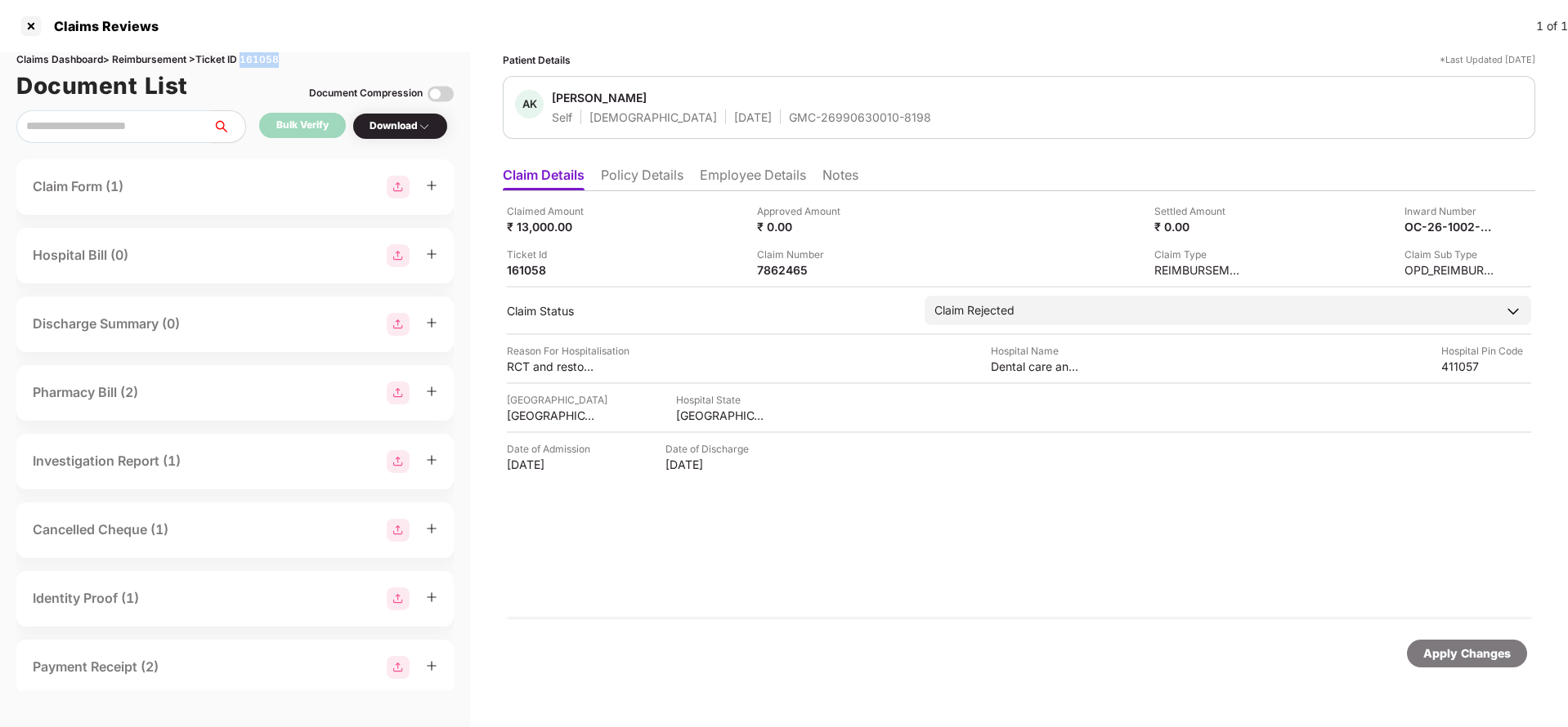
copy div "161058"
click at [1446, 659] on div "Apply Changes" at bounding box center [1467, 654] width 87 height 18
click at [663, 182] on li "Policy Details" at bounding box center [642, 178] width 83 height 24
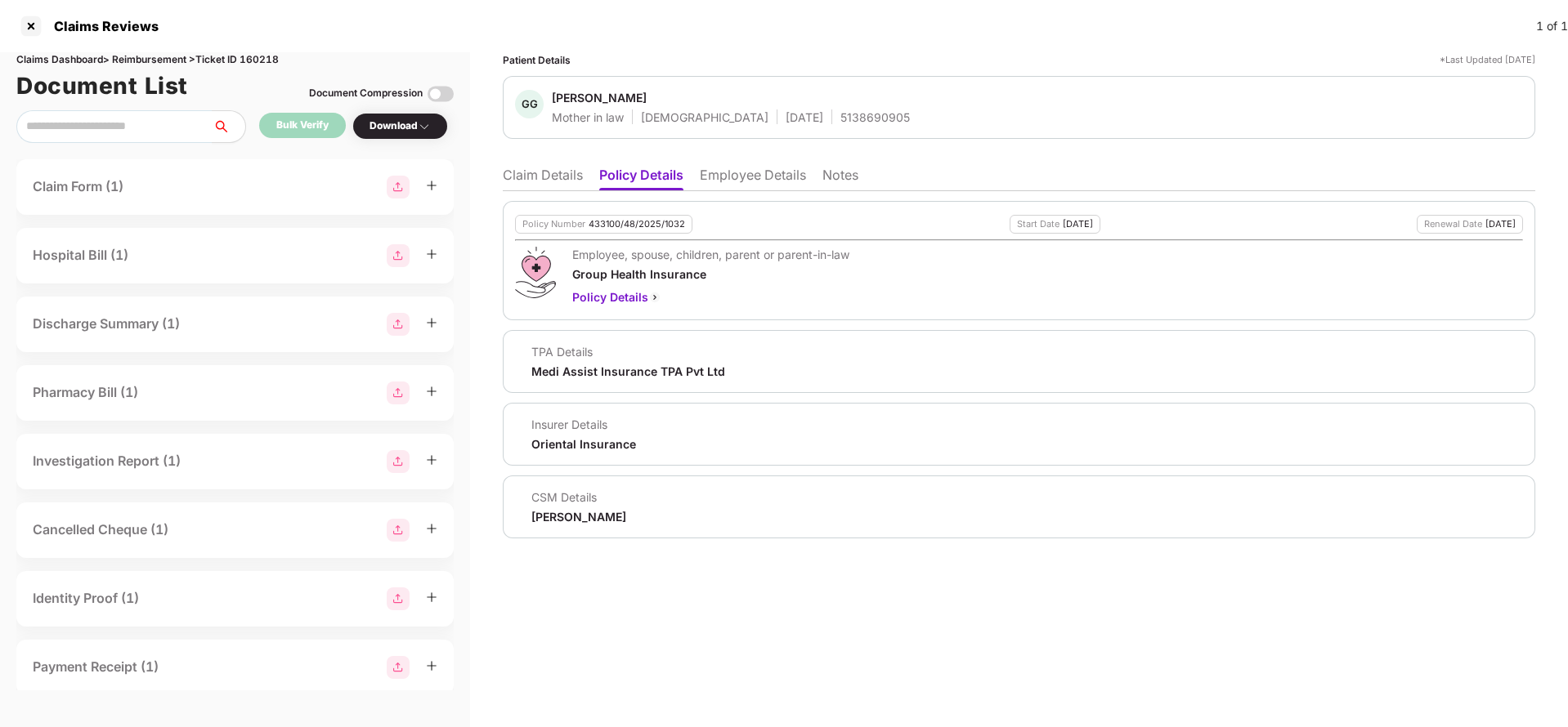
click at [731, 174] on li "Employee Details" at bounding box center [752, 178] width 106 height 24
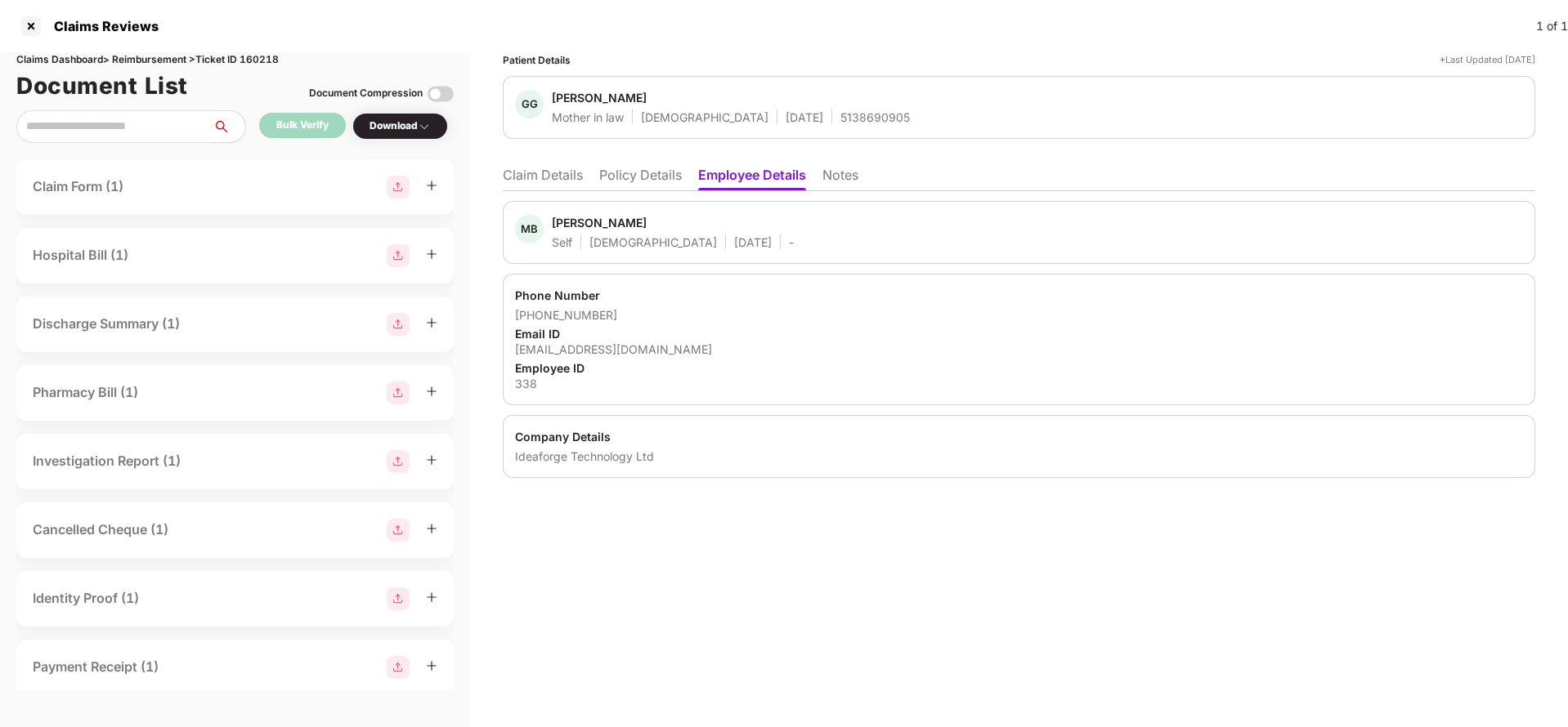
click at [638, 177] on li "Policy Details" at bounding box center [640, 178] width 83 height 24
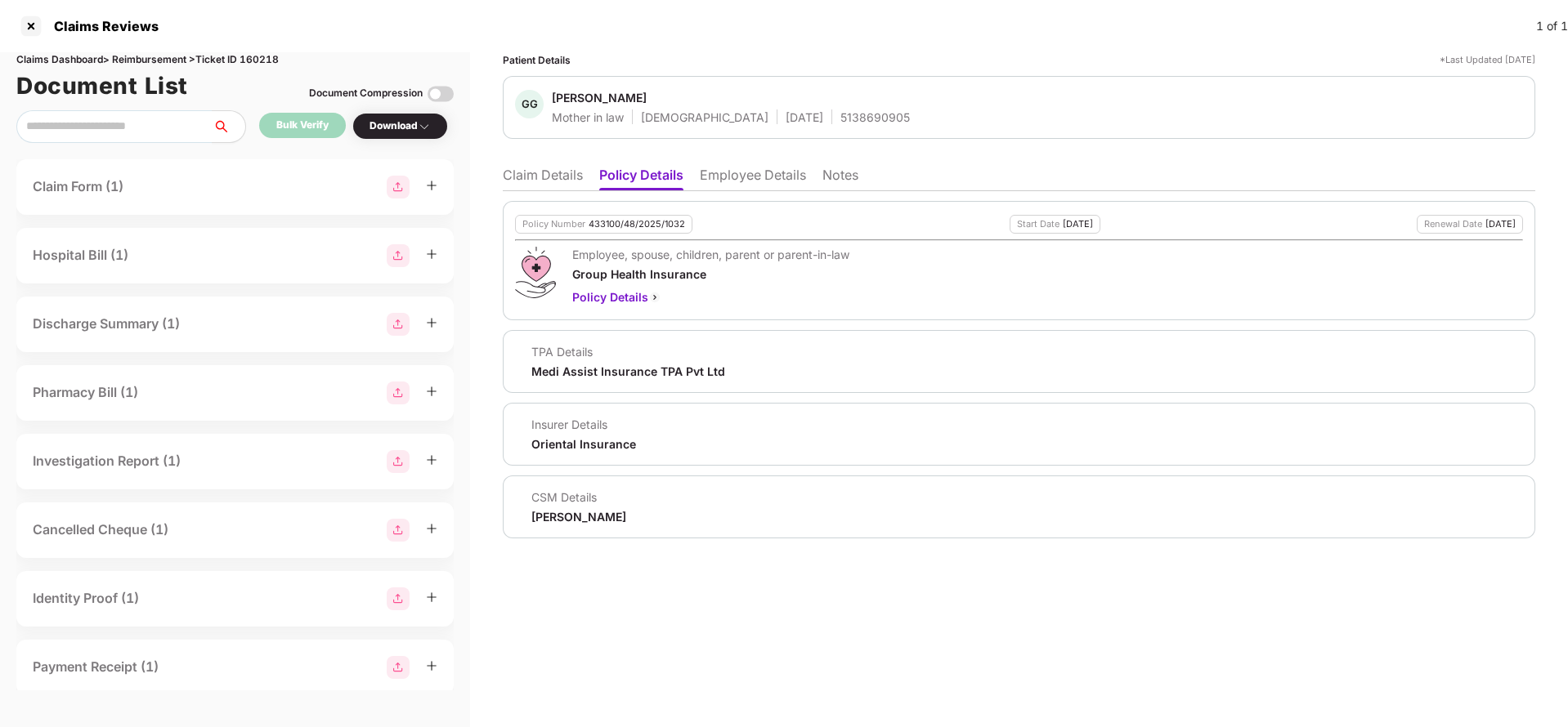
click at [580, 179] on li "Claim Details" at bounding box center [543, 178] width 80 height 24
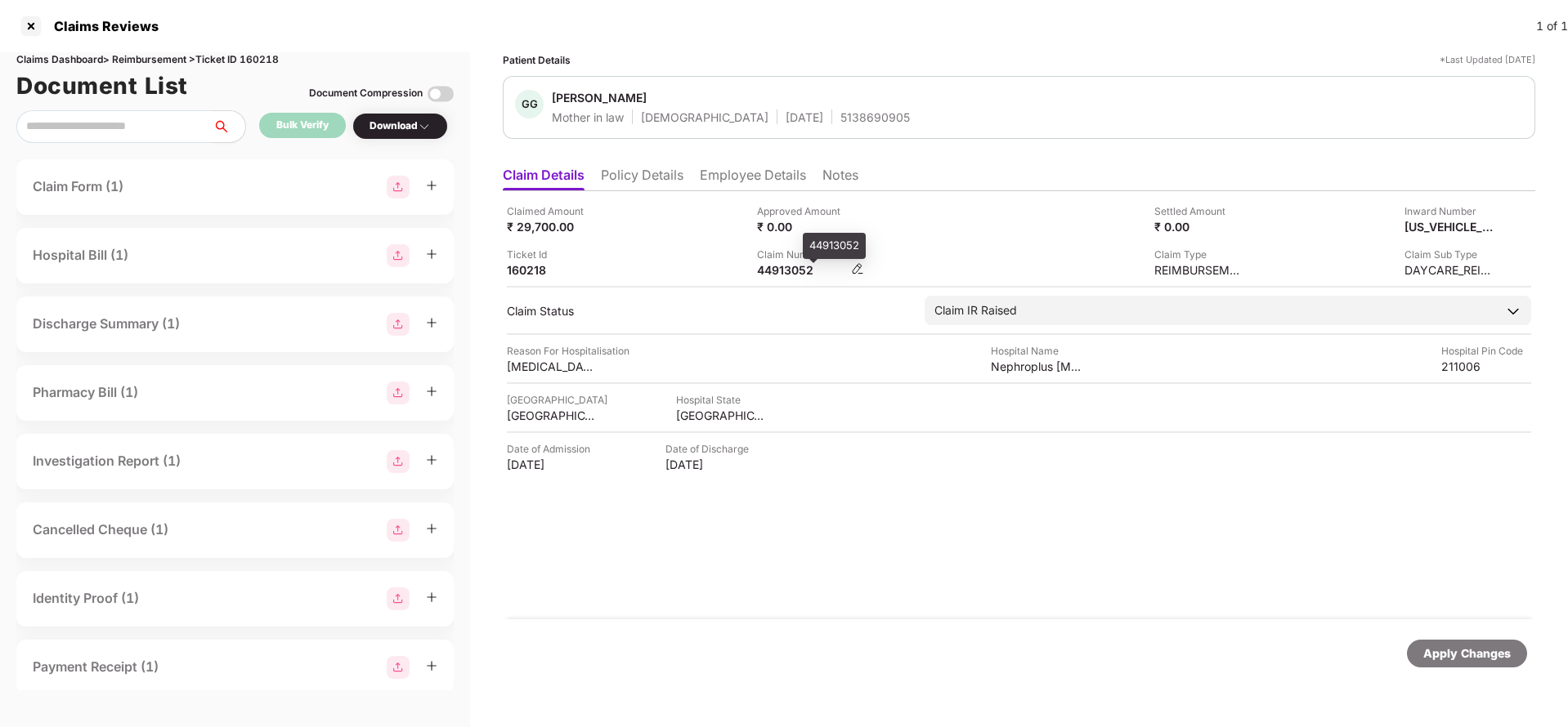
click at [798, 267] on div "44913052" at bounding box center [801, 270] width 90 height 15
copy div "44913052"
click at [1449, 650] on div "Apply Changes" at bounding box center [1467, 654] width 87 height 18
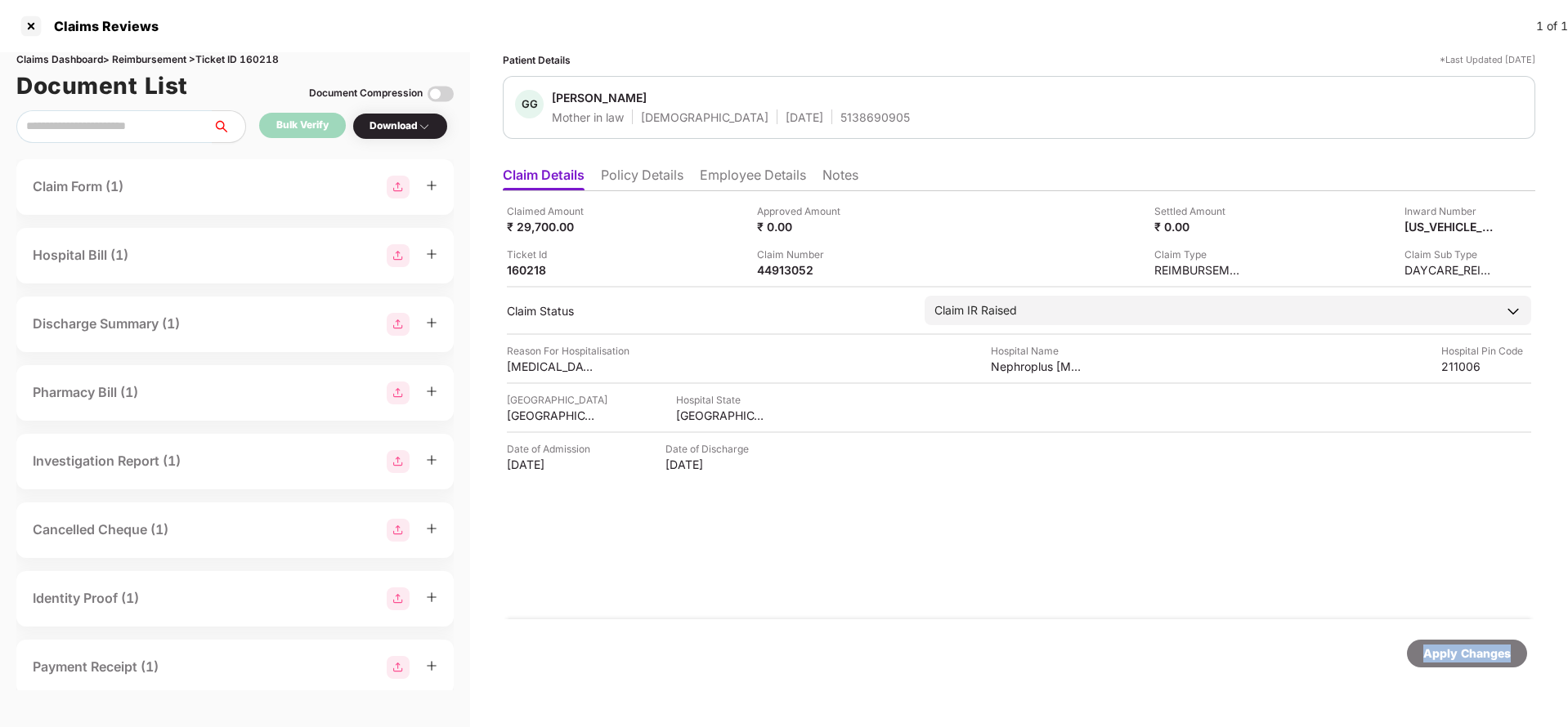
click at [1449, 650] on div "Apply Changes" at bounding box center [1467, 654] width 87 height 18
click at [259, 57] on div "Claims Dashboard > Reimbursement > Ticket ID 160218" at bounding box center [234, 60] width 437 height 15
copy div "160218"
click at [1465, 660] on div "Apply Changes" at bounding box center [1467, 654] width 87 height 18
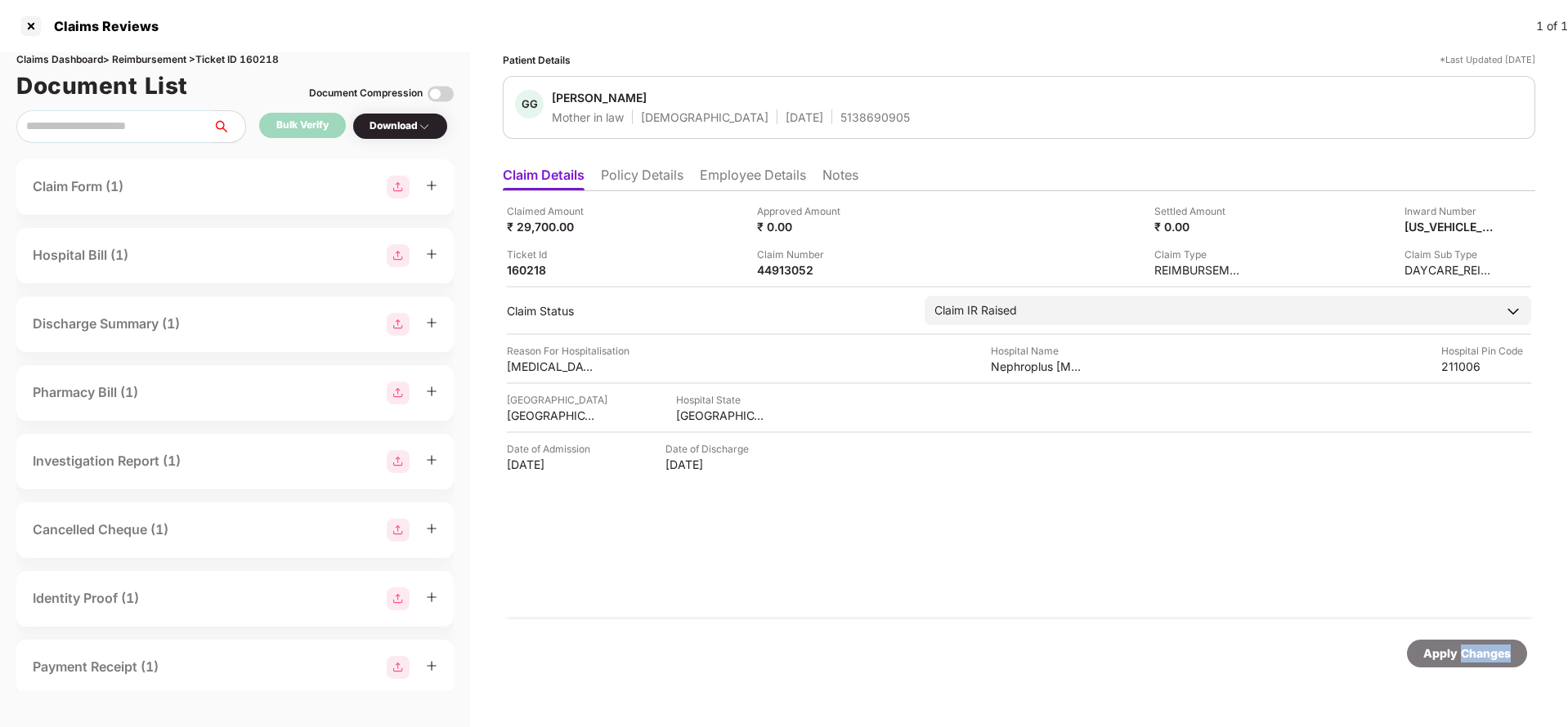
click at [1465, 660] on div "Apply Changes" at bounding box center [1467, 654] width 87 height 18
click at [1437, 233] on div "OC-26-1002-8403-00268238" at bounding box center [1432, 226] width 90 height 15
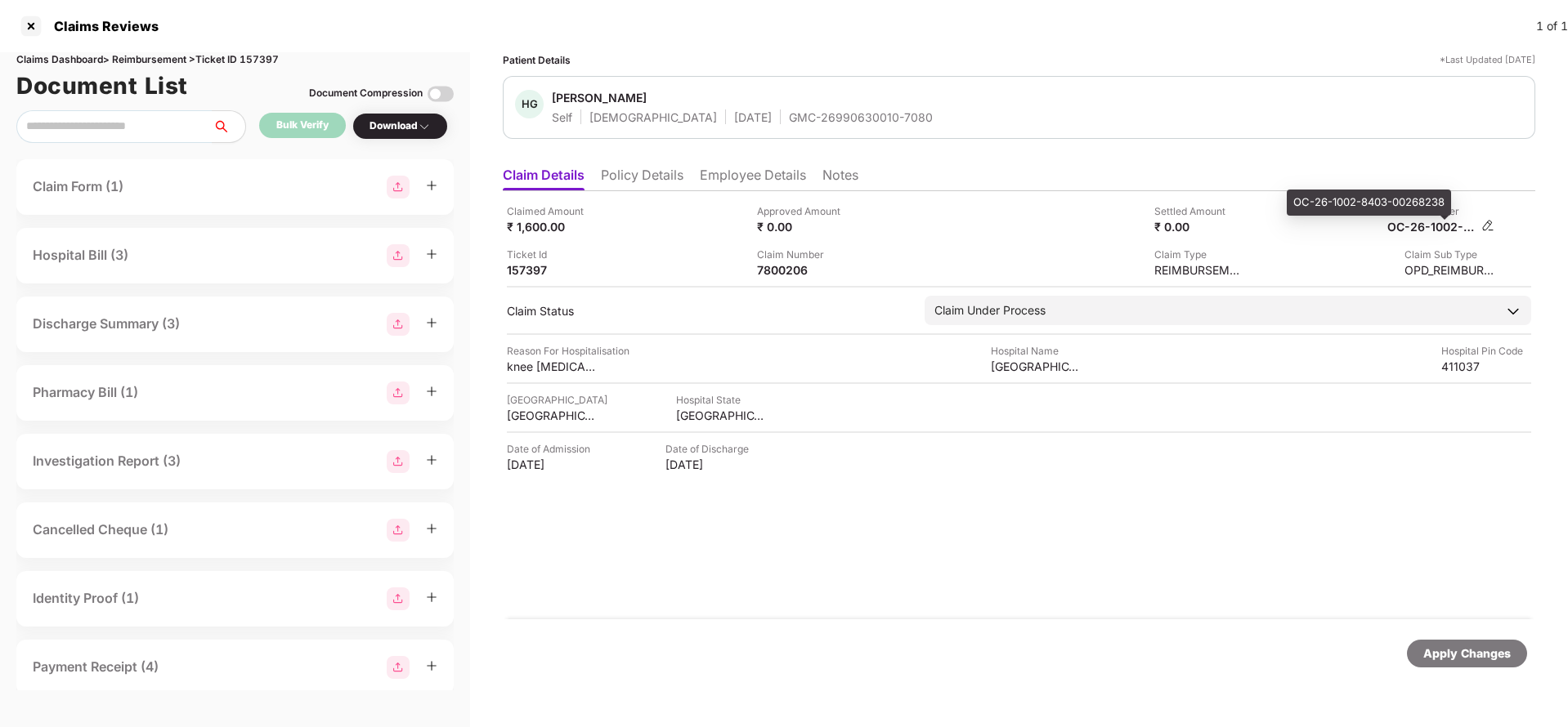
copy div
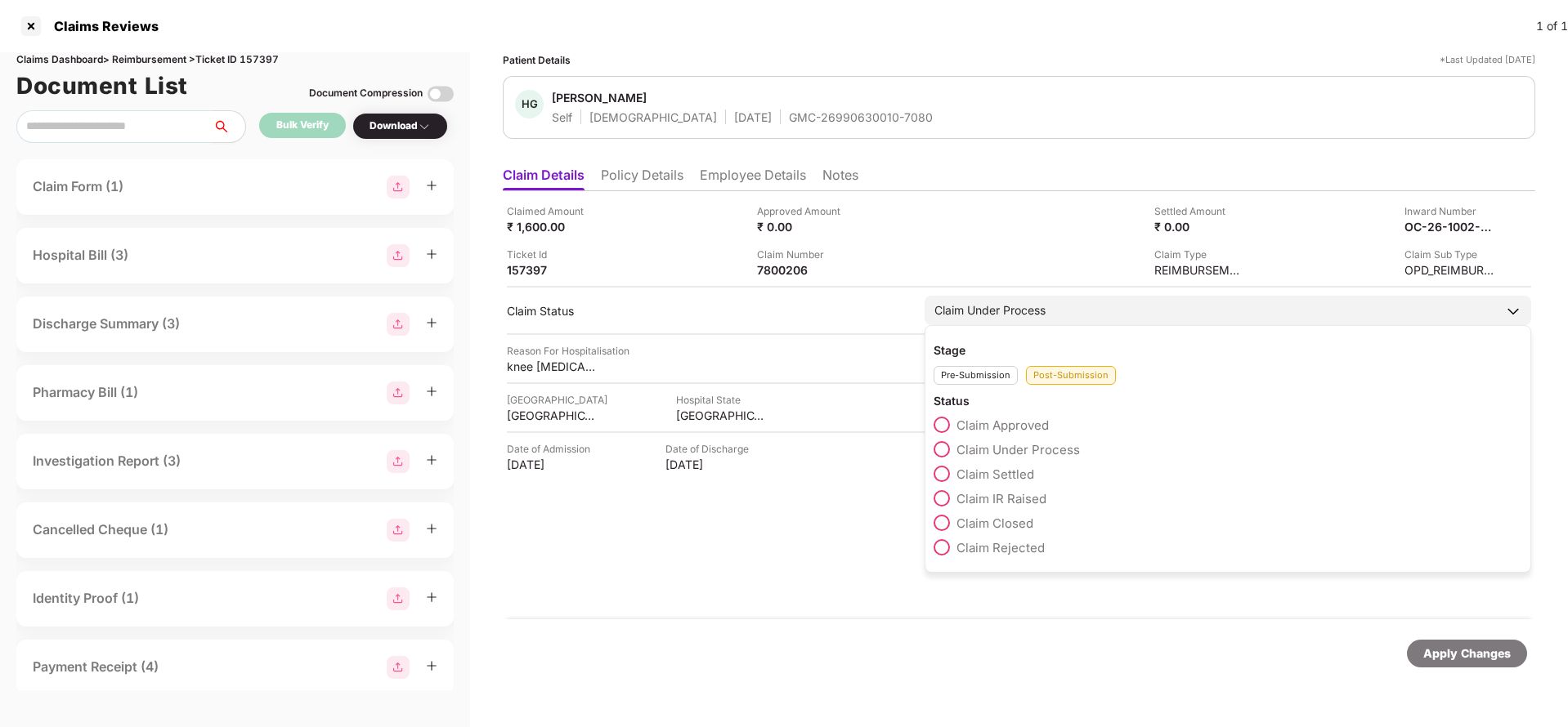
click at [990, 505] on span "Claim IR Raised" at bounding box center [1001, 498] width 90 height 15
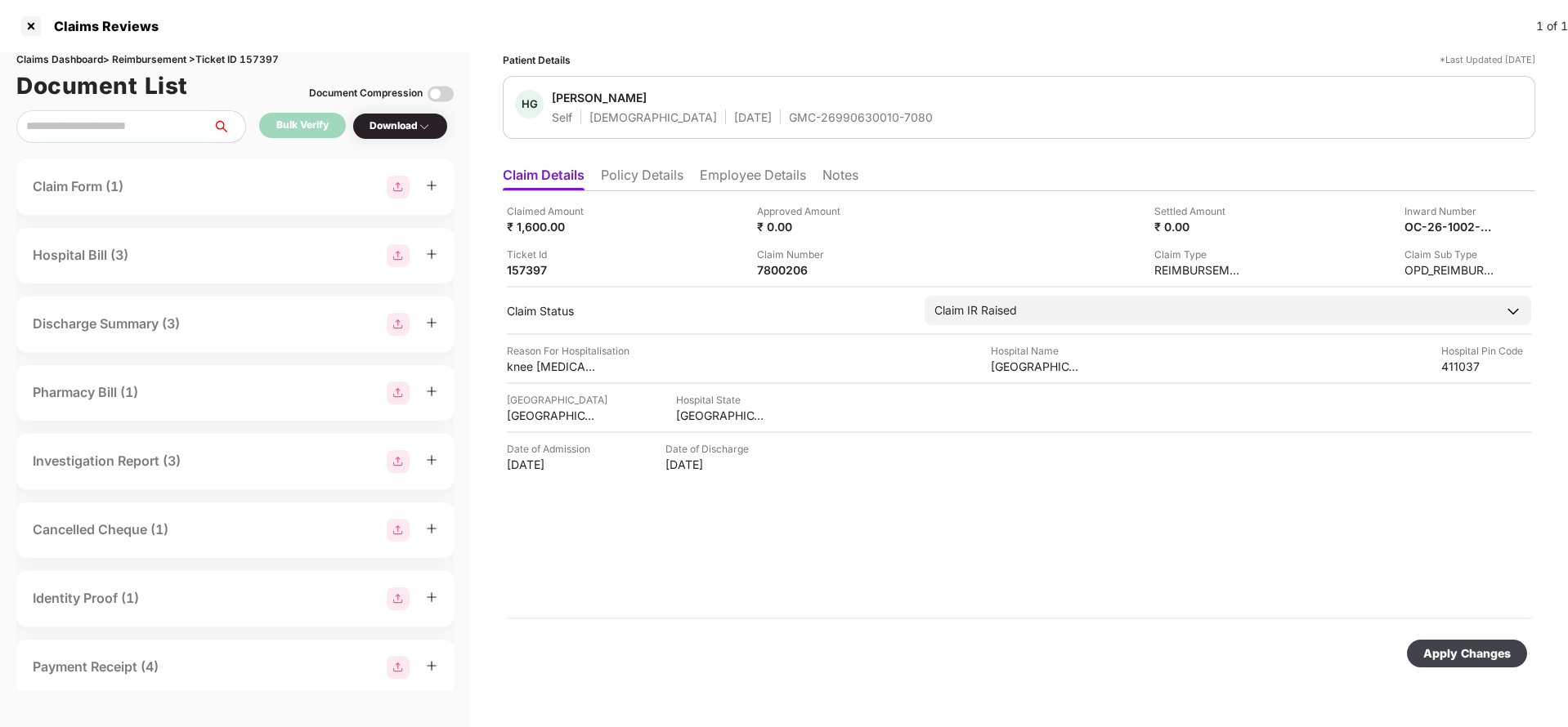
click at [1440, 645] on div "Apply Changes" at bounding box center [1467, 654] width 87 height 18
click at [1449, 231] on div "OC-26-1002-8403-00268238" at bounding box center [1432, 226] width 90 height 15
copy div
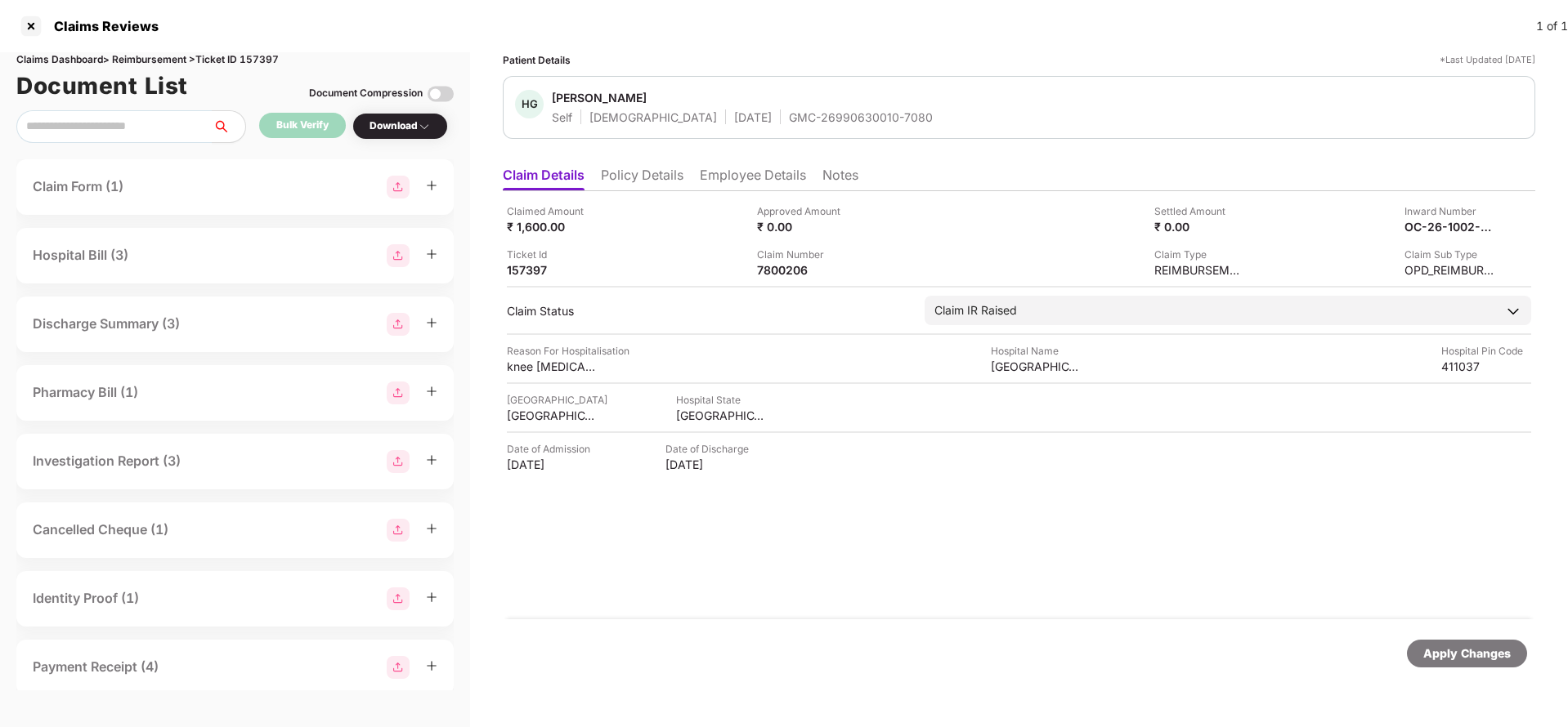
click at [793, 105] on span "Hrittika Gandhi" at bounding box center [743, 100] width 381 height 20
click at [792, 115] on div "GMC-26990630010-7080" at bounding box center [861, 117] width 144 height 15
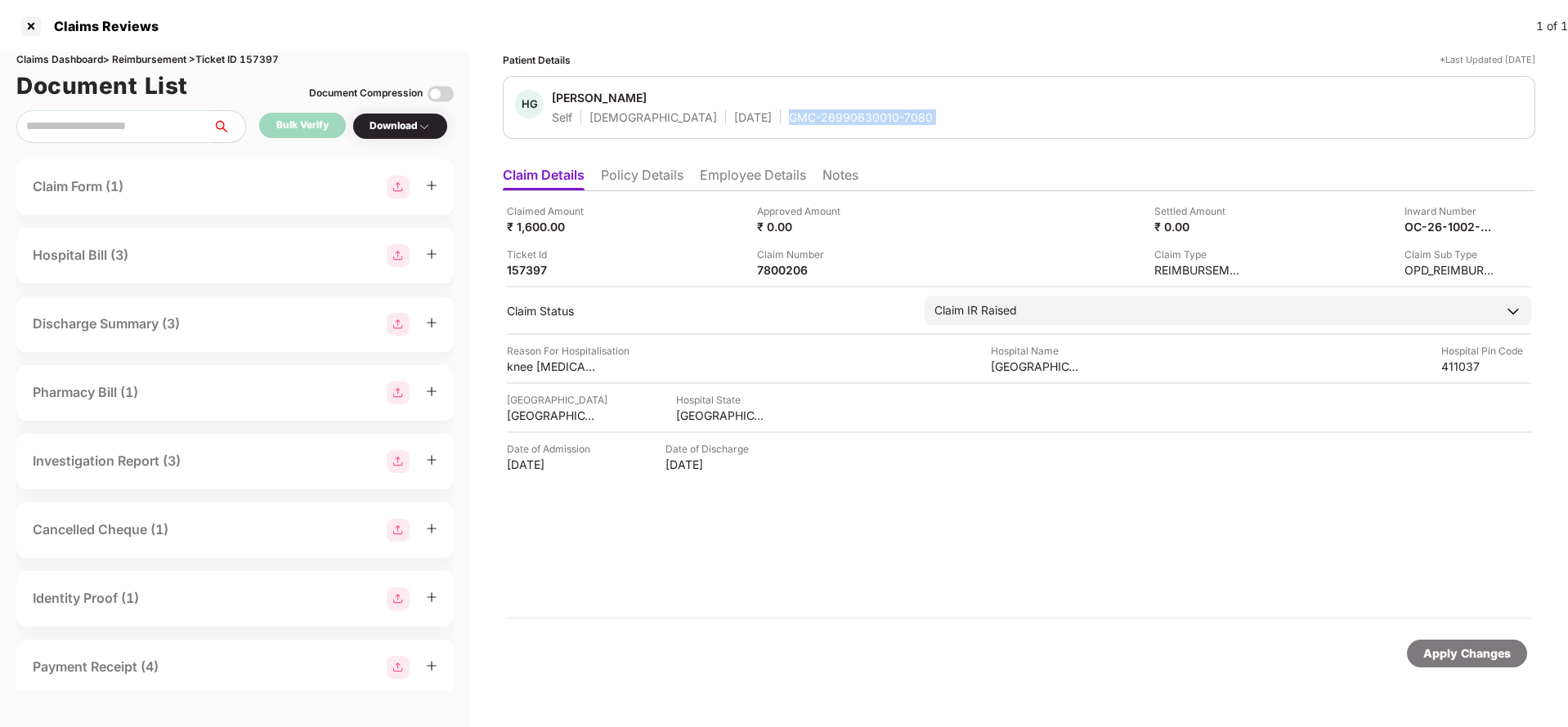
click at [792, 115] on div "GMC-26990630010-7080" at bounding box center [861, 117] width 144 height 15
copy div "GMC-26990630010-7080"
click at [1487, 666] on div "Apply Changes" at bounding box center [1466, 653] width 120 height 28
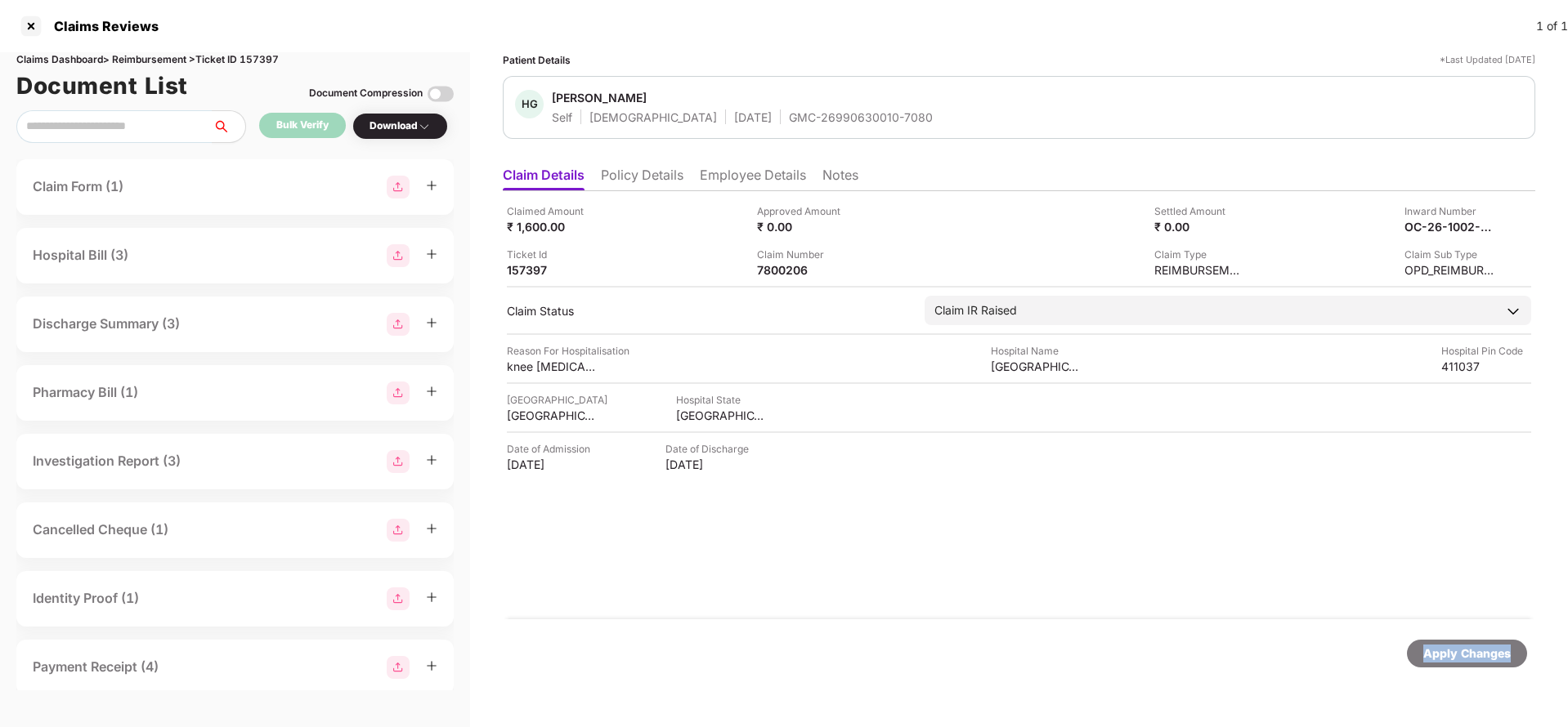
click at [1487, 666] on div "Apply Changes" at bounding box center [1466, 653] width 120 height 28
click at [260, 61] on div "Claims Dashboard > Reimbursement > Ticket ID 157397" at bounding box center [234, 60] width 437 height 15
copy div "157397"
click at [1466, 655] on div "Apply Changes" at bounding box center [1467, 654] width 87 height 18
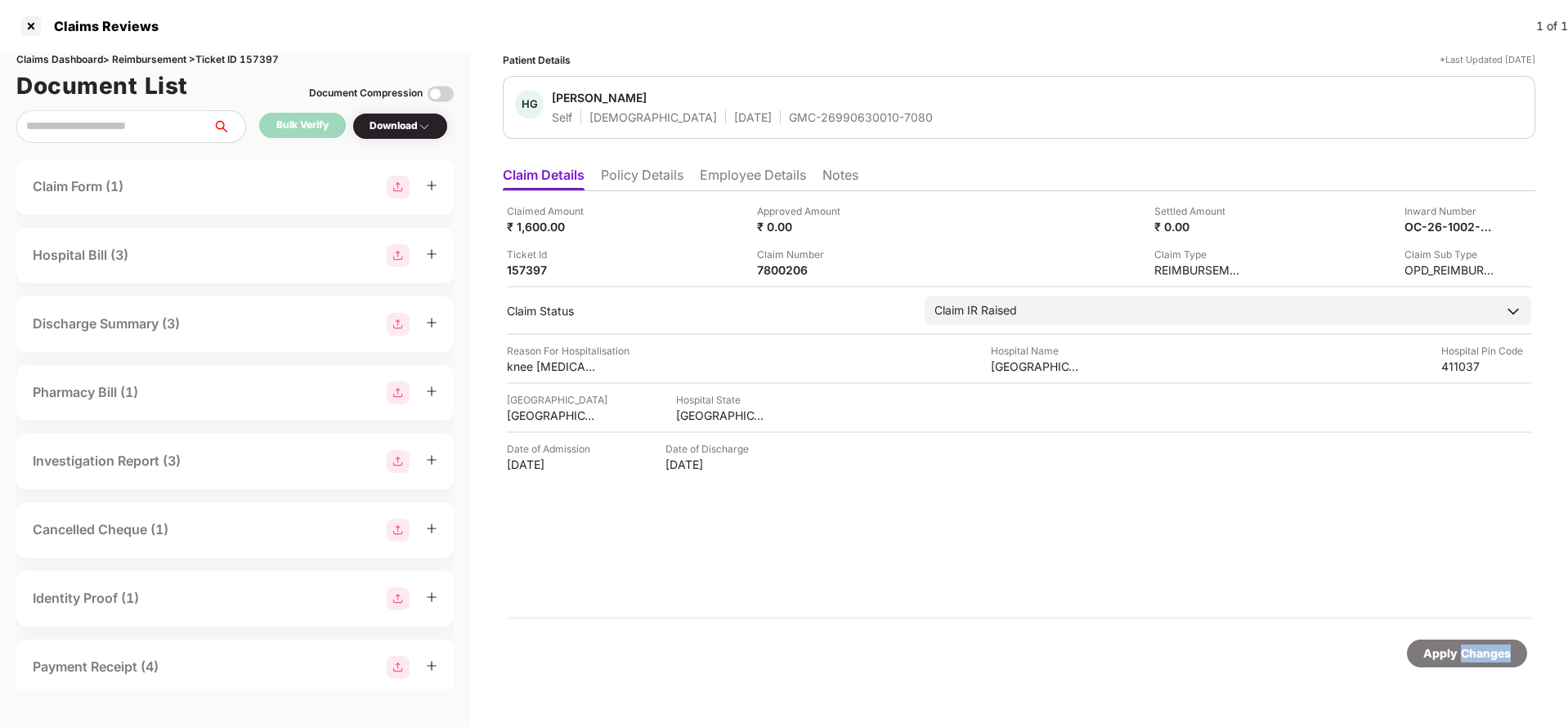
click at [1466, 655] on div "Apply Changes" at bounding box center [1467, 654] width 87 height 18
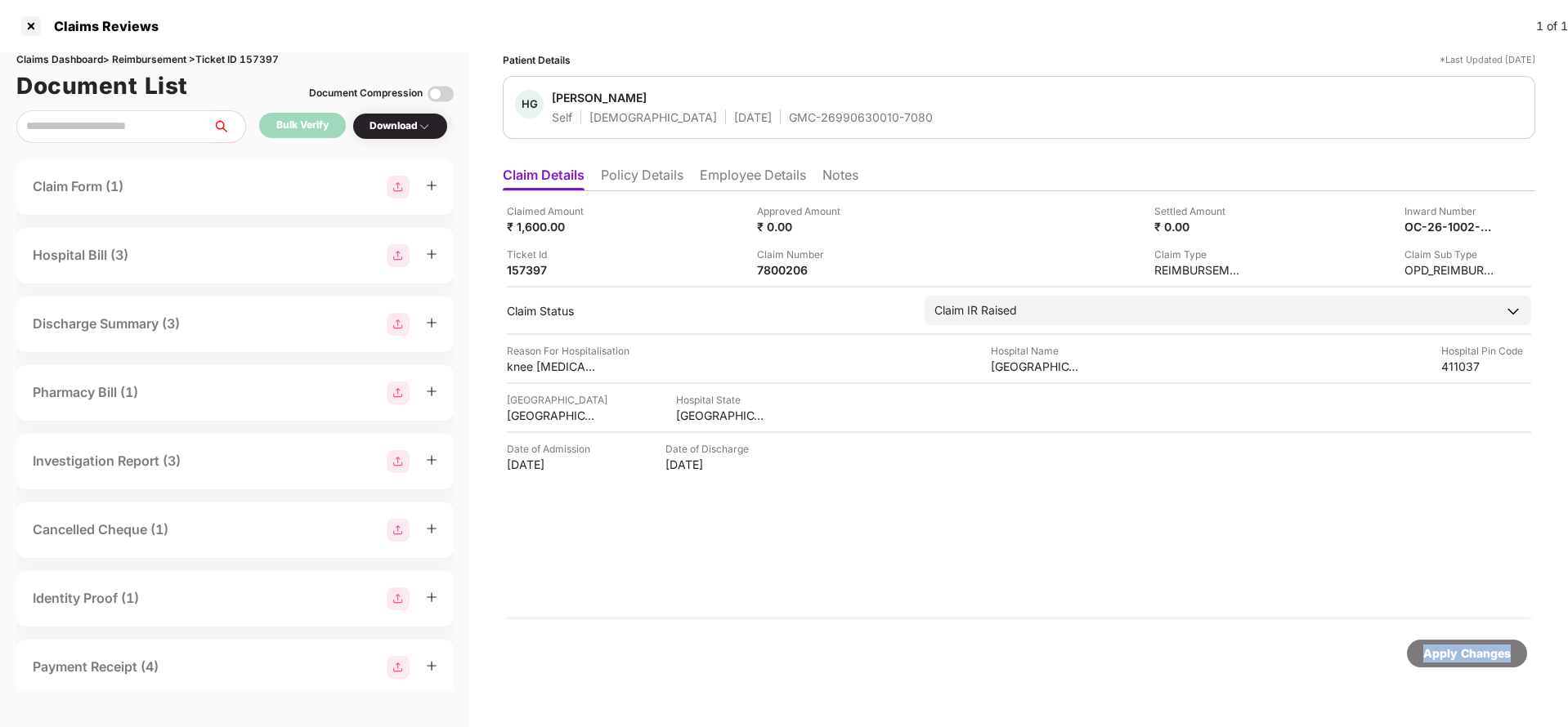
click at [1466, 655] on div "Apply Changes" at bounding box center [1467, 654] width 87 height 18
click at [629, 183] on li "Policy Details" at bounding box center [642, 178] width 83 height 24
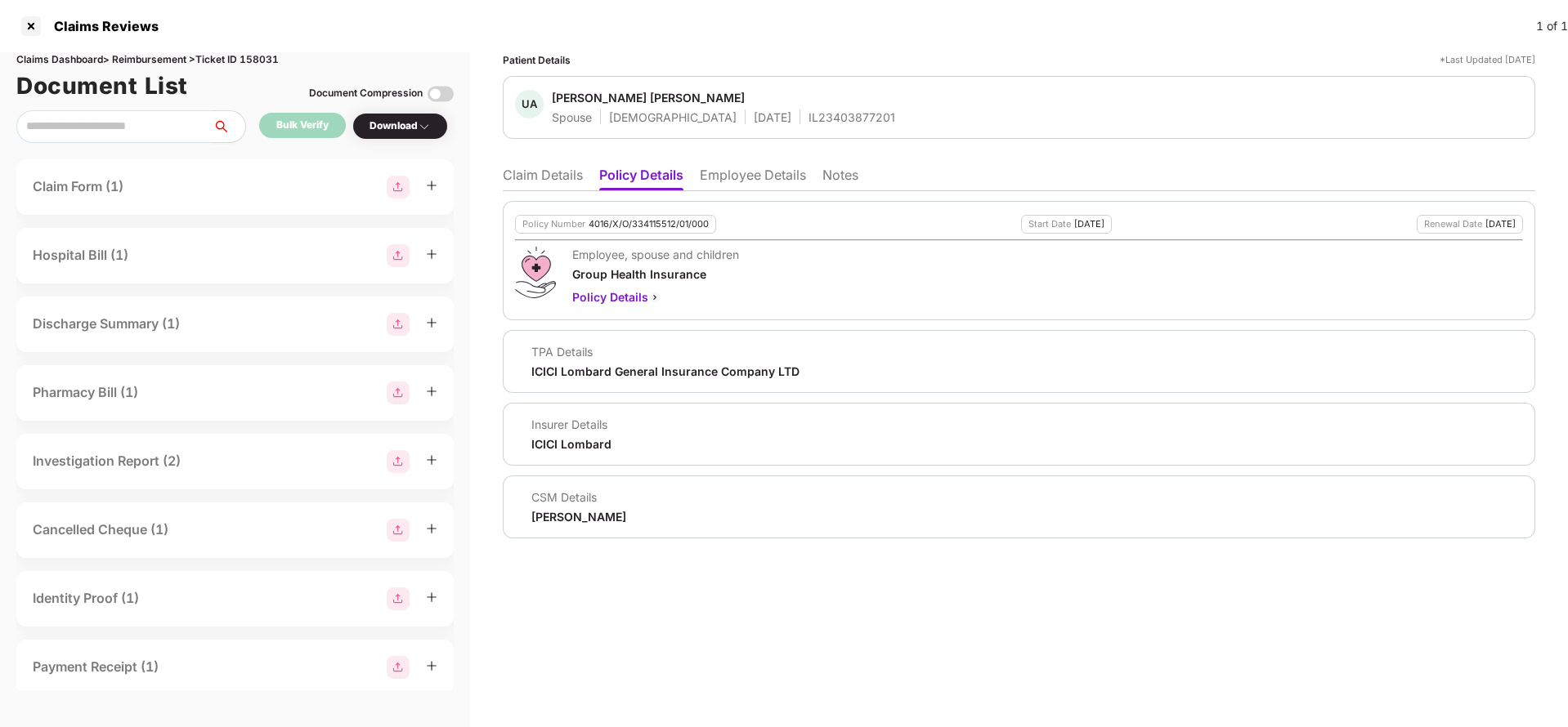
click at [751, 182] on li "Employee Details" at bounding box center [752, 178] width 106 height 24
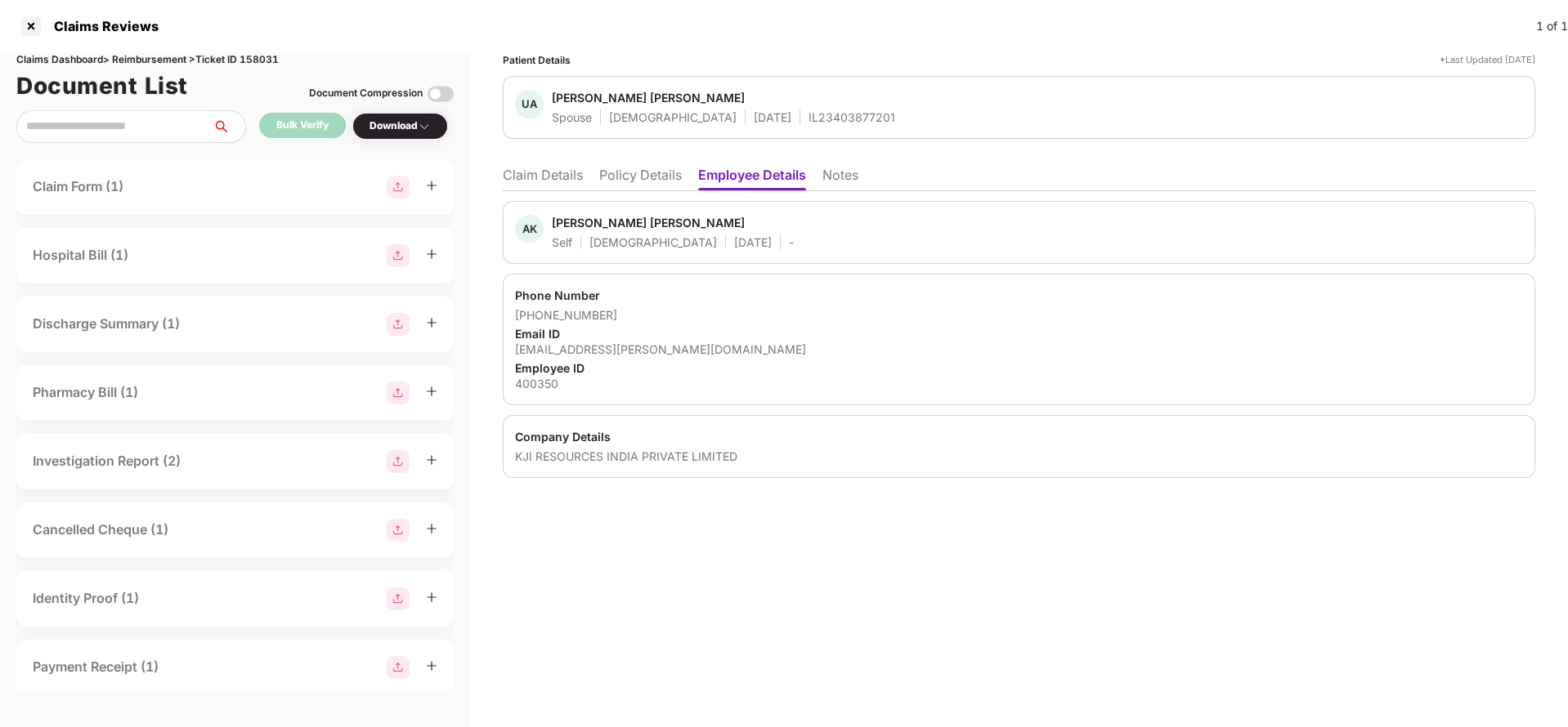
click at [641, 181] on li "Policy Details" at bounding box center [640, 178] width 83 height 24
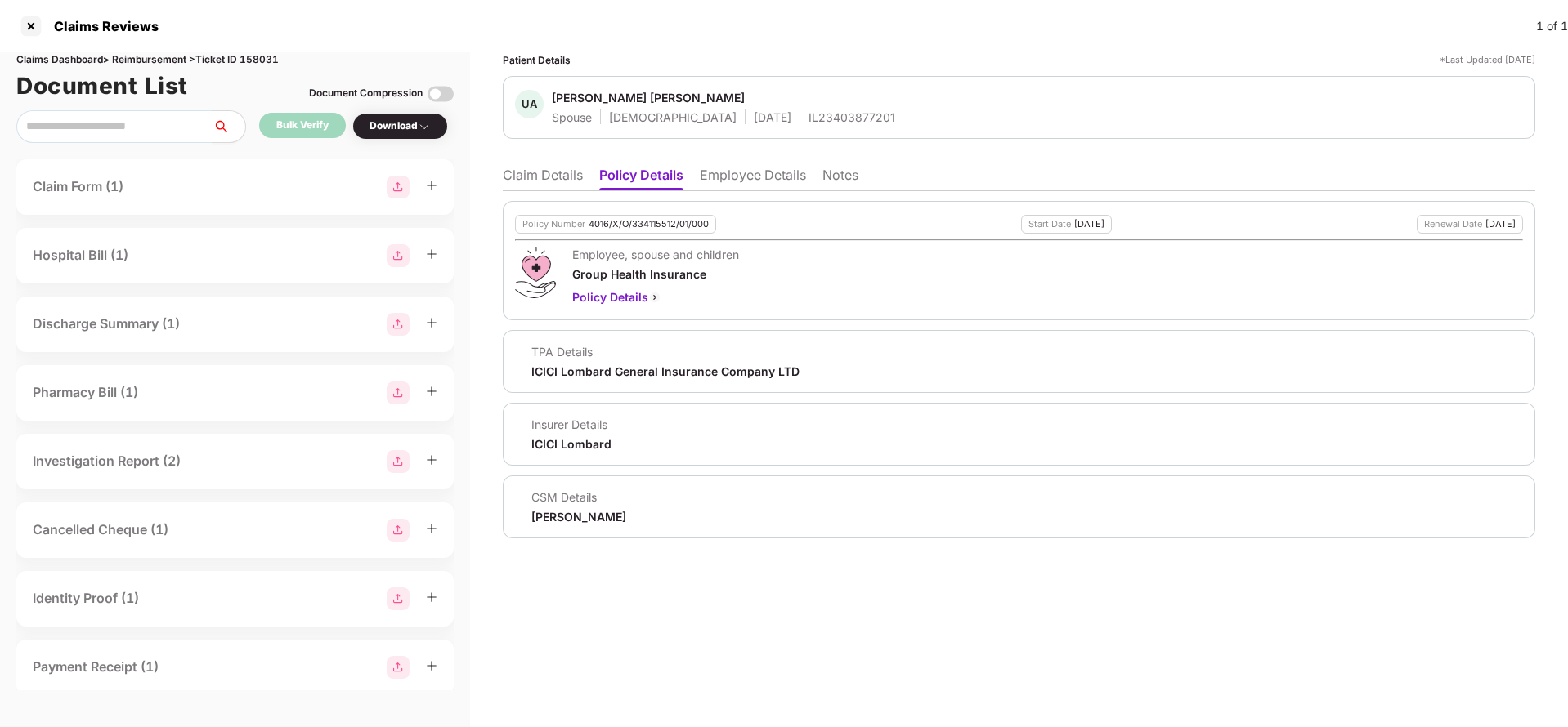
click at [666, 222] on div "4016/X/O/334115512/01/000" at bounding box center [648, 224] width 120 height 11
copy div "4016/X/O/334115512/01/000"
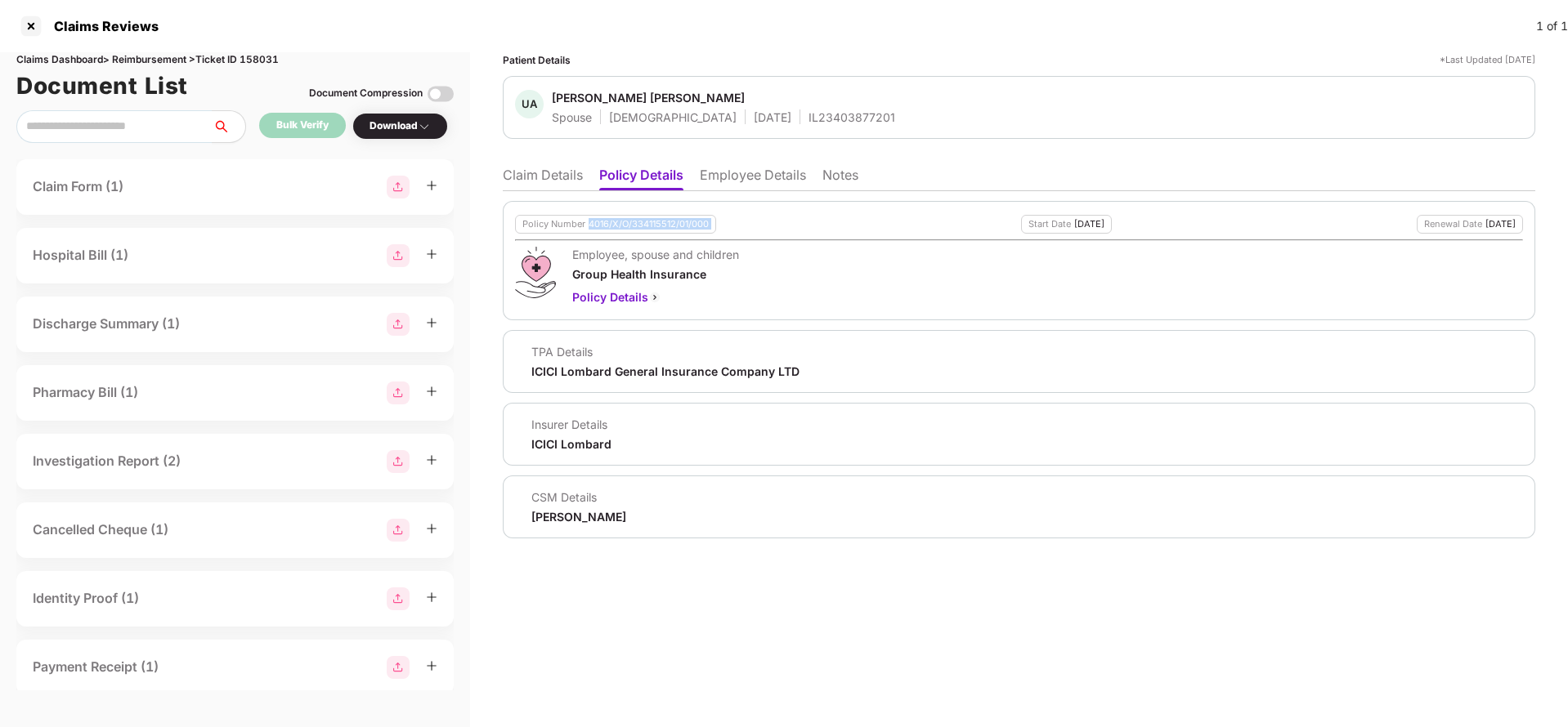
copy div "4016/X/O/334115512/01/000"
